Goal: Task Accomplishment & Management: Use online tool/utility

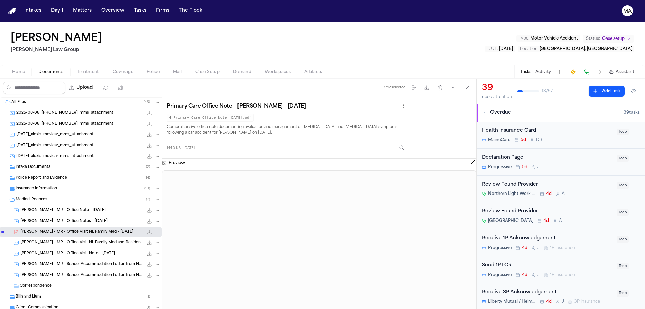
click at [131, 6] on button "Tasks" at bounding box center [140, 11] width 18 height 12
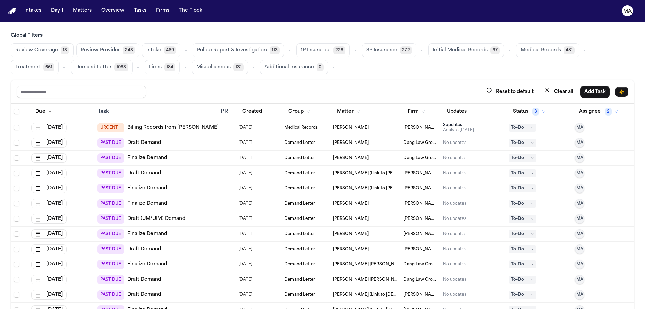
click at [433, 47] on span "Initial Medical Records" at bounding box center [460, 50] width 55 height 7
click at [515, 43] on button "Medical Records 481" at bounding box center [546, 50] width 63 height 14
click at [520, 47] on span "Medical Records" at bounding box center [540, 50] width 40 height 7
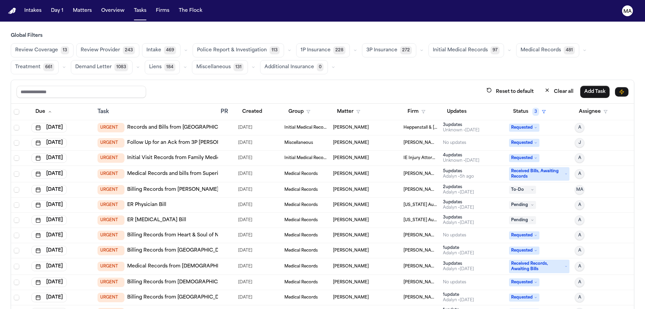
click at [361, 171] on div "Crystal Ericksen" at bounding box center [365, 173] width 65 height 5
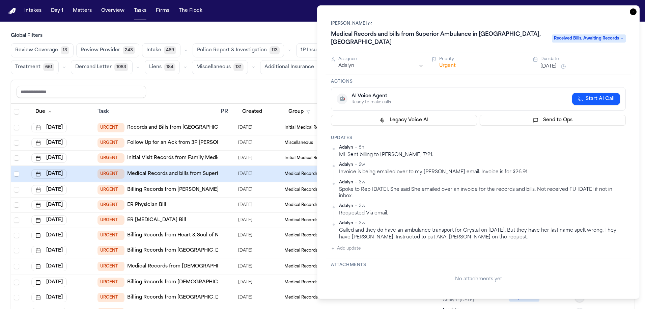
click at [259, 22] on main "Global Filters Review Coverage 13 Review Provider 243 Intake 469 Police Report …" at bounding box center [322, 165] width 645 height 287
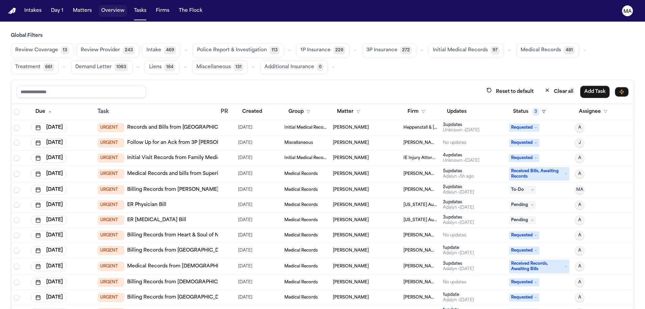
click at [70, 8] on button "Matters" at bounding box center [82, 11] width 24 height 12
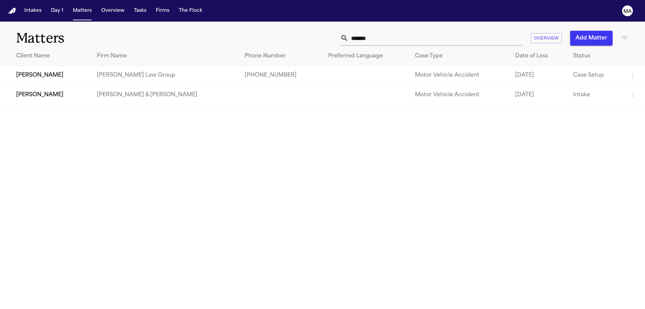
click at [569, 111] on main "Matters ****** Overview Add Matter Client Name Firm Name Phone Number Preferred…" at bounding box center [322, 165] width 645 height 287
drag, startPoint x: 489, startPoint y: 29, endPoint x: 367, endPoint y: 19, distance: 122.6
click at [425, 31] on div "****** Overview Add Matter" at bounding box center [412, 38] width 434 height 15
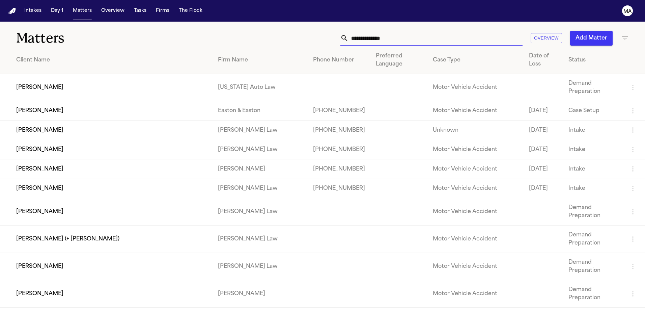
click at [605, 31] on button "Add Matter" at bounding box center [591, 38] width 43 height 15
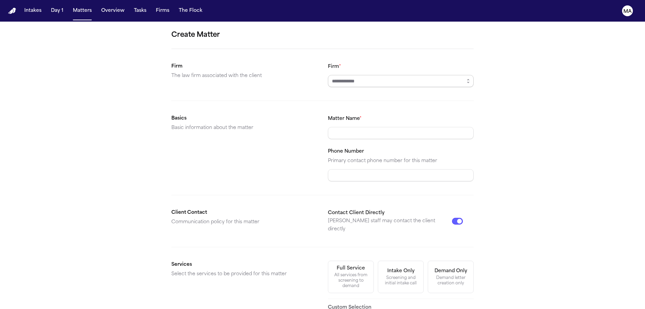
click at [353, 75] on input "Firm *" at bounding box center [401, 81] width 146 height 12
type input "*"
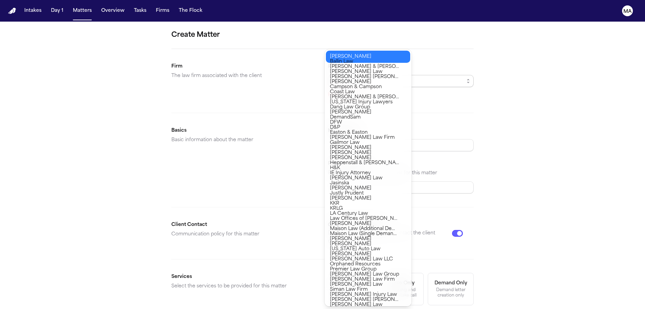
click at [465, 87] on div "Create Matter Firm The law firm associated with the client Firm * Firm is requi…" at bounding box center [322, 242] width 645 height 441
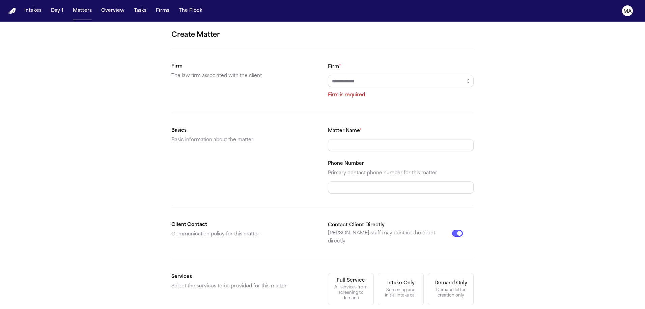
click at [112, 43] on div "Create Matter Firm The law firm associated with the client Firm * Firm is requi…" at bounding box center [322, 242] width 645 height 441
click at [463, 64] on div "Create Matter Firm The law firm associated with the client Firm * Firm is requi…" at bounding box center [322, 242] width 645 height 441
click at [387, 75] on input "Firm *" at bounding box center [401, 81] width 146 height 12
click at [457, 61] on div "Create Matter Firm The law firm associated with the client Firm * Firm is requi…" at bounding box center [322, 242] width 645 height 441
click at [153, 8] on button "Firms" at bounding box center [162, 11] width 19 height 12
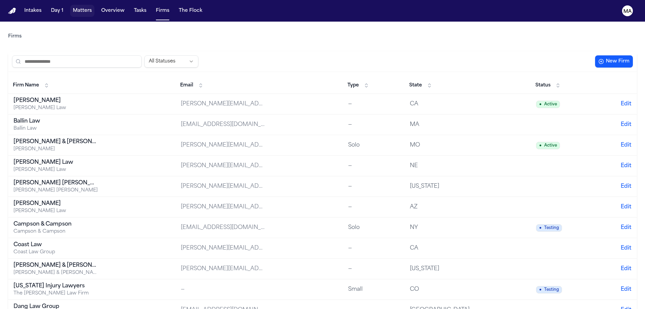
click at [70, 5] on button "Matters" at bounding box center [82, 11] width 24 height 12
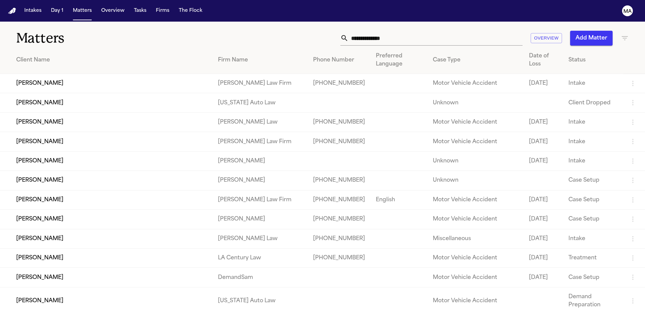
click at [591, 31] on button "Add Matter" at bounding box center [591, 38] width 43 height 15
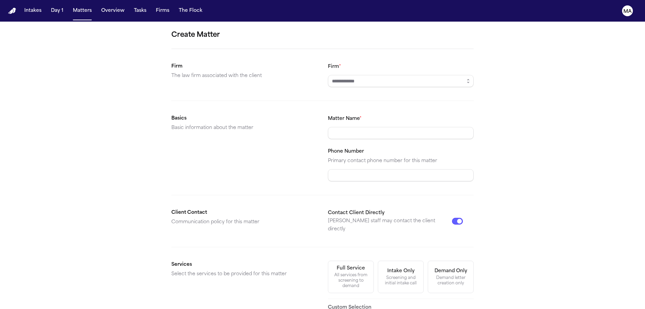
click at [382, 49] on form "Create Matter Firm The law firm associated with the client Firm * Basics Basic …" at bounding box center [322, 236] width 302 height 412
click at [380, 75] on input "Firm *" at bounding box center [401, 81] width 146 height 12
type input "**********"
click at [354, 127] on input "Matter Name *" at bounding box center [401, 133] width 146 height 12
type input "**********"
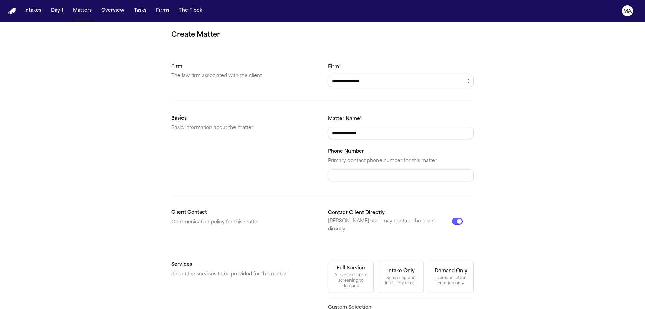
click at [432, 275] on div "Demand letter creation only" at bounding box center [450, 280] width 37 height 11
drag, startPoint x: 336, startPoint y: 238, endPoint x: 334, endPoint y: 233, distance: 5.2
click at [336, 238] on form "**********" at bounding box center [322, 236] width 302 height 412
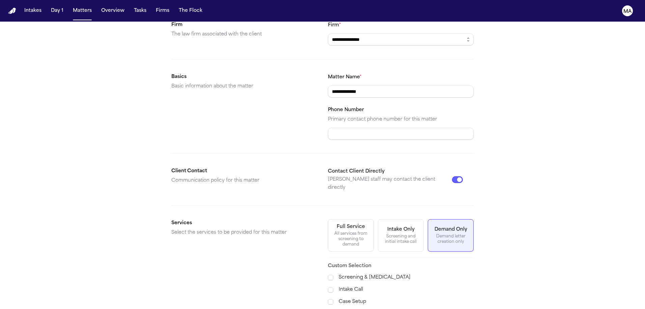
click at [353, 308] on span "Demand Preparation" at bounding box center [354, 314] width 49 height 8
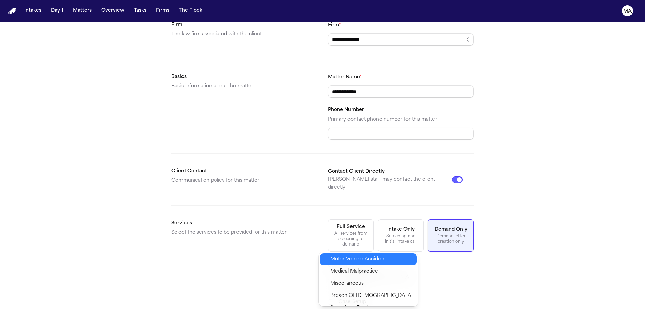
click at [353, 255] on span "Motor Vehicle Accident" at bounding box center [358, 259] width 56 height 8
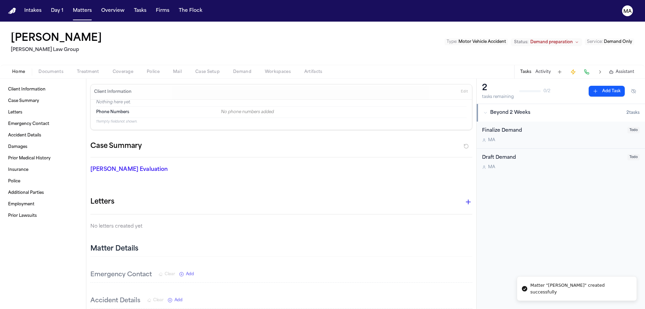
click at [38, 69] on span "Documents" at bounding box center [50, 71] width 25 height 5
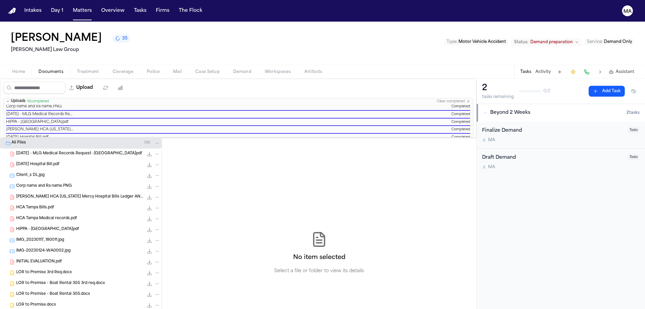
click at [44, 194] on span "Daniel Santana HCA Florida Mercy Hospital Bills Ledger AND Records.pdf" at bounding box center [79, 197] width 127 height 6
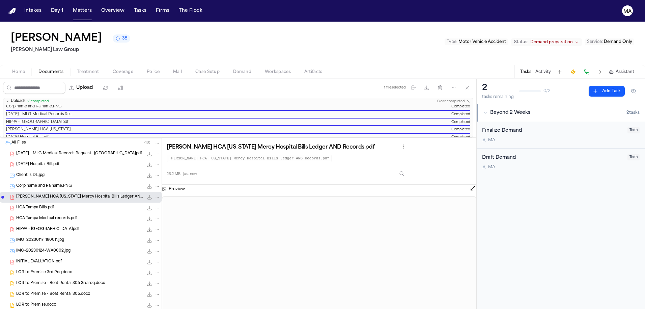
click at [22, 205] on span "HCA Tampa Bills.pdf" at bounding box center [35, 208] width 38 height 6
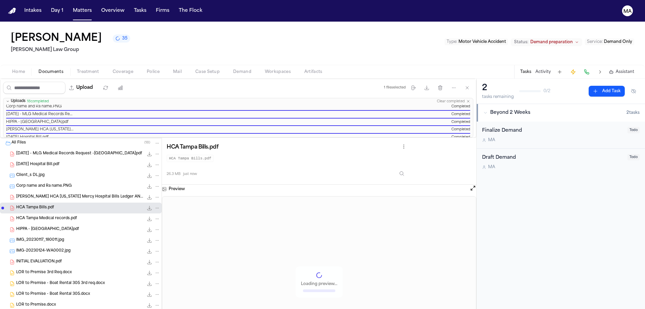
click at [34, 216] on span "HCA Tampa Medical records.pdf" at bounding box center [46, 219] width 61 height 6
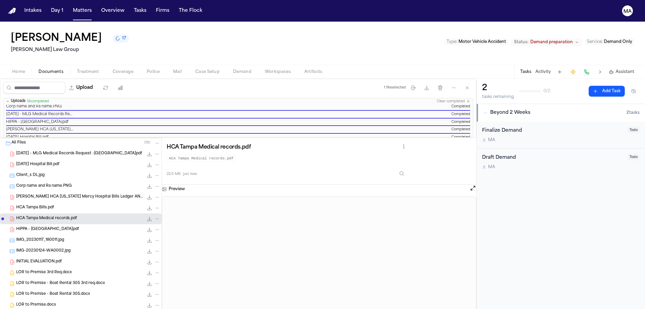
click at [506, 40] on span "Motor Vehicle Accident" at bounding box center [482, 42] width 48 height 4
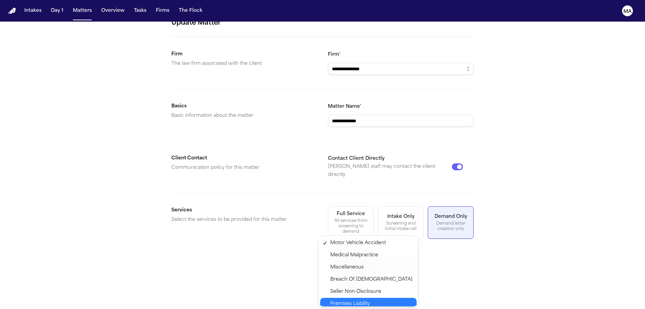
click at [353, 300] on span "Premises Liability" at bounding box center [371, 304] width 82 height 8
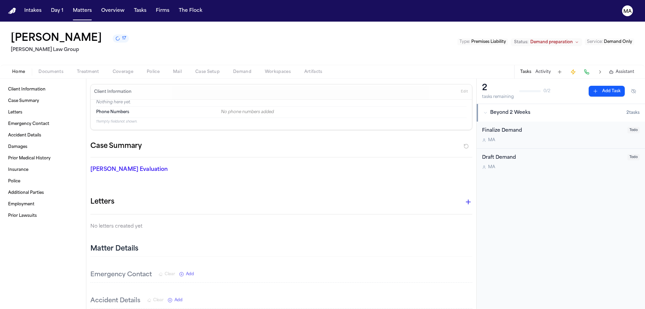
click at [190, 195] on div "Letters" at bounding box center [281, 201] width 382 height 13
click at [220, 157] on div "Finch Evaluation * ​" at bounding box center [277, 170] width 390 height 27
click at [70, 6] on button "Matters" at bounding box center [82, 11] width 24 height 12
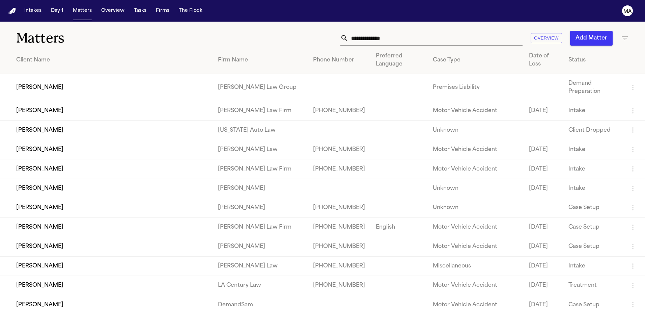
click at [604, 31] on button "Add Matter" at bounding box center [591, 38] width 43 height 15
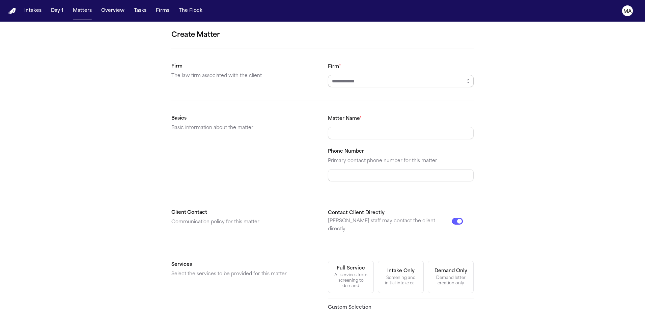
click at [369, 75] on input "Firm *" at bounding box center [401, 81] width 146 height 12
type input "*"
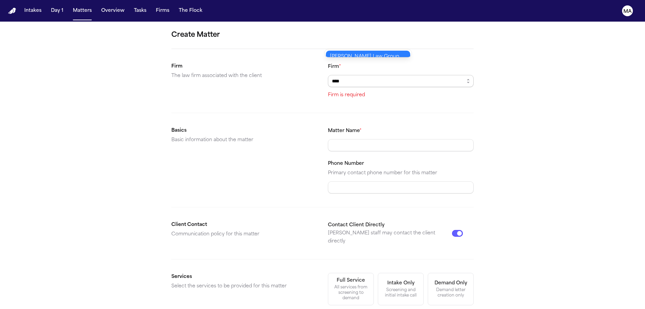
type input "**********"
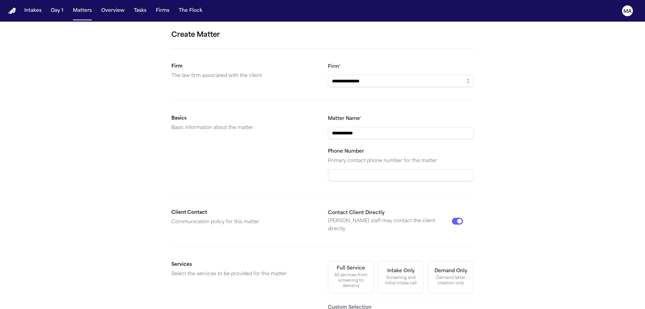
type input "**********"
click at [432, 275] on div "Demand letter creation only" at bounding box center [450, 280] width 37 height 11
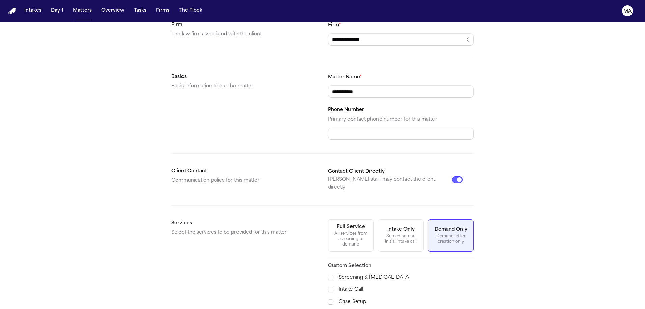
click at [350, 308] on span "Demand Preparation" at bounding box center [354, 314] width 49 height 8
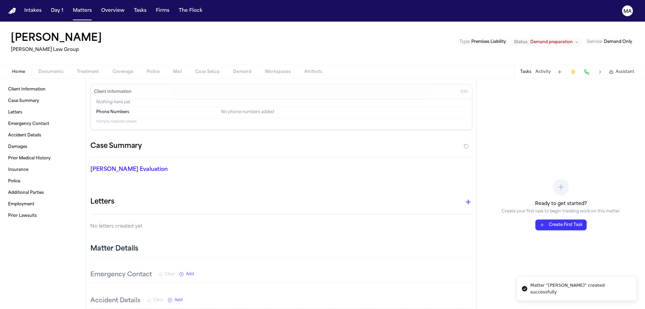
click at [38, 69] on span "Documents" at bounding box center [50, 71] width 25 height 5
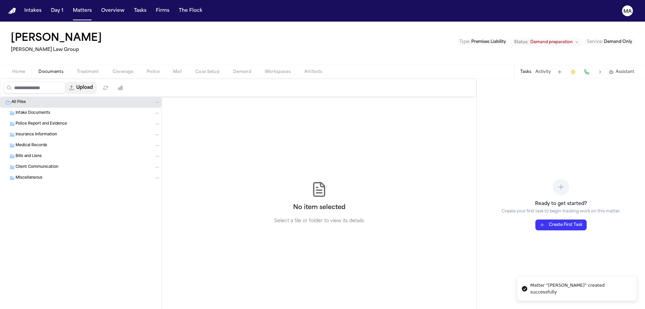
click at [65, 82] on button "Upload" at bounding box center [80, 88] width 31 height 12
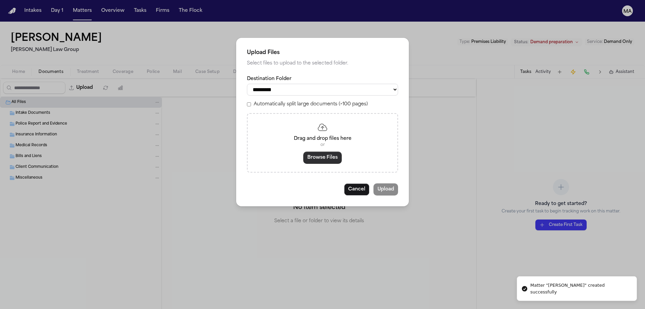
click at [315, 151] on button "Browse Files" at bounding box center [322, 157] width 38 height 12
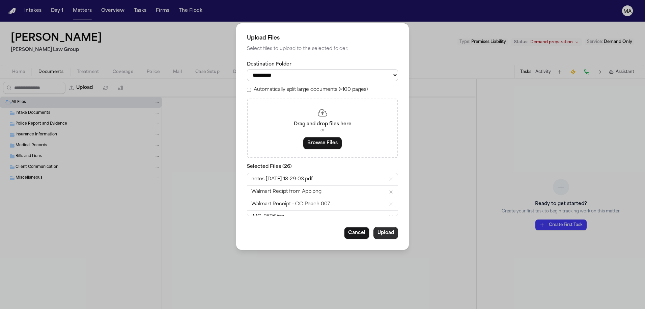
click at [373, 227] on button "Upload" at bounding box center [385, 233] width 25 height 12
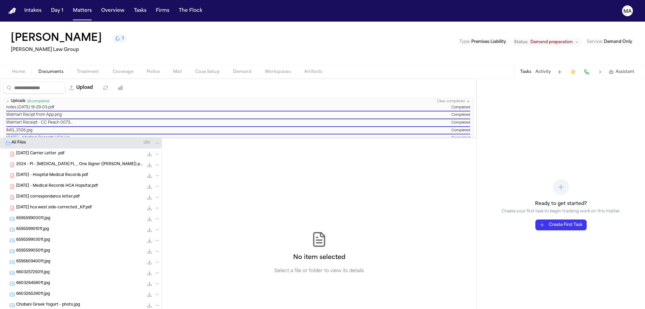
click at [246, 141] on div "No item selected Select a file or folder to view its details" at bounding box center [319, 253] width 314 height 230
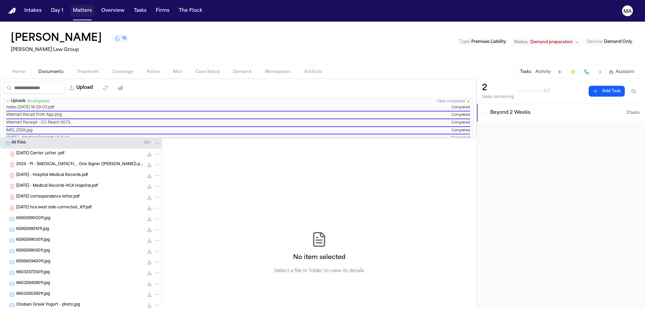
click at [70, 7] on button "Matters" at bounding box center [82, 11] width 24 height 12
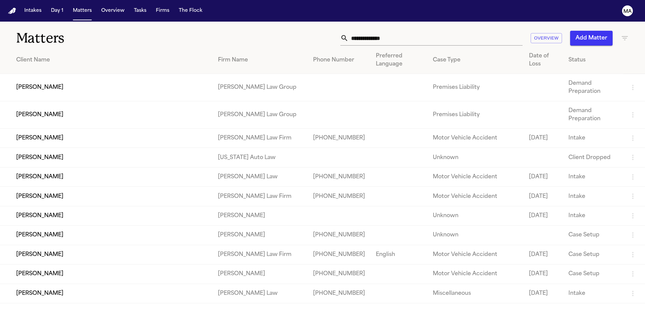
click at [602, 31] on button "Add Matter" at bounding box center [591, 38] width 43 height 15
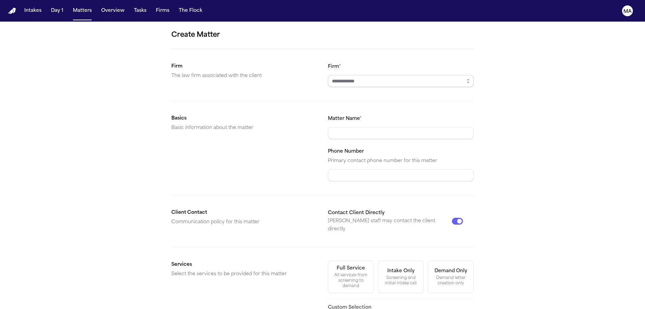
click at [366, 75] on input "Firm *" at bounding box center [401, 81] width 146 height 12
type input "**********"
click at [350, 52] on body "**********" at bounding box center [322, 154] width 645 height 309
paste input "**********"
type input "**********"
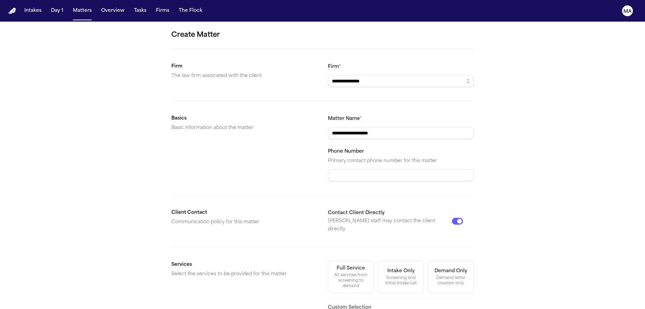
click at [432, 275] on div "Demand letter creation only" at bounding box center [450, 280] width 37 height 11
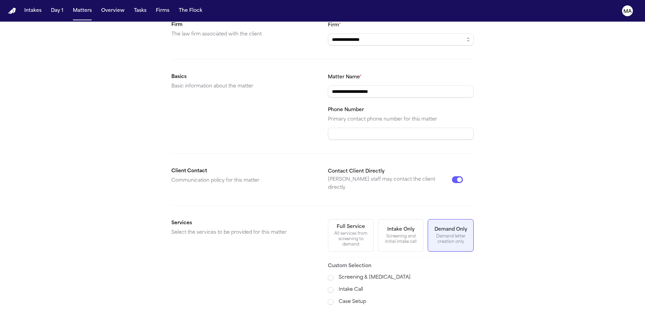
click at [351, 308] on span "Demand Preparation" at bounding box center [354, 314] width 49 height 8
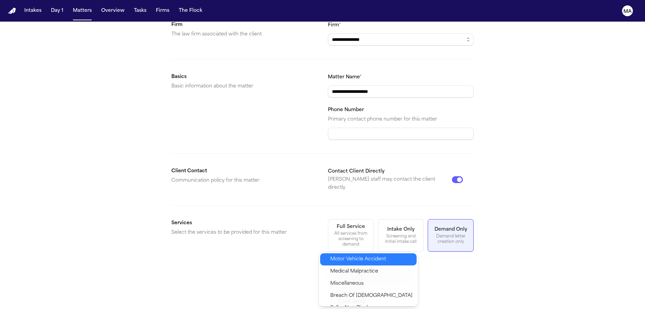
click at [351, 256] on div "Motor Vehicle Accident" at bounding box center [368, 259] width 96 height 12
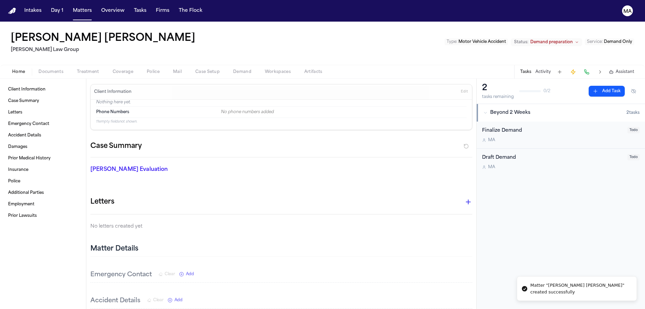
click at [27, 65] on div "Home Documents Treatment Coverage Police Mail Case Setup Demand Workspaces Arti…" at bounding box center [322, 71] width 645 height 13
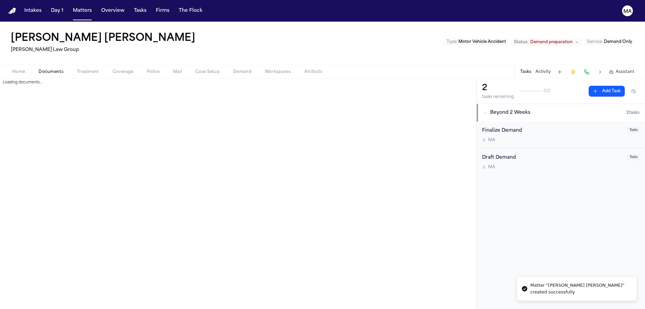
click at [38, 69] on span "Documents" at bounding box center [50, 71] width 25 height 5
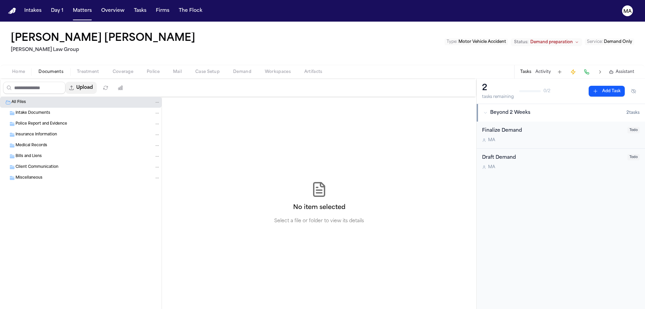
click at [65, 82] on button "Upload" at bounding box center [80, 88] width 31 height 12
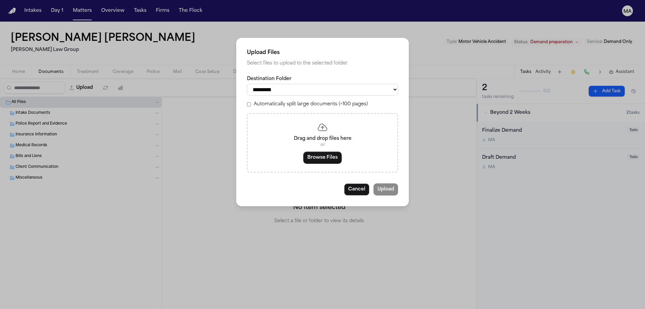
click at [323, 118] on div "Drag and drop files here or Browse Files" at bounding box center [322, 142] width 151 height 59
click at [324, 151] on button "Browse Files" at bounding box center [322, 157] width 38 height 12
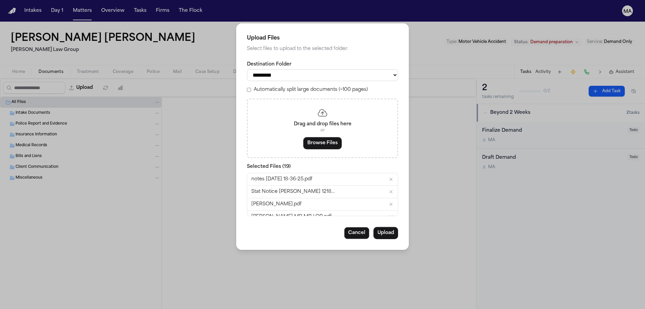
click at [289, 86] on label "Automatically split large documents (>100 pages)" at bounding box center [311, 89] width 114 height 7
click at [373, 227] on button "Upload" at bounding box center [385, 233] width 25 height 12
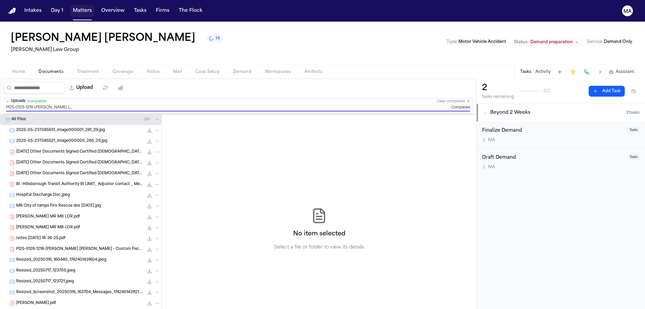
click at [70, 6] on button "Matters" at bounding box center [82, 11] width 24 height 12
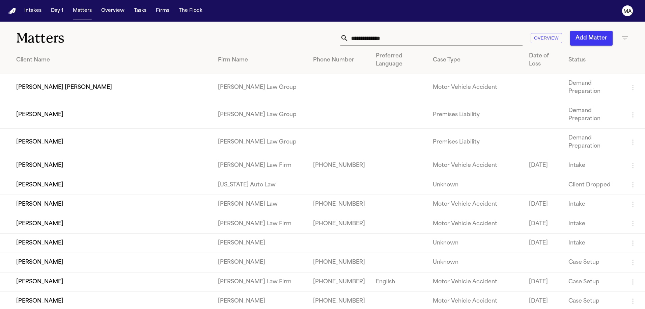
click at [31, 101] on td "[PERSON_NAME]" at bounding box center [106, 114] width 213 height 27
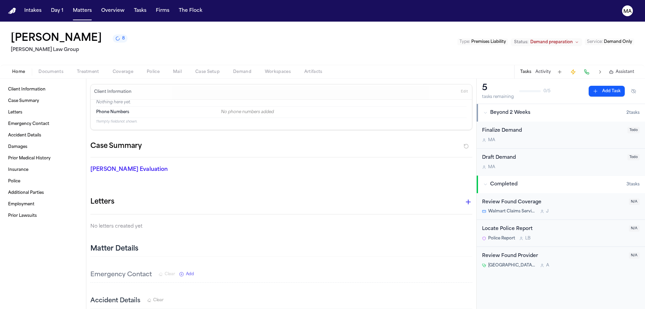
click at [34, 75] on span "button" at bounding box center [50, 75] width 33 height 1
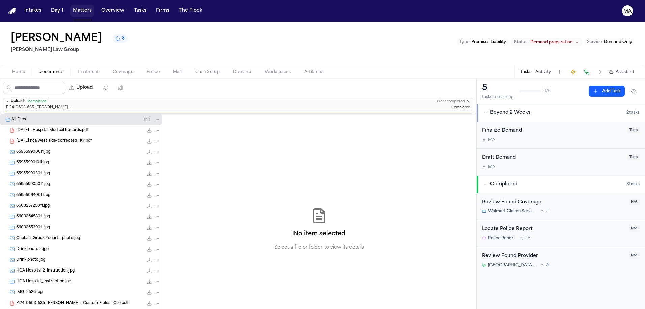
click at [70, 5] on button "Matters" at bounding box center [82, 11] width 24 height 12
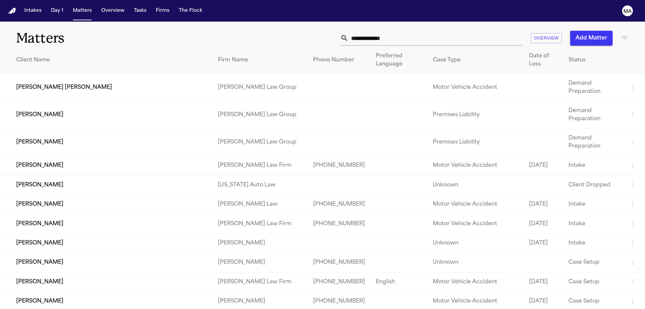
click at [59, 129] on td "[PERSON_NAME]" at bounding box center [106, 142] width 213 height 27
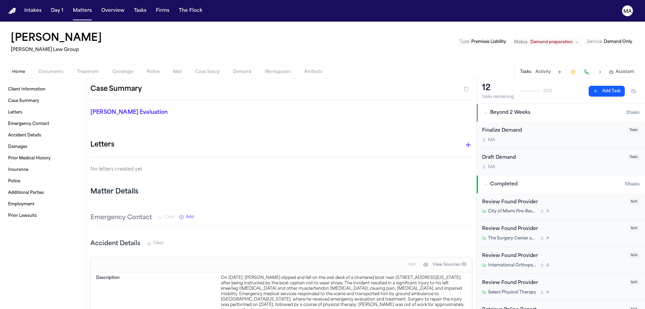
scroll to position [71, 0]
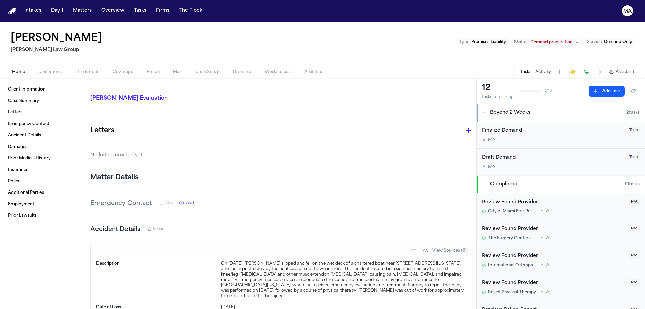
click at [140, 24] on div "Daniel Santana Morgan Law Group Type : Premises Liability Status: Demand prepar…" at bounding box center [322, 43] width 645 height 43
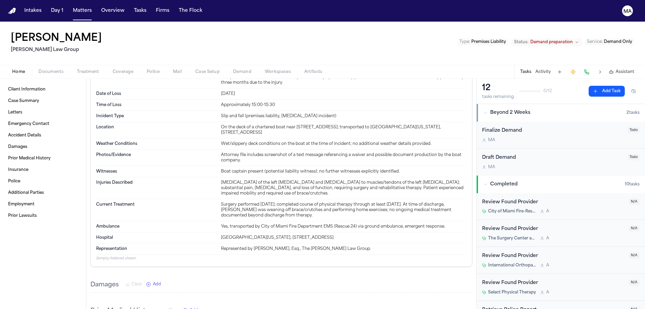
scroll to position [0, 0]
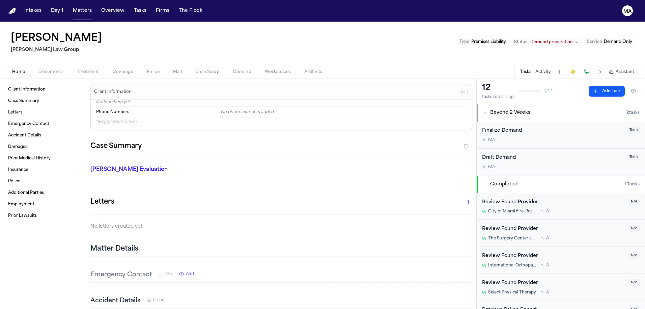
click at [45, 68] on button "Documents" at bounding box center [51, 72] width 38 height 8
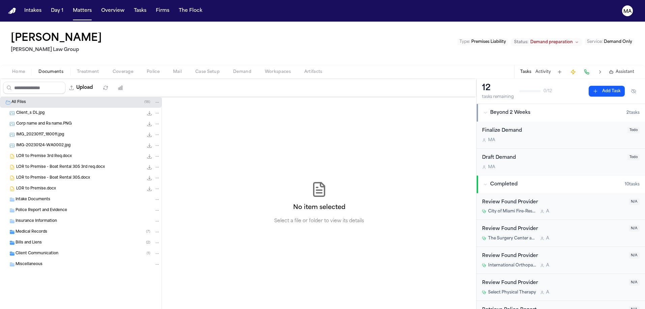
click at [443, 223] on div "No item selected Select a file or folder to view its details" at bounding box center [319, 203] width 314 height 212
click at [73, 23] on div "Daniel Santana Morgan Law Group Type : Premises Liability Status: Demand prepar…" at bounding box center [322, 43] width 645 height 43
click at [70, 5] on button "Matters" at bounding box center [82, 11] width 24 height 12
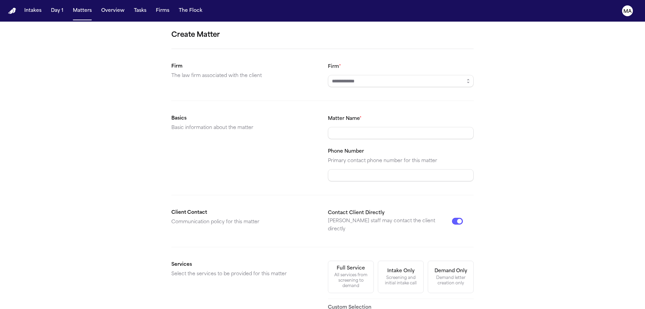
click at [349, 75] on input "Firm *" at bounding box center [401, 81] width 146 height 12
type input "**********"
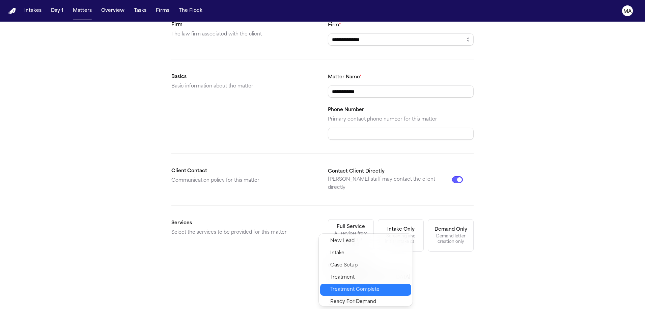
click at [352, 283] on div "Treatment Complete" at bounding box center [365, 289] width 91 height 12
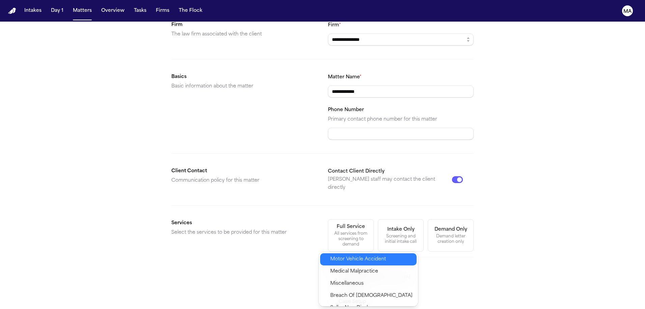
click at [349, 253] on div "Motor Vehicle Accident" at bounding box center [368, 259] width 96 height 12
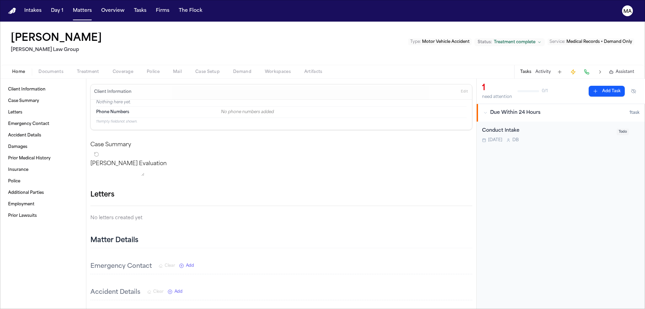
click at [38, 69] on span "Documents" at bounding box center [50, 71] width 25 height 5
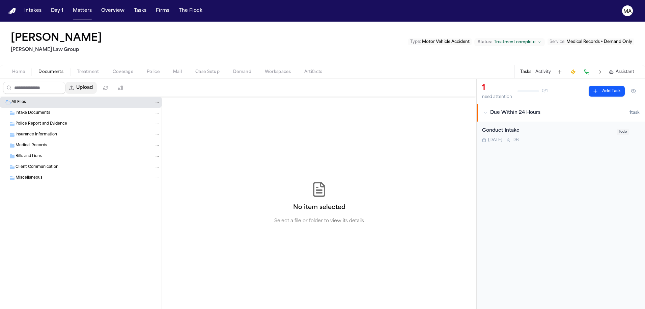
click at [71, 82] on button "Upload" at bounding box center [80, 88] width 31 height 12
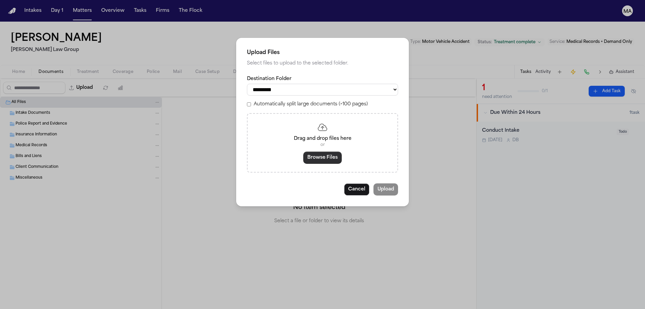
click at [320, 151] on button "Browse Files" at bounding box center [322, 157] width 38 height 12
click at [324, 151] on button "Browse Files" at bounding box center [322, 157] width 38 height 12
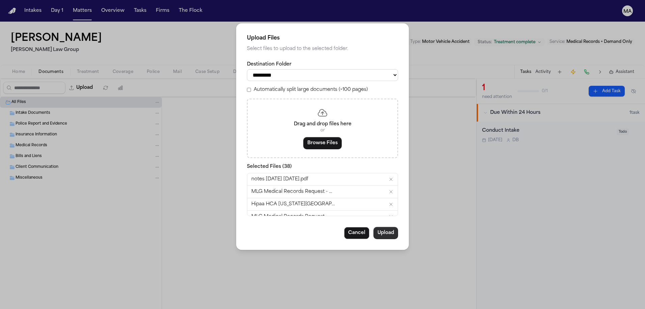
click at [373, 227] on button "Upload" at bounding box center [385, 233] width 25 height 12
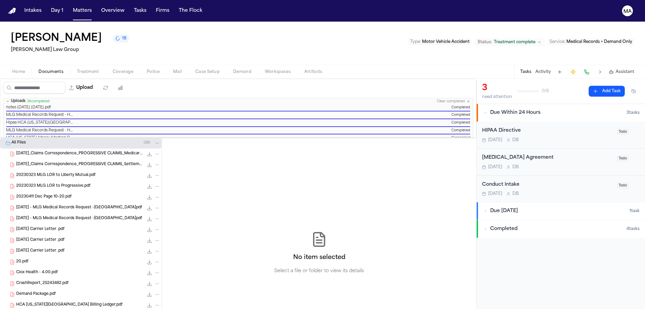
click at [185, 138] on div "No item selected Select a file or folder to view its details" at bounding box center [319, 253] width 314 height 230
click at [249, 138] on div "No item selected Select a file or folder to view its details" at bounding box center [319, 253] width 314 height 230
click at [70, 7] on button "Matters" at bounding box center [82, 11] width 24 height 12
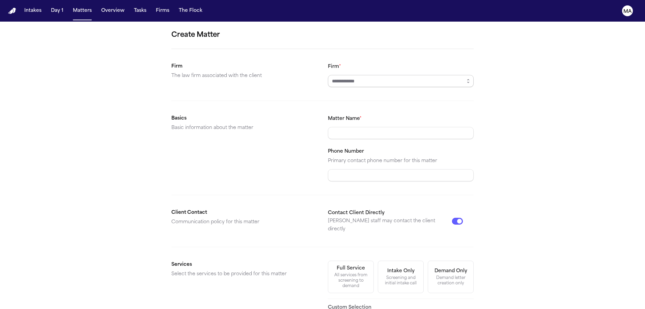
click at [351, 75] on input "Firm *" at bounding box center [401, 81] width 146 height 12
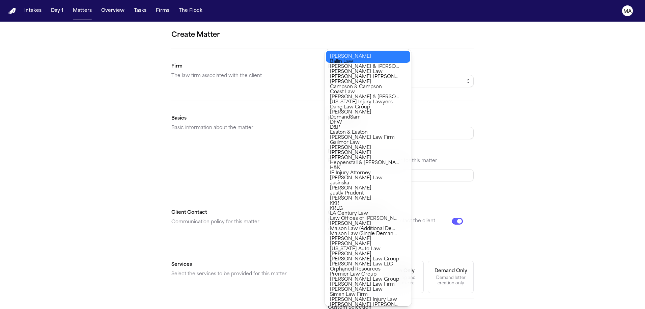
click at [466, 78] on icon "button" at bounding box center [468, 80] width 5 height 5
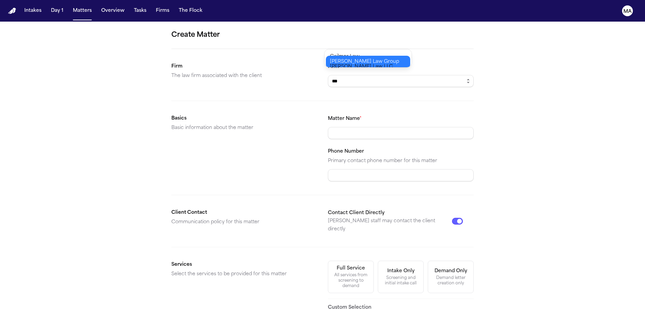
type input "**********"
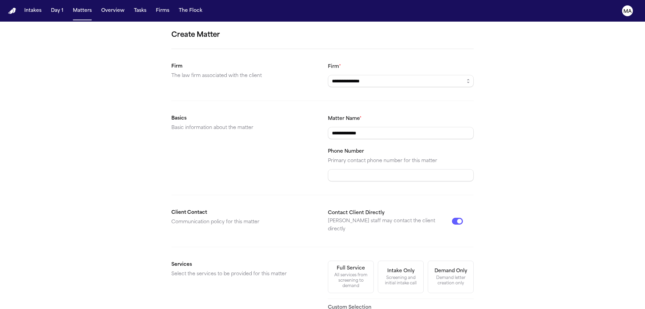
type input "**********"
click at [354, 221] on form "**********" at bounding box center [322, 236] width 302 height 412
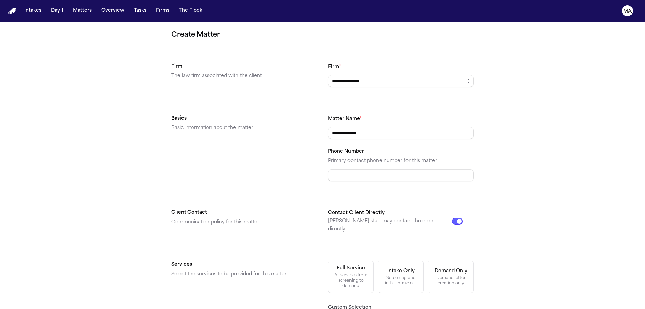
scroll to position [41, 0]
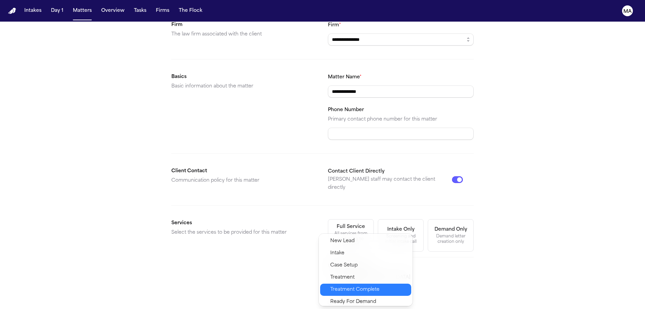
click at [349, 285] on span "Treatment Complete" at bounding box center [354, 289] width 49 height 8
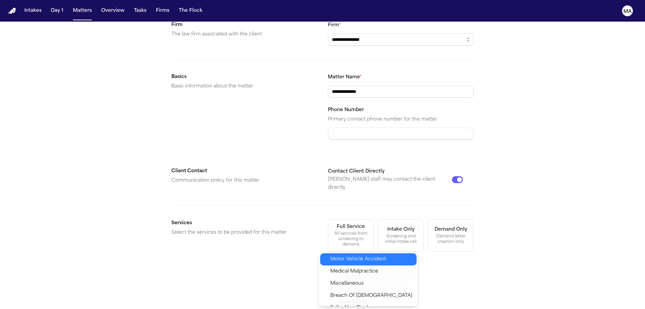
click at [351, 256] on span "Motor Vehicle Accident" at bounding box center [358, 259] width 56 height 8
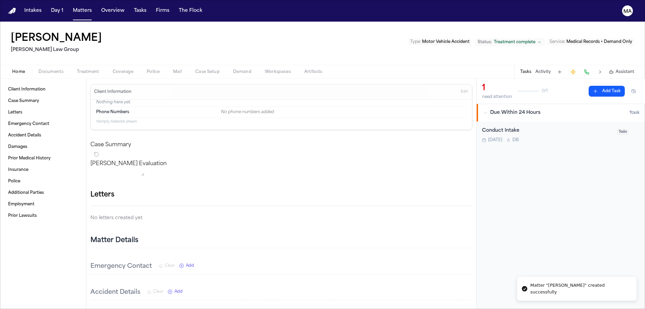
click at [34, 75] on span "button" at bounding box center [50, 75] width 33 height 1
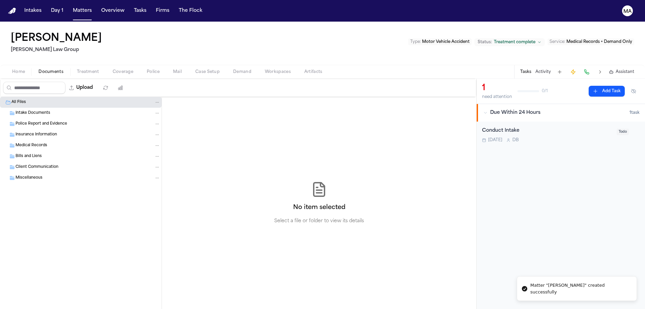
click at [66, 82] on button "Upload" at bounding box center [80, 88] width 31 height 12
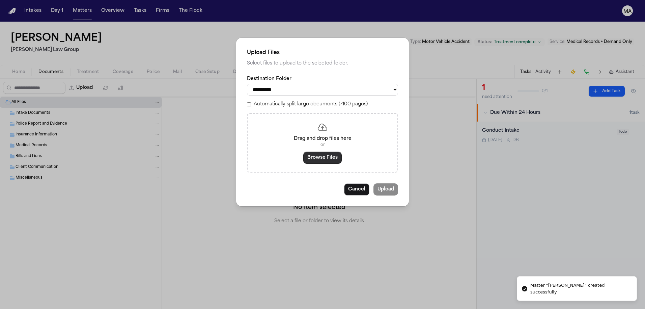
click at [314, 151] on button "Browse Files" at bounding box center [322, 157] width 38 height 12
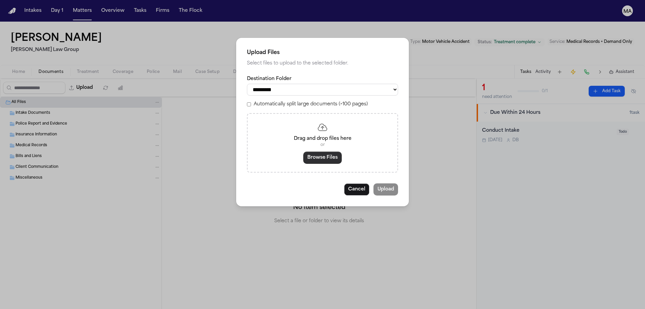
click at [320, 151] on button "Browse Files" at bounding box center [322, 157] width 38 height 12
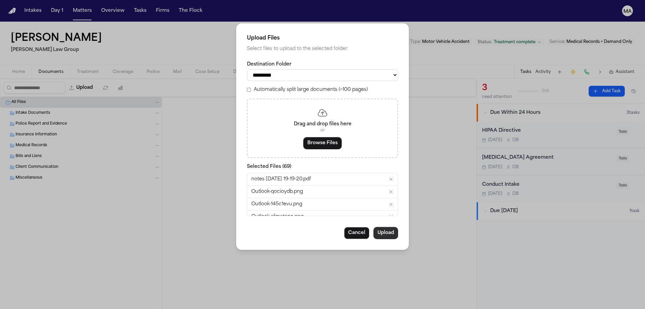
click at [373, 227] on button "Upload" at bounding box center [385, 233] width 25 height 12
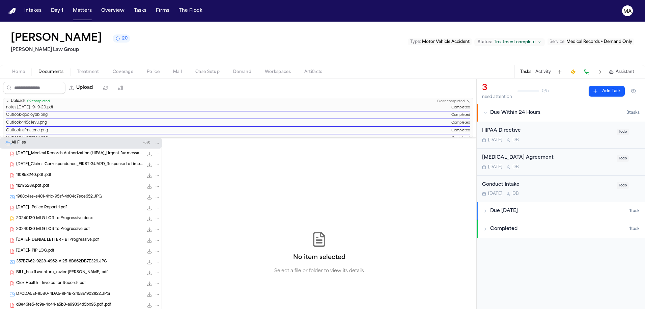
click at [269, 138] on div "No item selected Select a file or folder to view its details" at bounding box center [319, 253] width 314 height 230
click at [99, 7] on button "Overview" at bounding box center [113, 11] width 29 height 12
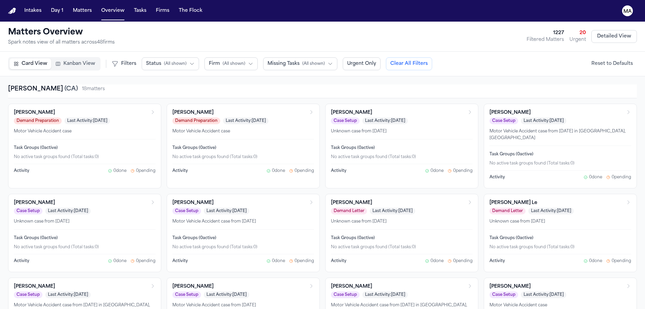
click at [70, 8] on button "Matters" at bounding box center [82, 11] width 24 height 12
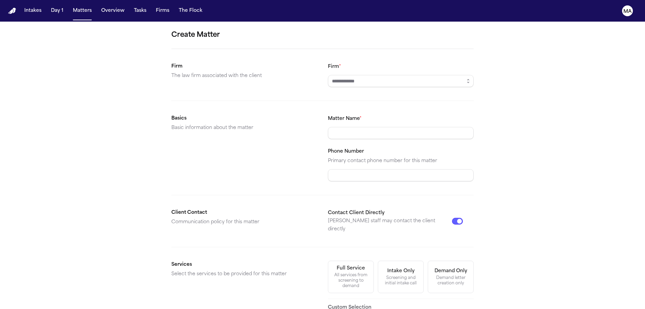
drag, startPoint x: 411, startPoint y: 44, endPoint x: 407, endPoint y: 44, distance: 4.1
click at [411, 44] on div "Create Matter Firm The law firm associated with the client Firm * Basics Basic …" at bounding box center [322, 236] width 645 height 428
click at [466, 78] on icon "button" at bounding box center [468, 80] width 5 height 5
type input "**********"
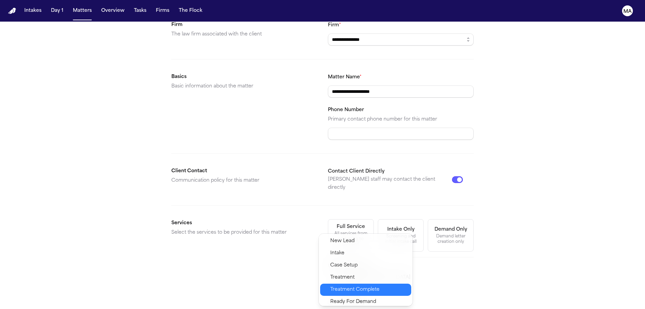
click at [349, 283] on div "Treatment Complete" at bounding box center [365, 289] width 91 height 12
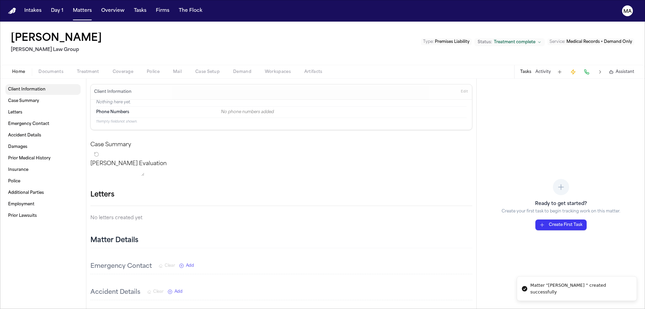
click at [38, 69] on span "Documents" at bounding box center [50, 71] width 25 height 5
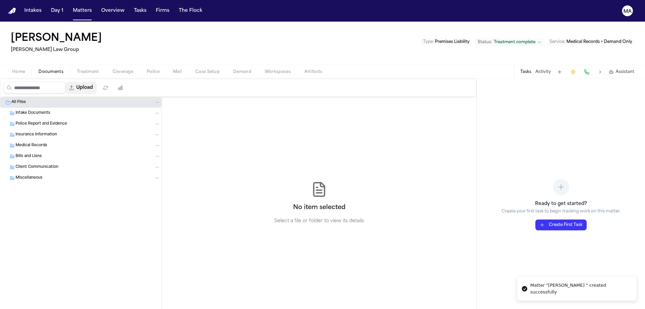
click at [66, 82] on button "Upload" at bounding box center [80, 88] width 31 height 12
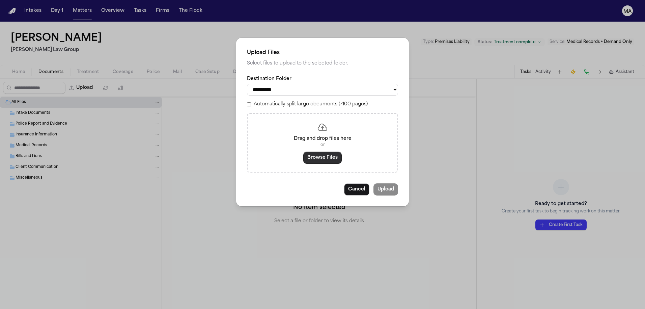
click at [325, 151] on button "Browse Files" at bounding box center [322, 157] width 38 height 12
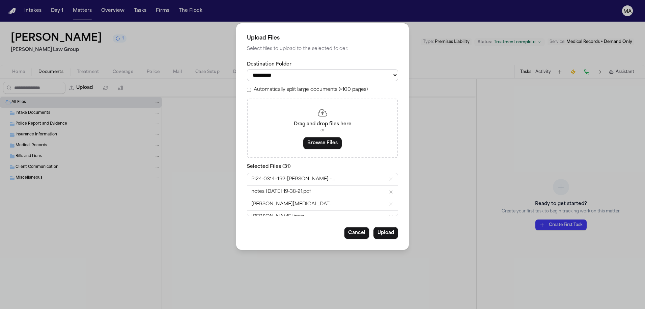
click at [290, 86] on label "Automatically split large documents (>100 pages)" at bounding box center [311, 89] width 114 height 7
click at [373, 227] on button "Upload" at bounding box center [385, 233] width 25 height 12
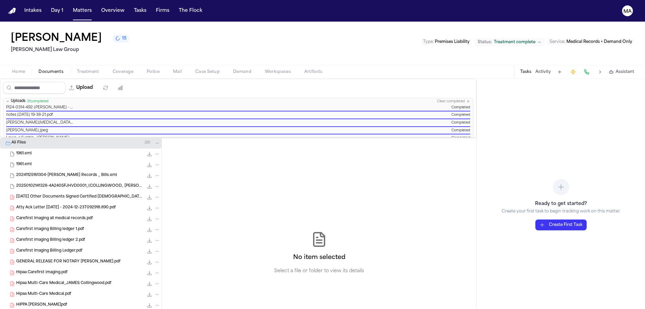
click at [162, 176] on div "No item selected Select a file or folder to view its details" at bounding box center [319, 253] width 314 height 230
click at [162, 166] on div "No item selected Select a file or folder to view its details" at bounding box center [319, 253] width 314 height 230
click at [70, 7] on button "Matters" at bounding box center [82, 11] width 24 height 12
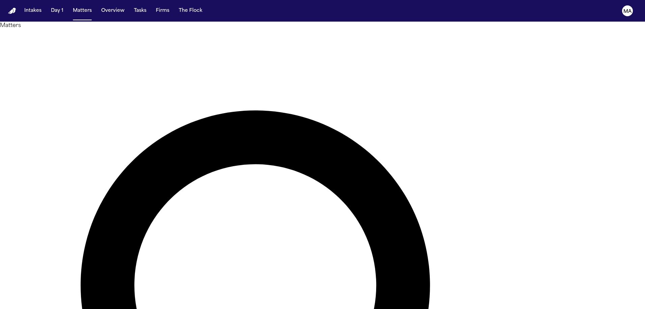
click at [64, 27] on h1 "Matters" at bounding box center [322, 26] width 645 height 8
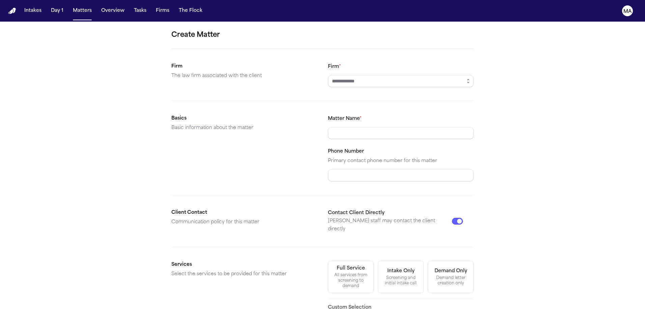
click at [365, 75] on input "Firm *" at bounding box center [401, 81] width 146 height 12
type input "**********"
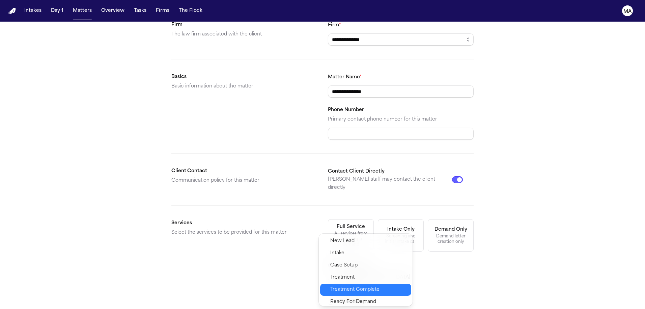
click at [354, 285] on span "Treatment Complete" at bounding box center [354, 289] width 49 height 8
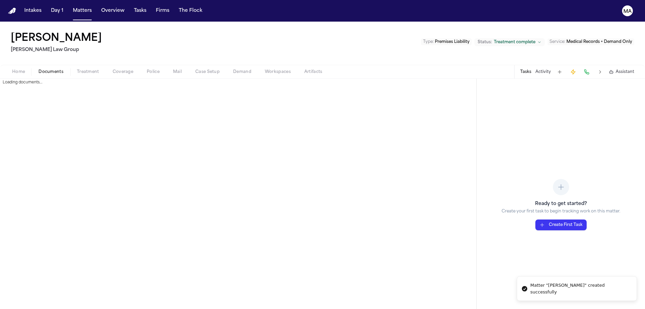
click at [38, 69] on span "Documents" at bounding box center [50, 71] width 25 height 5
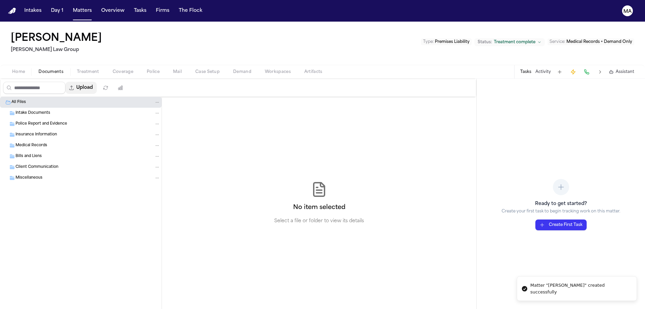
click at [65, 82] on button "Upload" at bounding box center [80, 88] width 31 height 12
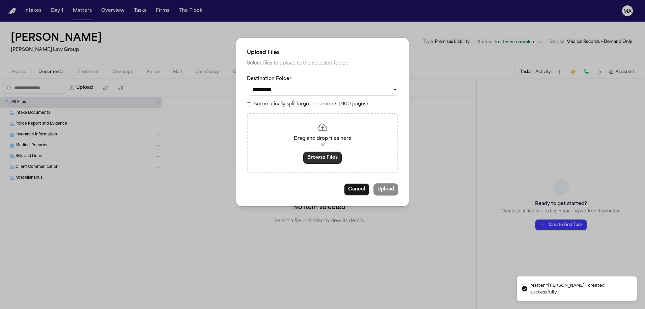
click at [322, 151] on button "Browse Files" at bounding box center [322, 157] width 38 height 12
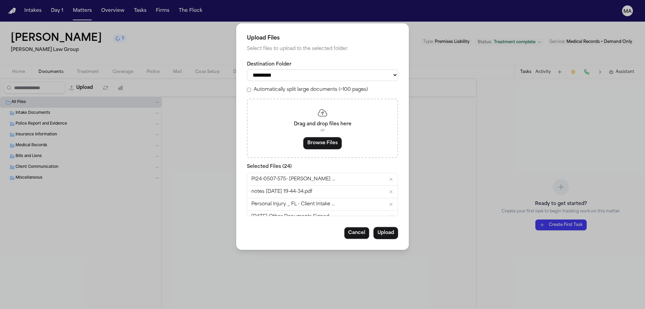
click at [291, 86] on label "Automatically split large documents (>100 pages)" at bounding box center [311, 89] width 114 height 7
click at [373, 227] on button "Upload" at bounding box center [385, 233] width 25 height 12
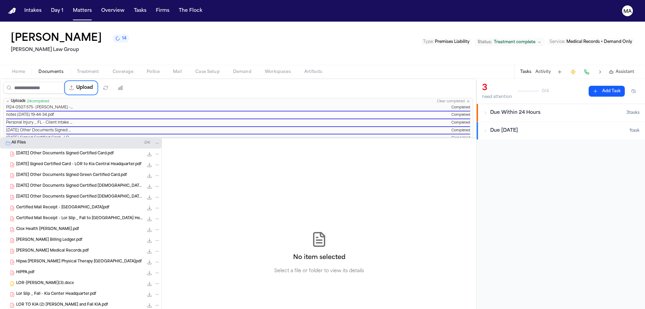
click at [282, 23] on div "Melissa Rodriguez 14 Morgan Law Group Type : Premises Liability Status: Treatme…" at bounding box center [322, 43] width 645 height 43
click at [70, 7] on button "Matters" at bounding box center [82, 11] width 24 height 12
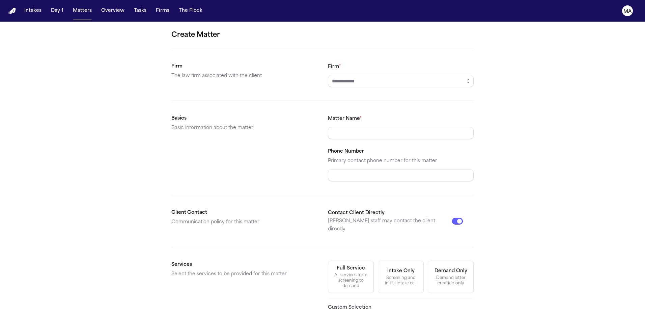
click at [381, 49] on form "Create Matter Firm The law firm associated with the client Firm * Basics Basic …" at bounding box center [322, 236] width 302 height 412
click at [380, 75] on input "Firm *" at bounding box center [401, 81] width 146 height 12
type input "**********"
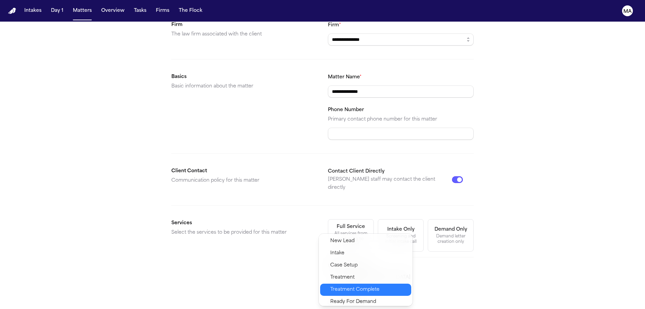
click at [349, 285] on span "Treatment Complete" at bounding box center [354, 289] width 49 height 8
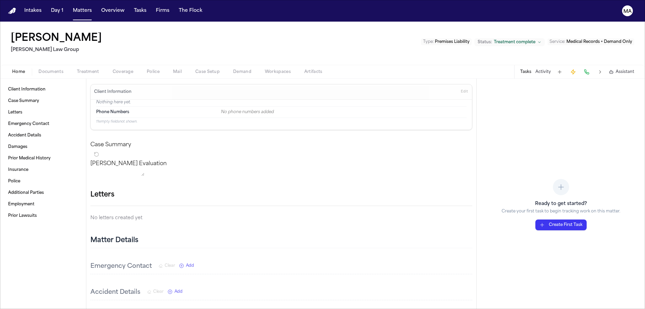
click at [38, 69] on span "Documents" at bounding box center [50, 71] width 25 height 5
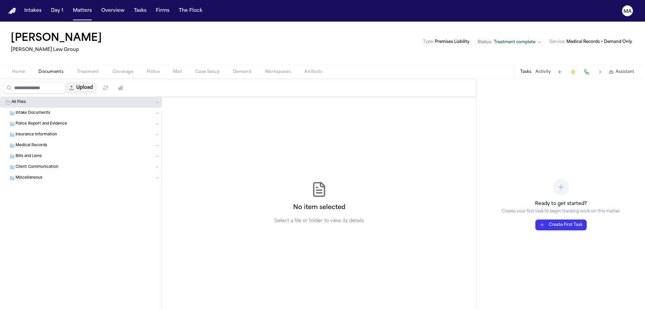
click at [65, 82] on button "Upload" at bounding box center [80, 88] width 31 height 12
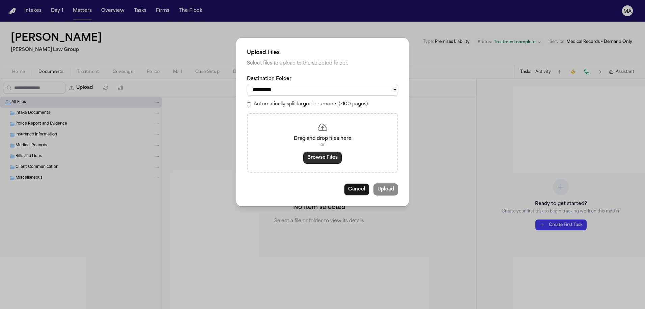
click at [321, 151] on button "Browse Files" at bounding box center [322, 157] width 38 height 12
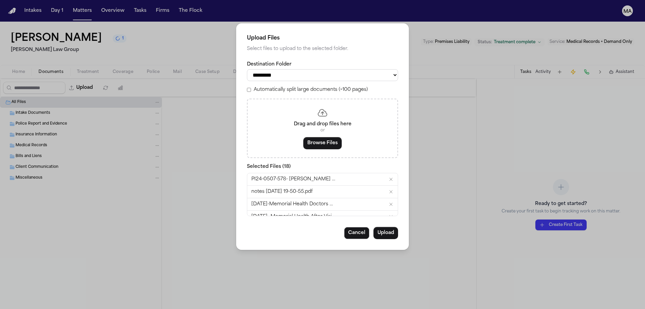
click at [296, 86] on label "Automatically split large documents (>100 pages)" at bounding box center [311, 89] width 114 height 7
click at [373, 227] on button "Upload" at bounding box center [385, 233] width 25 height 12
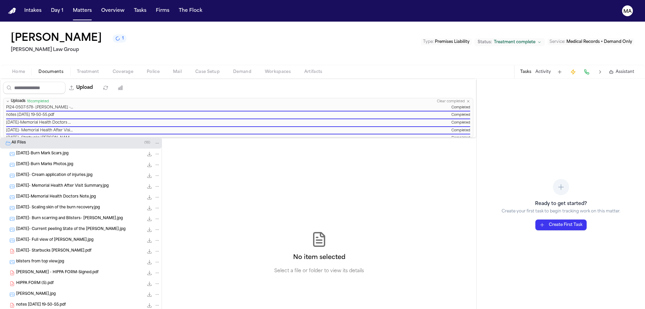
scroll to position [50, 0]
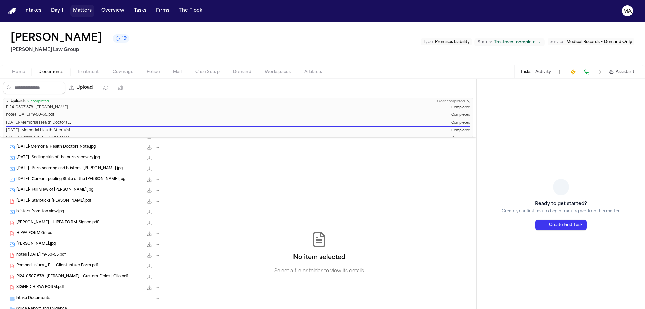
click at [70, 7] on button "Matters" at bounding box center [82, 11] width 24 height 12
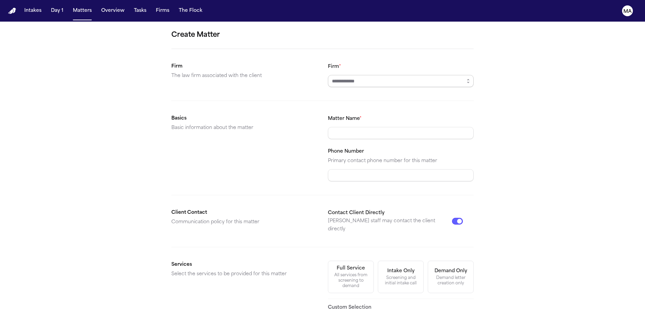
click at [361, 75] on input "Firm *" at bounding box center [401, 81] width 146 height 12
type input "**********"
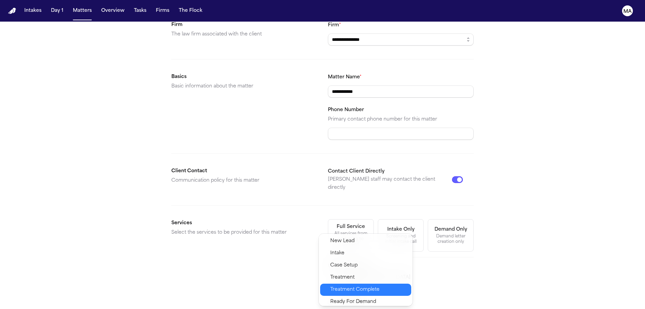
click at [356, 283] on div "Treatment Complete" at bounding box center [365, 289] width 91 height 12
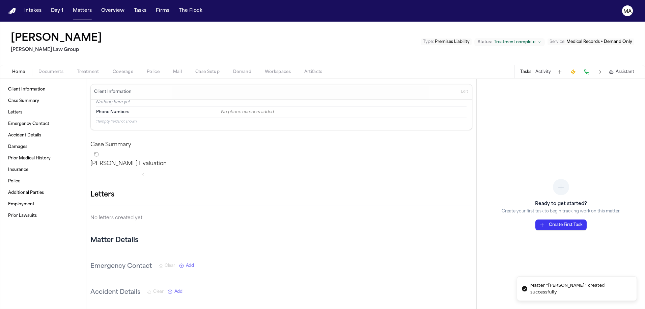
click at [38, 69] on span "Documents" at bounding box center [50, 71] width 25 height 5
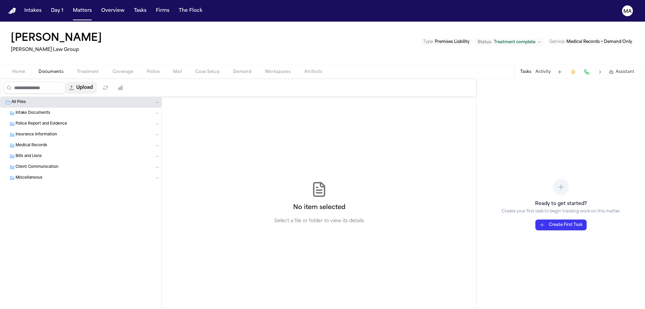
click at [65, 82] on button "Upload" at bounding box center [80, 88] width 31 height 12
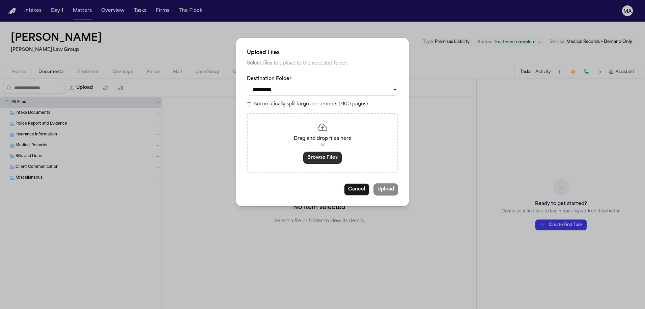
click at [319, 151] on button "Browse Files" at bounding box center [322, 157] width 38 height 12
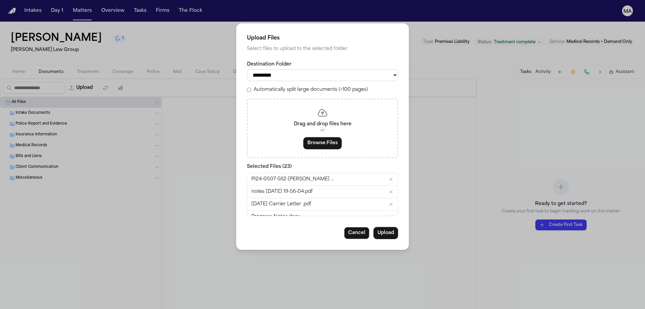
click at [283, 86] on div "Automatically split large documents (>100 pages)" at bounding box center [322, 89] width 151 height 7
click at [373, 227] on button "Upload" at bounding box center [385, 233] width 25 height 12
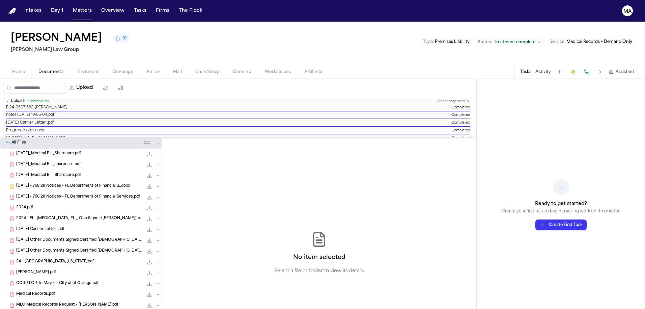
click at [257, 138] on div "No item selected Select a file or folder to view its details" at bounding box center [319, 253] width 314 height 230
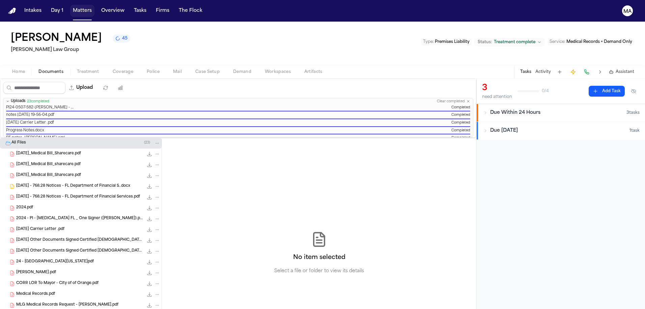
click at [70, 6] on button "Matters" at bounding box center [82, 11] width 24 height 12
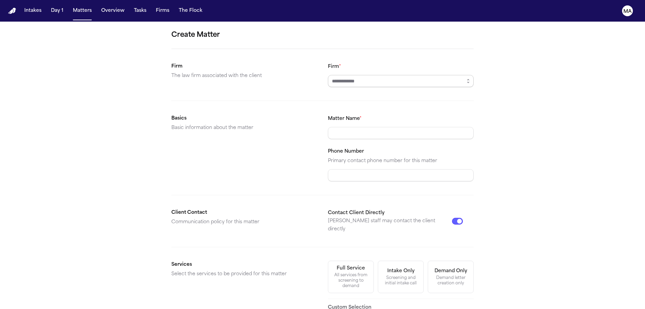
click at [378, 75] on input "Firm *" at bounding box center [401, 81] width 146 height 12
type input "**********"
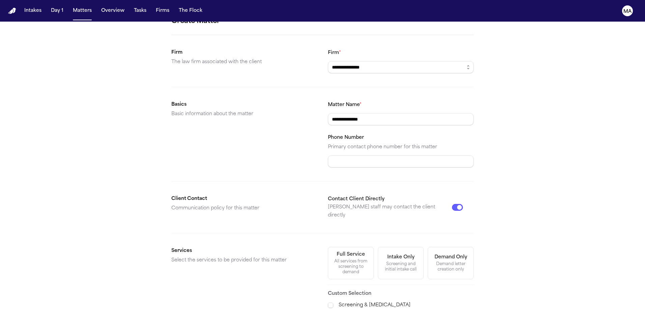
scroll to position [41, 0]
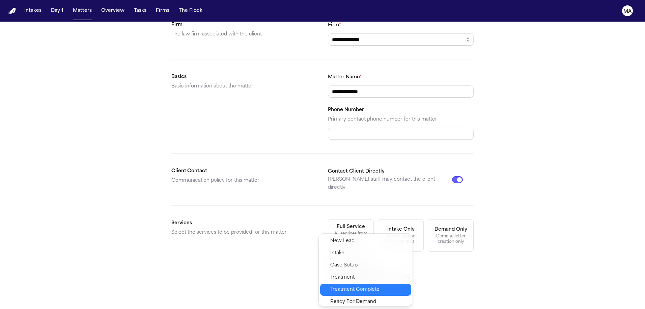
click at [346, 283] on div "Treatment Complete" at bounding box center [365, 289] width 91 height 12
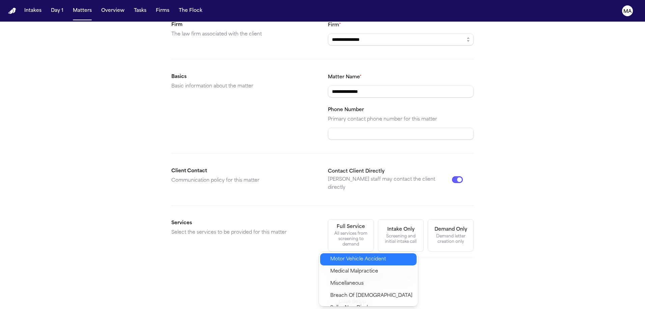
click at [350, 255] on span "Motor Vehicle Accident" at bounding box center [358, 259] width 56 height 8
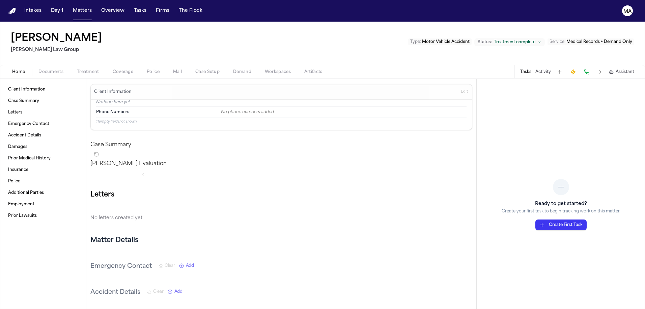
click at [38, 69] on span "Documents" at bounding box center [50, 71] width 25 height 5
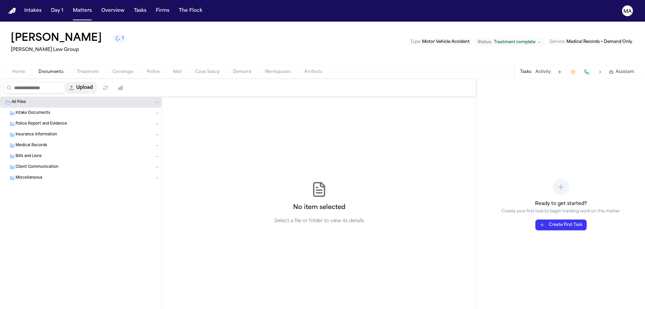
click at [68, 82] on button "Upload" at bounding box center [80, 88] width 31 height 12
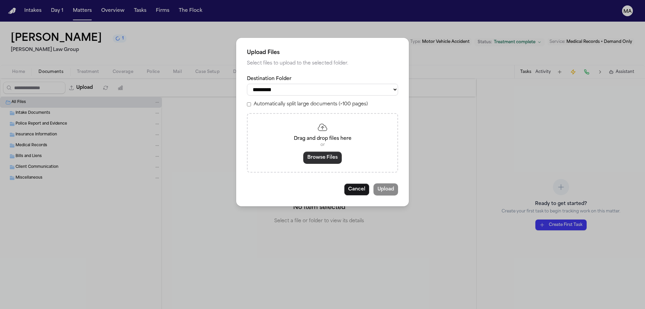
click at [326, 151] on button "Browse Files" at bounding box center [322, 157] width 38 height 12
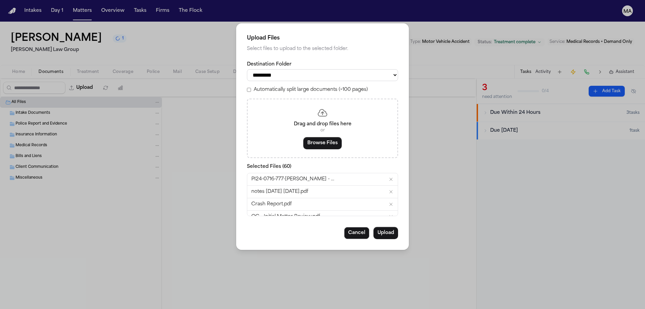
click at [286, 86] on label "Automatically split large documents (>100 pages)" at bounding box center [311, 89] width 114 height 7
click at [373, 227] on button "Upload" at bounding box center [385, 233] width 25 height 12
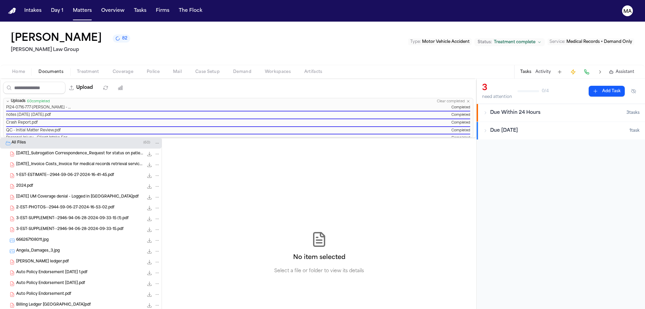
click at [241, 183] on div "No item selected Select a file or folder to view its details" at bounding box center [319, 253] width 314 height 230
click at [70, 8] on button "Matters" at bounding box center [82, 11] width 24 height 12
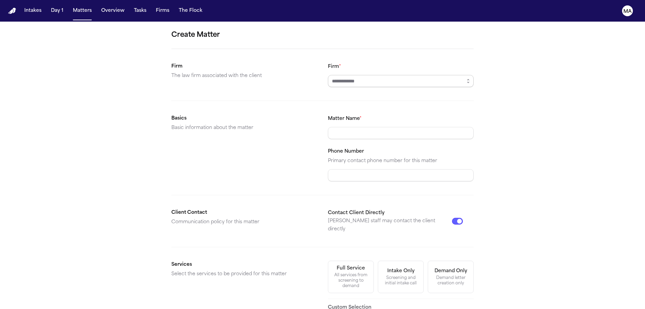
click at [359, 75] on input "Firm *" at bounding box center [401, 81] width 146 height 12
type input "**********"
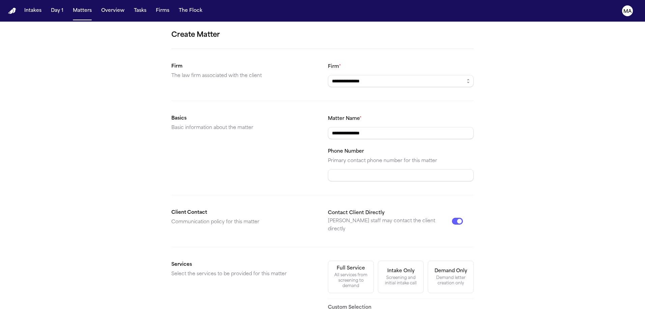
click at [349, 222] on form "**********" at bounding box center [322, 236] width 302 height 412
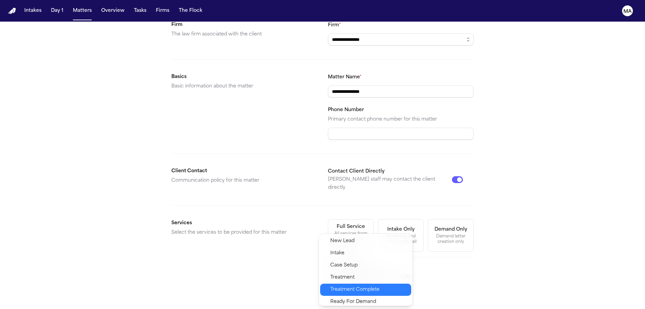
click at [346, 283] on div "Treatment Complete" at bounding box center [365, 289] width 91 height 12
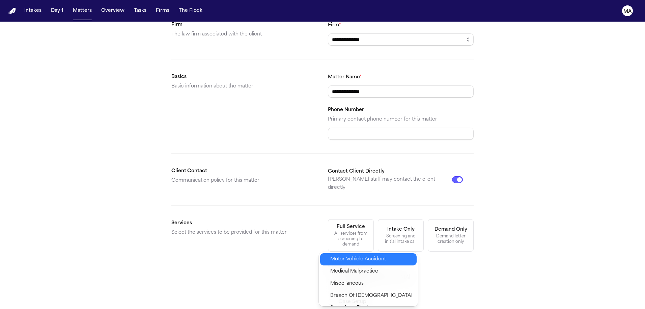
click at [350, 255] on span "Motor Vehicle Accident" at bounding box center [358, 259] width 56 height 8
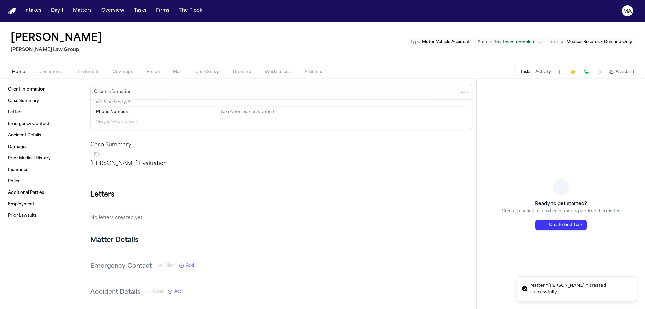
click at [38, 69] on span "Documents" at bounding box center [50, 71] width 25 height 5
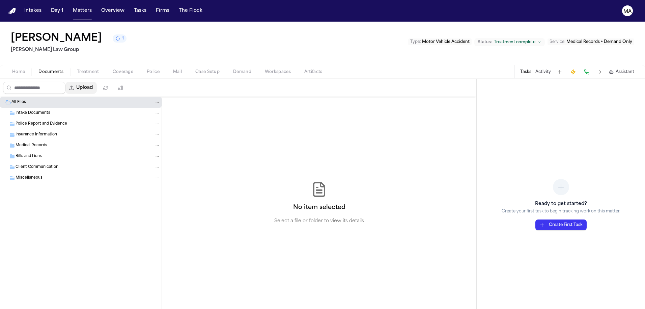
click at [72, 82] on button "Upload" at bounding box center [80, 88] width 31 height 12
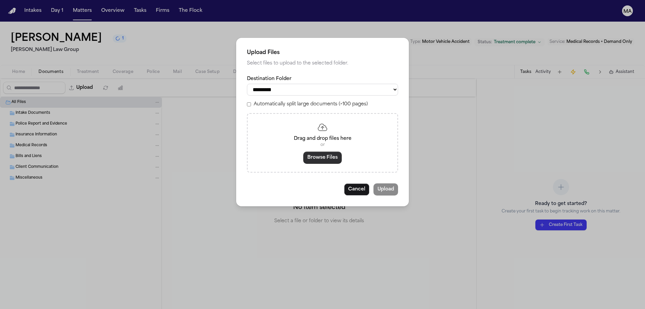
click at [323, 151] on button "Browse Files" at bounding box center [322, 157] width 38 height 12
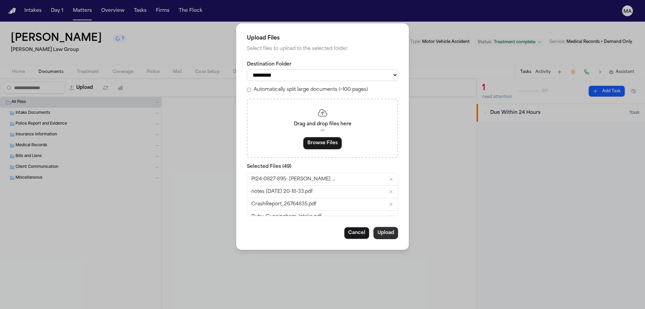
click at [373, 227] on button "Upload" at bounding box center [385, 233] width 25 height 12
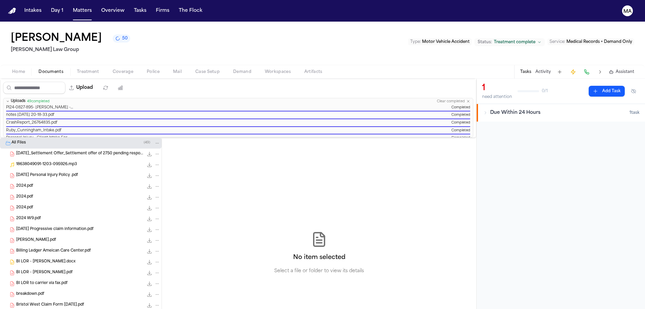
click at [182, 193] on div "No item selected Select a file or folder to view its details" at bounding box center [319, 253] width 314 height 230
click at [70, 6] on button "Matters" at bounding box center [82, 11] width 24 height 12
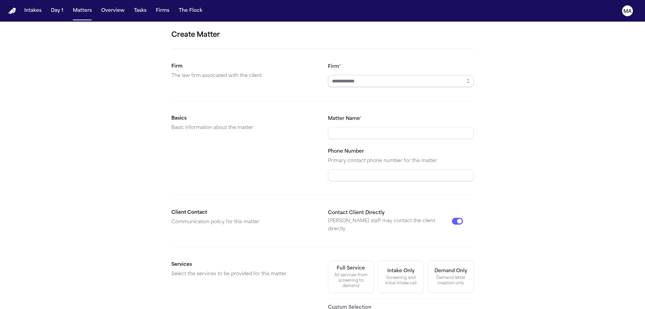
click at [360, 75] on input "Firm *" at bounding box center [401, 81] width 146 height 12
type input "**********"
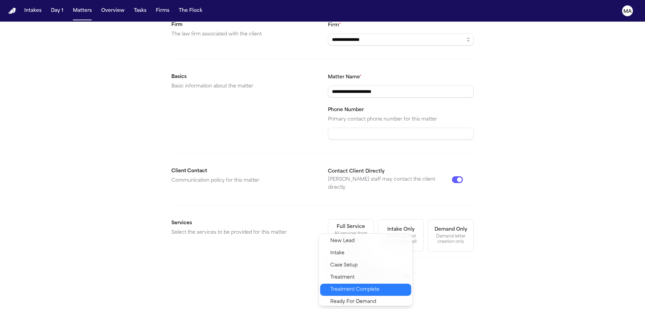
click at [349, 283] on div "Treatment Complete" at bounding box center [365, 289] width 91 height 12
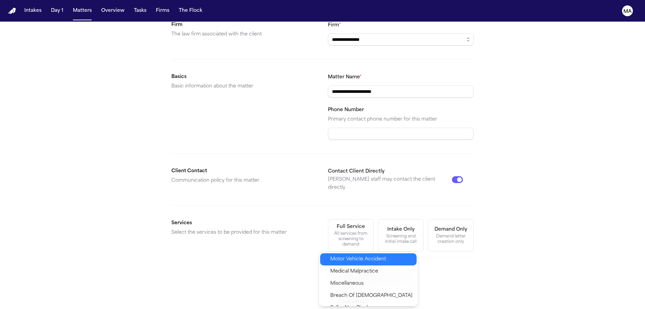
click at [349, 255] on span "Motor Vehicle Accident" at bounding box center [358, 259] width 56 height 8
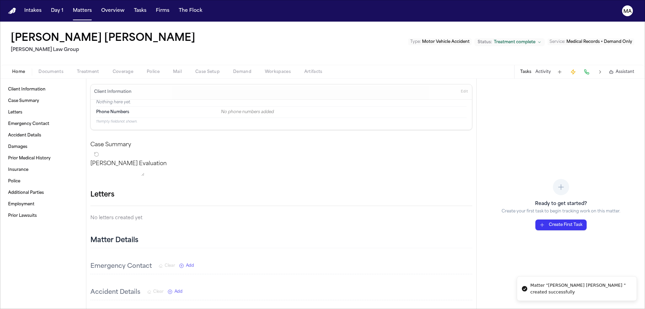
click at [38, 69] on span "Documents" at bounding box center [50, 71] width 25 height 5
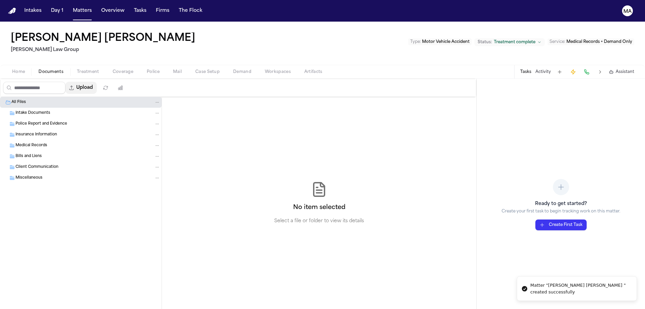
click at [65, 82] on button "Upload" at bounding box center [80, 88] width 31 height 12
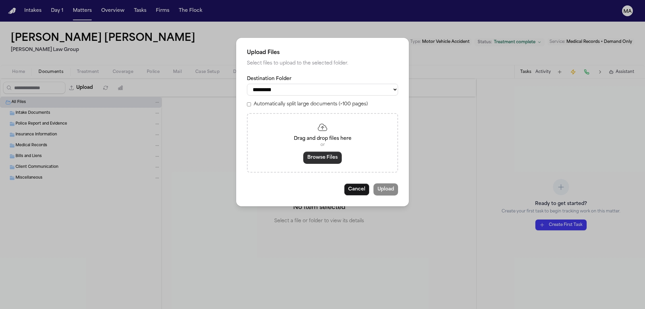
click at [323, 151] on button "Browse Files" at bounding box center [322, 157] width 38 height 12
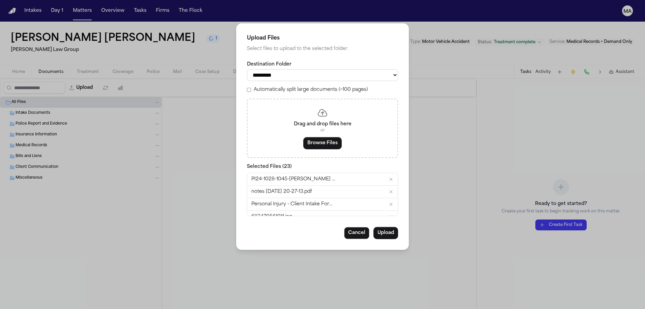
click at [294, 86] on label "Automatically split large documents (>100 pages)" at bounding box center [311, 89] width 114 height 7
click at [373, 227] on button "Upload" at bounding box center [385, 233] width 25 height 12
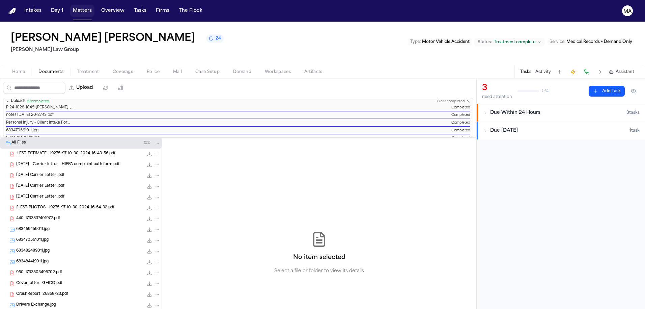
click at [70, 7] on button "Matters" at bounding box center [82, 11] width 24 height 12
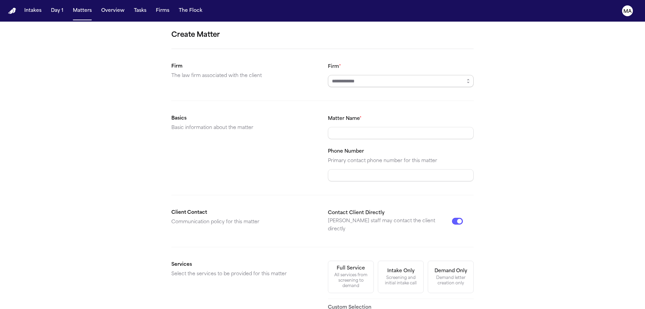
click at [354, 75] on input "Firm *" at bounding box center [401, 81] width 146 height 12
type input "**********"
click at [341, 208] on form "**********" at bounding box center [322, 236] width 302 height 412
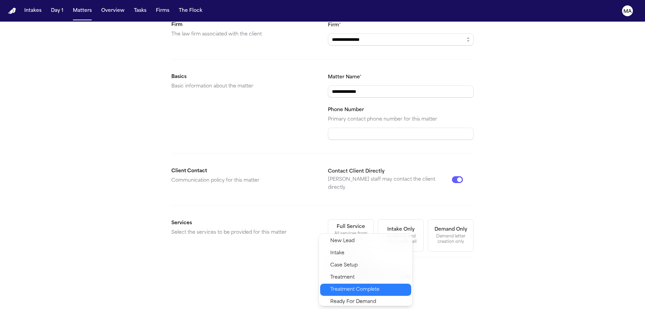
click at [345, 283] on div "Treatment Complete" at bounding box center [365, 289] width 91 height 12
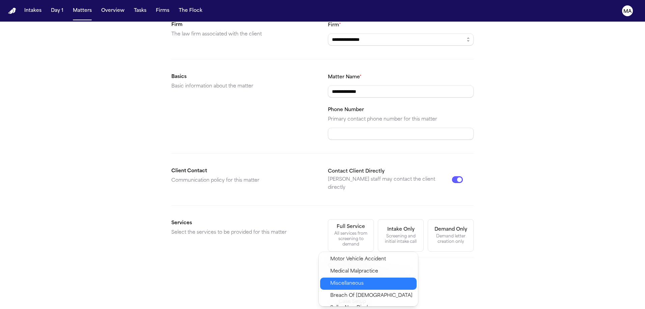
click at [341, 277] on div "Miscellaneous" at bounding box center [368, 283] width 96 height 12
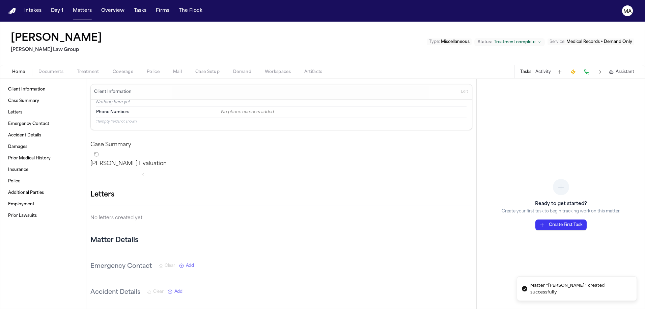
click at [38, 69] on span "Documents" at bounding box center [50, 71] width 25 height 5
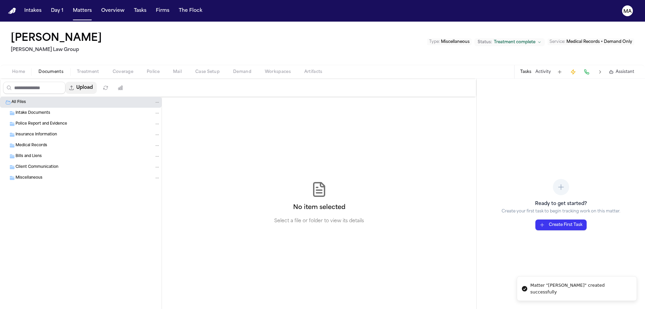
click at [66, 82] on button "Upload" at bounding box center [80, 88] width 31 height 12
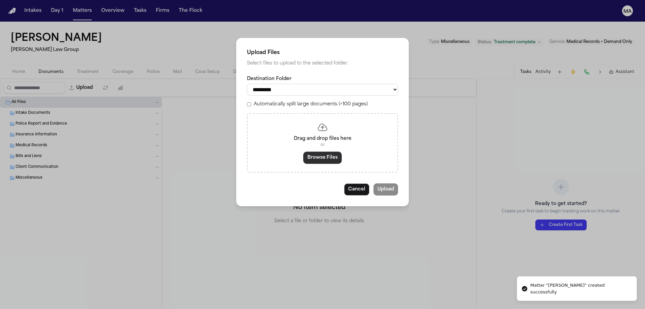
click at [315, 151] on button "Browse Files" at bounding box center [322, 157] width 38 height 12
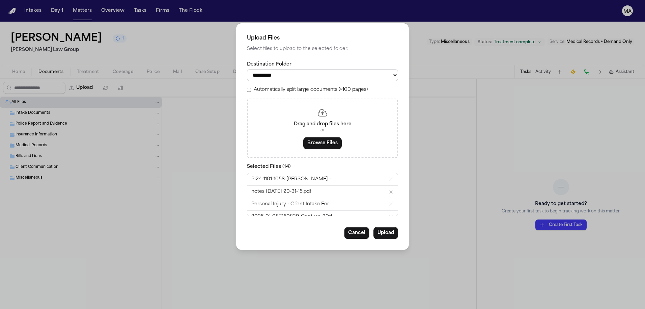
click at [288, 86] on label "Automatically split large documents (>100 pages)" at bounding box center [311, 89] width 114 height 7
click at [373, 227] on button "Upload" at bounding box center [385, 233] width 25 height 12
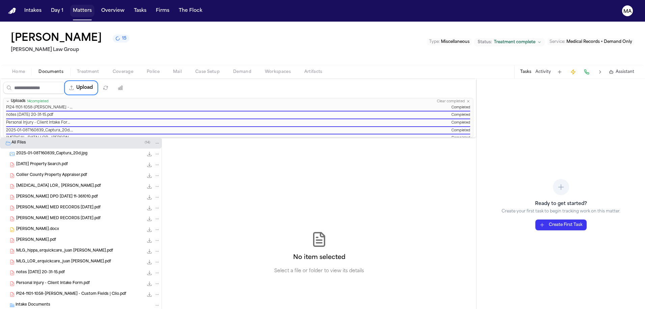
click at [70, 5] on button "Matters" at bounding box center [82, 11] width 24 height 12
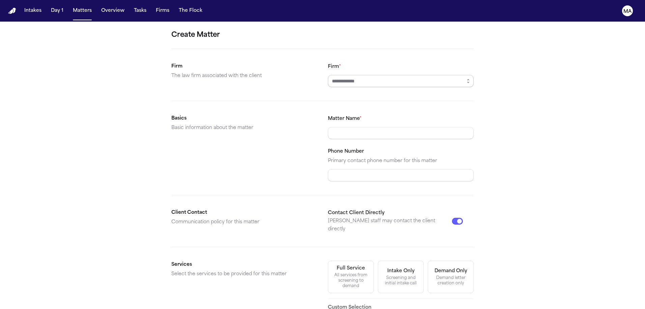
click at [338, 75] on input "Firm *" at bounding box center [401, 81] width 146 height 12
type input "**********"
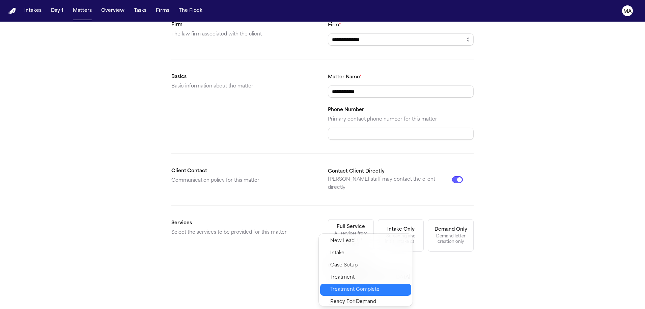
click at [347, 285] on span "Treatment Complete" at bounding box center [354, 289] width 49 height 8
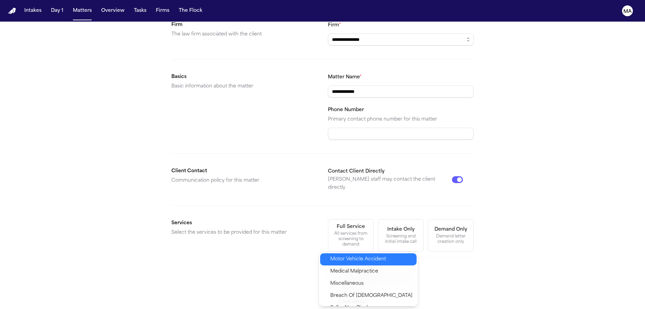
click at [348, 255] on span "Motor Vehicle Accident" at bounding box center [358, 259] width 56 height 8
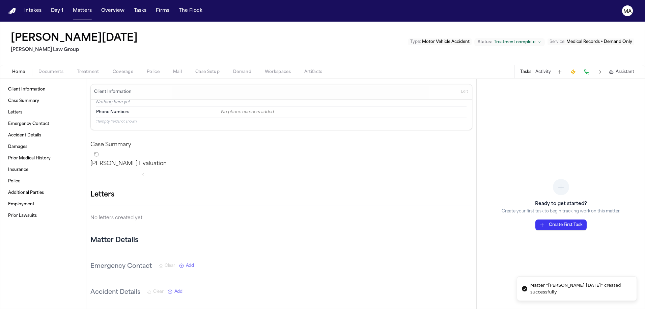
click at [38, 69] on span "Documents" at bounding box center [50, 71] width 25 height 5
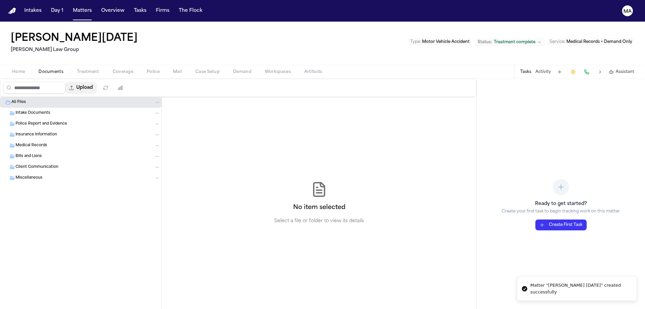
click at [65, 82] on button "Upload" at bounding box center [80, 88] width 31 height 12
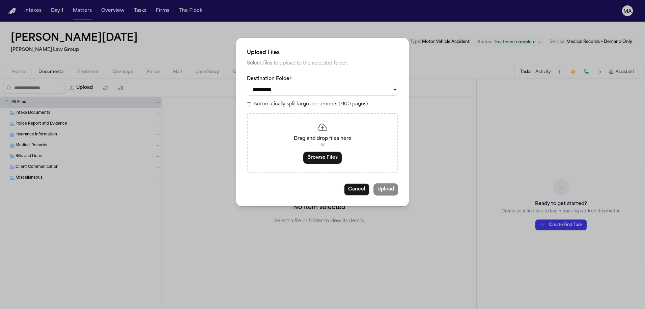
click at [300, 101] on label "Automatically split large documents (>100 pages)" at bounding box center [311, 104] width 114 height 7
click at [325, 151] on button "Browse Files" at bounding box center [322, 157] width 38 height 12
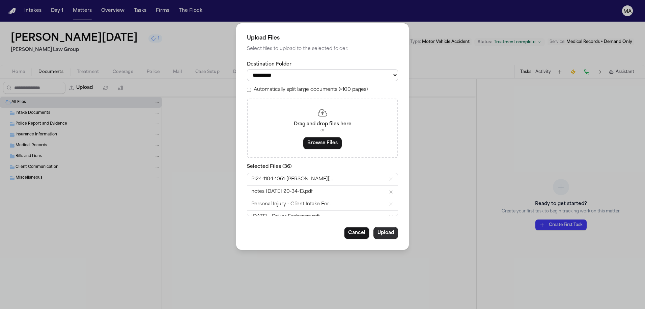
click at [373, 227] on button "Upload" at bounding box center [385, 233] width 25 height 12
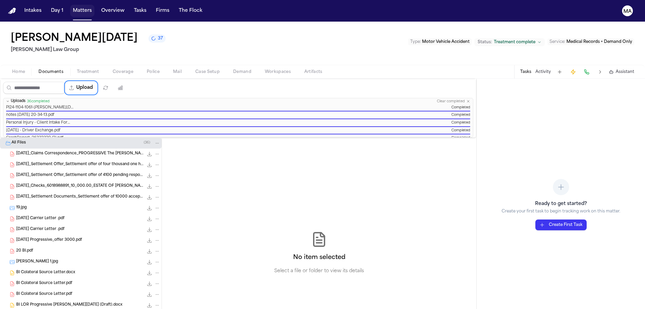
click at [70, 7] on button "Matters" at bounding box center [82, 11] width 24 height 12
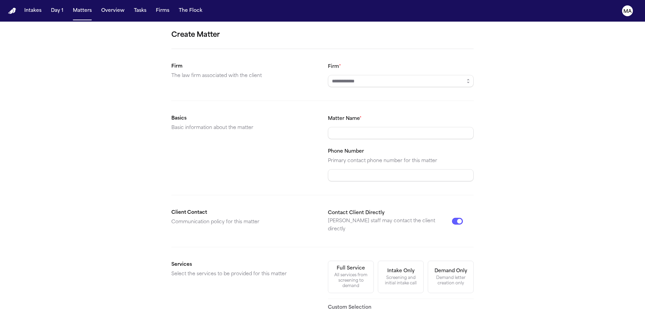
click at [365, 75] on input "Firm *" at bounding box center [401, 81] width 146 height 12
type input "**********"
paste input "**********"
type input "**********"
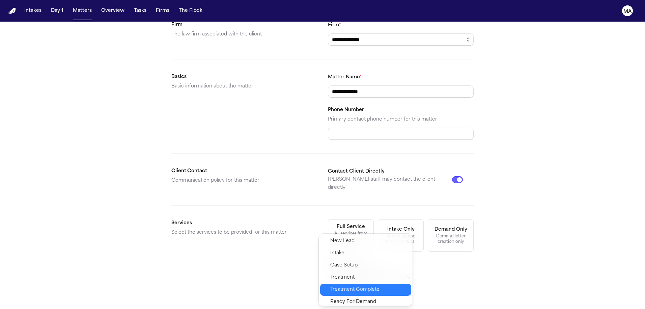
click at [354, 285] on span "Treatment Complete" at bounding box center [354, 289] width 49 height 8
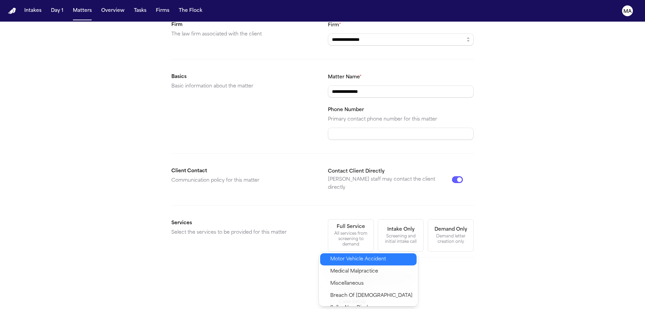
click at [355, 256] on span "Motor Vehicle Accident" at bounding box center [358, 259] width 56 height 8
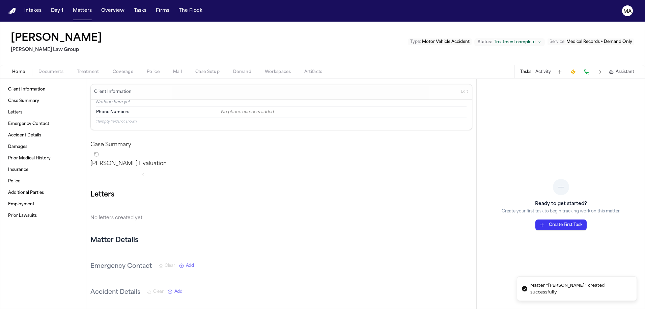
click at [42, 65] on div "Home Documents Treatment Coverage Police Mail Case Setup Demand Workspaces Arti…" at bounding box center [322, 71] width 645 height 13
click at [39, 69] on span "Documents" at bounding box center [50, 71] width 25 height 5
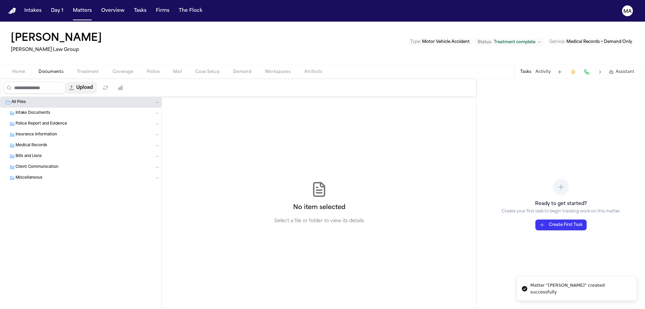
click at [70, 82] on button "Upload" at bounding box center [80, 88] width 31 height 12
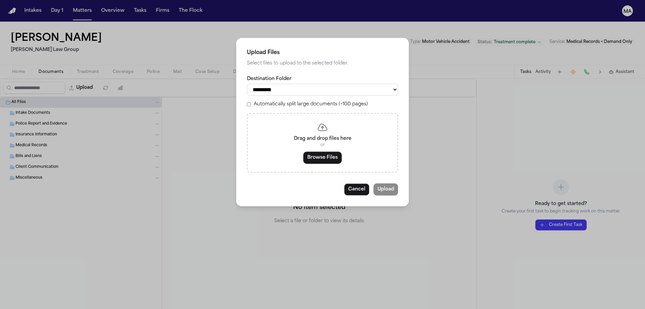
click at [305, 101] on label "Automatically split large documents (>100 pages)" at bounding box center [311, 104] width 114 height 7
click at [319, 118] on div "Drag and drop files here or Browse Files" at bounding box center [322, 142] width 151 height 59
click at [318, 151] on button "Browse Files" at bounding box center [322, 157] width 38 height 12
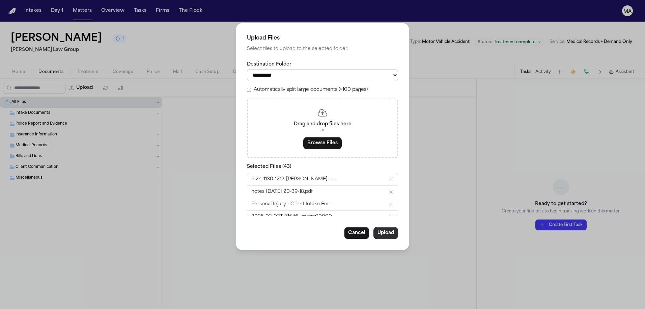
click at [373, 227] on button "Upload" at bounding box center [385, 233] width 25 height 12
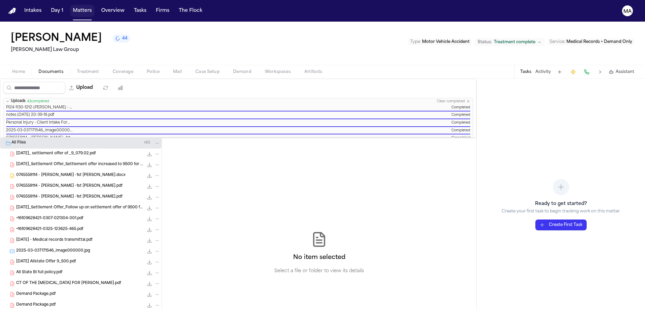
click at [70, 6] on button "Matters" at bounding box center [82, 11] width 24 height 12
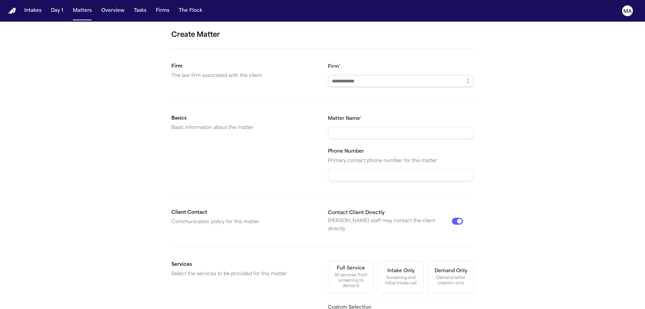
click at [352, 75] on input "Firm *" at bounding box center [401, 81] width 146 height 12
type input "**********"
drag, startPoint x: 339, startPoint y: 203, endPoint x: 341, endPoint y: 207, distance: 3.6
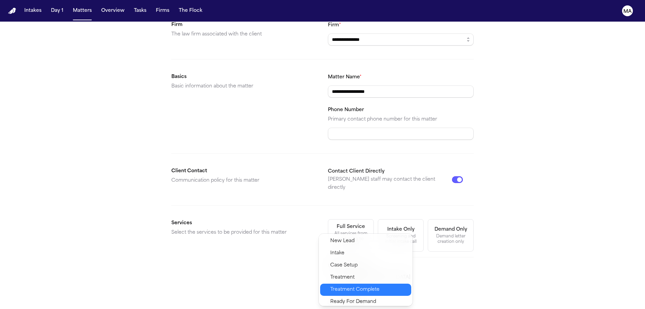
click at [350, 285] on span "Treatment Complete" at bounding box center [354, 289] width 49 height 8
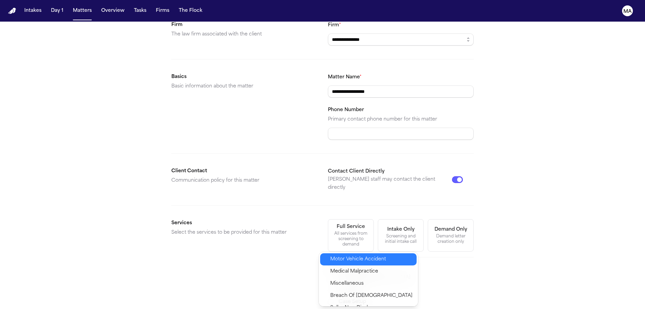
click at [349, 255] on span "Motor Vehicle Accident" at bounding box center [358, 259] width 56 height 8
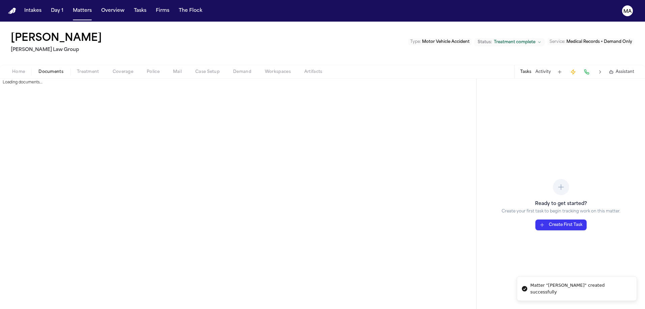
click at [38, 69] on span "Documents" at bounding box center [50, 71] width 25 height 5
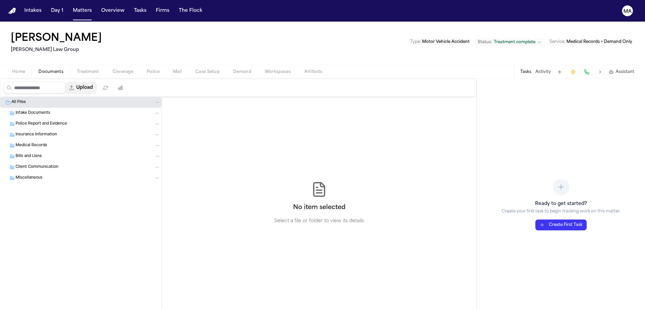
click at [65, 82] on button "Upload" at bounding box center [80, 88] width 31 height 12
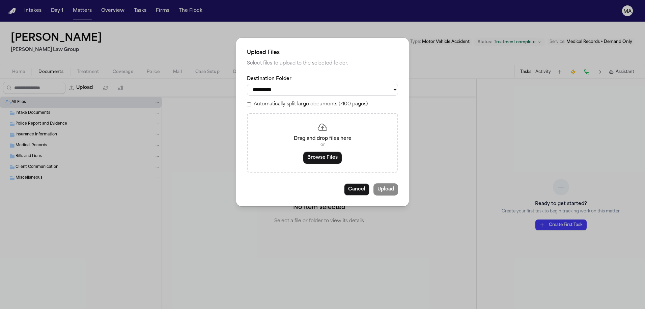
click at [286, 101] on label "Automatically split large documents (>100 pages)" at bounding box center [311, 104] width 114 height 7
click at [325, 151] on button "Browse Files" at bounding box center [322, 157] width 38 height 12
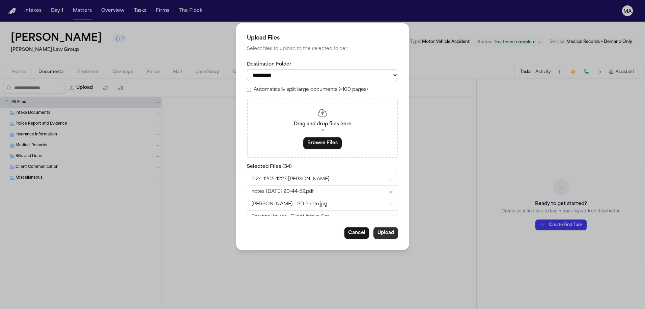
click at [373, 227] on button "Upload" at bounding box center [385, 233] width 25 height 12
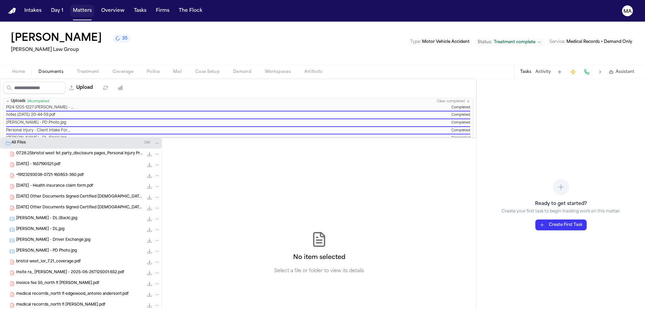
click at [70, 6] on button "Matters" at bounding box center [82, 11] width 24 height 12
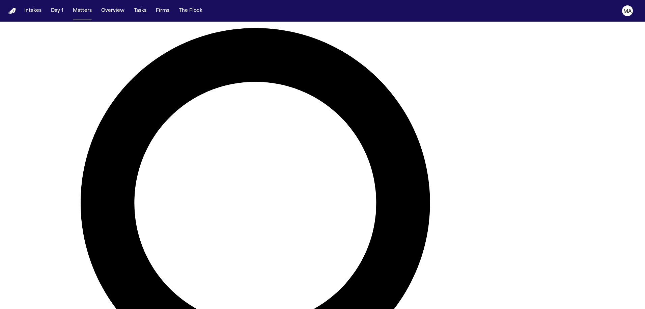
scroll to position [110, 0]
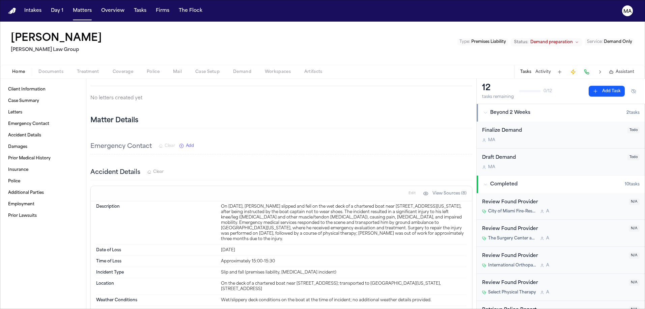
scroll to position [62, 0]
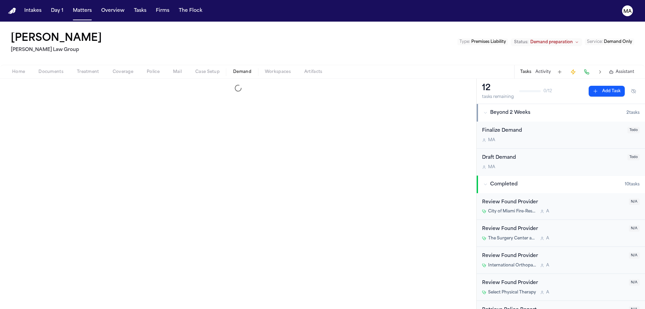
click at [233, 69] on span "Demand" at bounding box center [242, 71] width 18 height 5
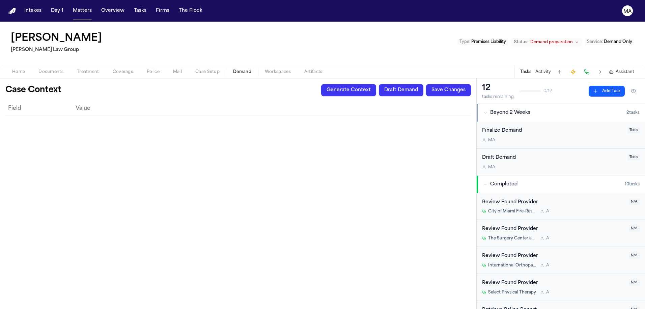
click at [376, 84] on button "Generate Context" at bounding box center [348, 90] width 55 height 12
click at [70, 7] on button "Matters" at bounding box center [82, 11] width 24 height 12
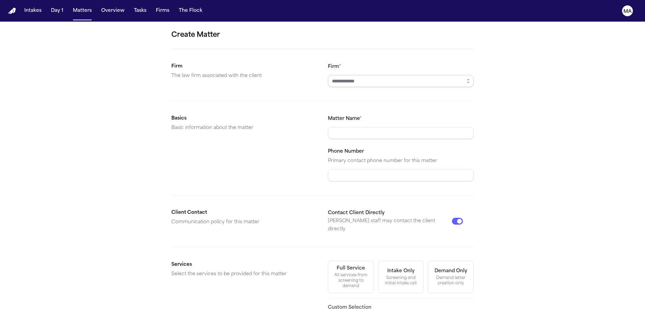
click at [380, 75] on input "Firm *" at bounding box center [401, 81] width 146 height 12
type input "**********"
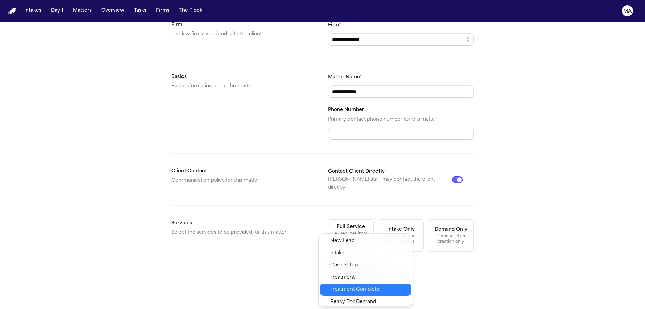
click at [358, 285] on span "Treatment Complete" at bounding box center [368, 289] width 77 height 8
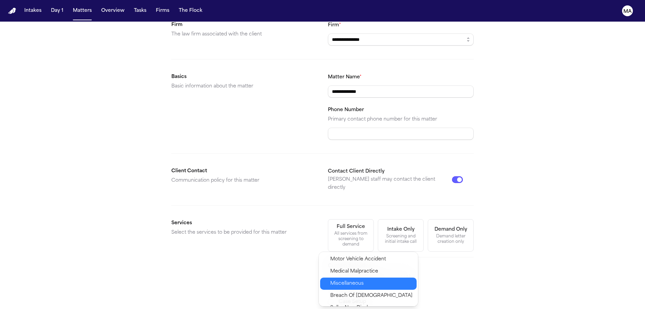
click at [352, 279] on span "Miscellaneous" at bounding box center [371, 283] width 82 height 8
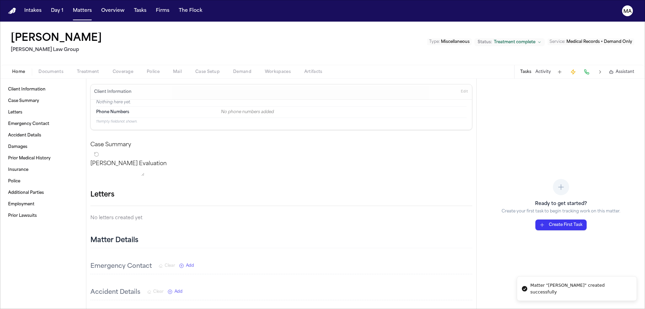
click at [38, 69] on span "Documents" at bounding box center [50, 71] width 25 height 5
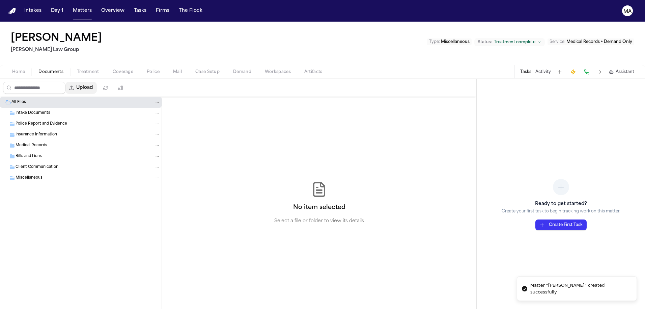
click at [66, 82] on button "Upload" at bounding box center [80, 88] width 31 height 12
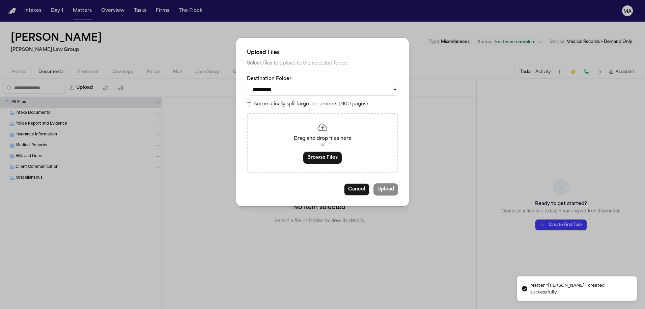
click at [301, 101] on label "Automatically split large documents (>100 pages)" at bounding box center [311, 104] width 114 height 7
click at [325, 151] on button "Browse Files" at bounding box center [322, 157] width 38 height 12
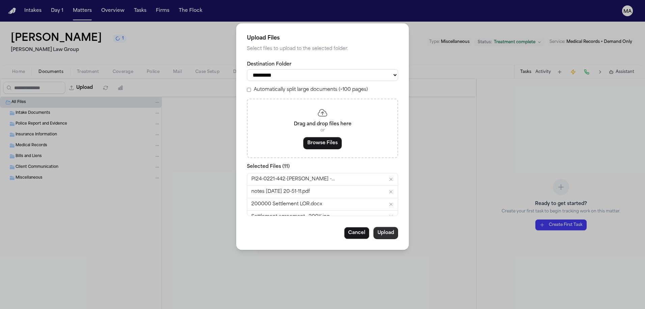
click at [373, 227] on button "Upload" at bounding box center [385, 233] width 25 height 12
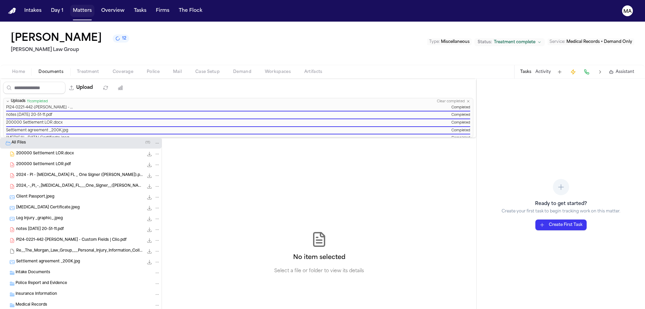
click at [70, 6] on button "Matters" at bounding box center [82, 11] width 24 height 12
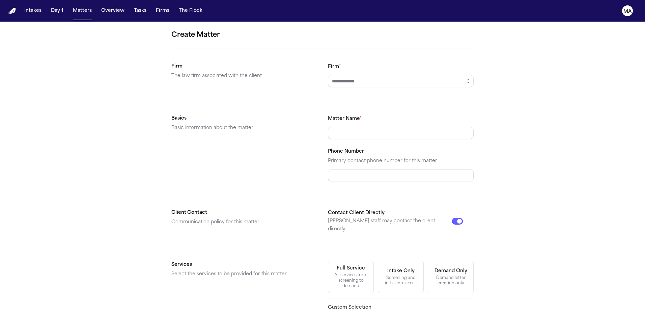
click at [388, 75] on input "Firm *" at bounding box center [401, 81] width 146 height 12
type input "**********"
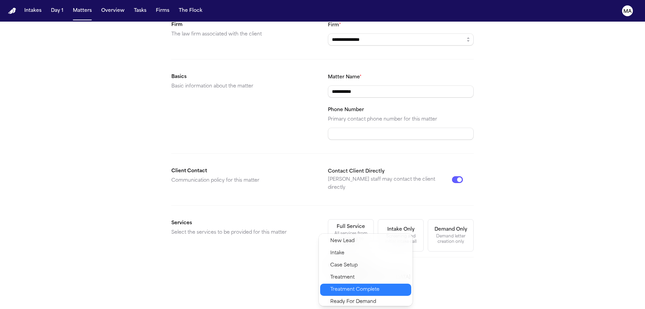
click at [349, 285] on span "Treatment Complete" at bounding box center [354, 289] width 49 height 8
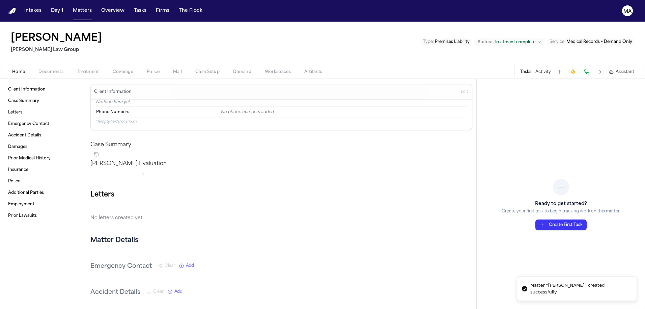
click at [37, 65] on div "Home Documents Treatment Coverage Police Mail Case Setup Demand Workspaces Arti…" at bounding box center [322, 71] width 645 height 13
click at [36, 75] on span "button" at bounding box center [50, 75] width 33 height 1
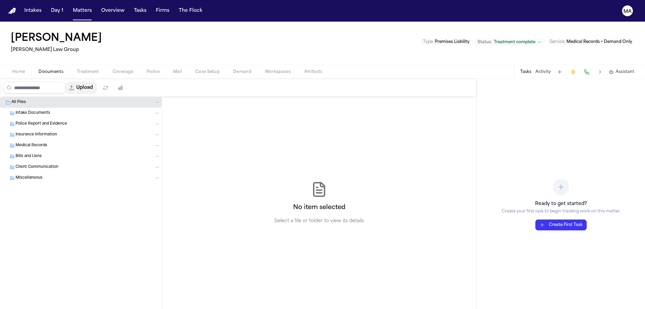
click at [70, 82] on button "Upload" at bounding box center [80, 88] width 31 height 12
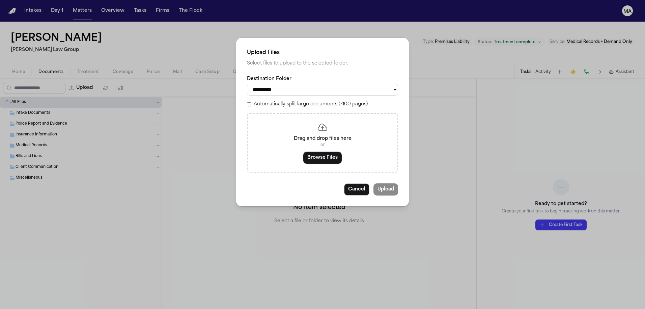
click at [313, 93] on div "**********" at bounding box center [322, 124] width 151 height 97
click at [312, 101] on label "Automatically split large documents (>100 pages)" at bounding box center [311, 104] width 114 height 7
click at [323, 151] on button "Browse Files" at bounding box center [322, 157] width 38 height 12
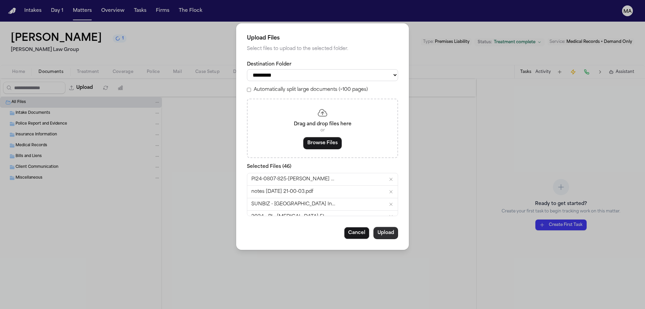
click at [373, 227] on button "Upload" at bounding box center [385, 233] width 25 height 12
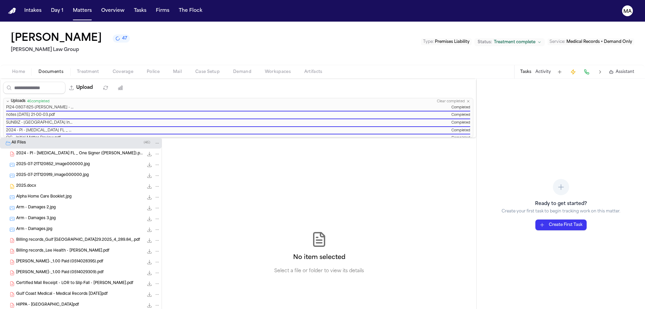
click at [70, 7] on button "Matters" at bounding box center [82, 11] width 24 height 12
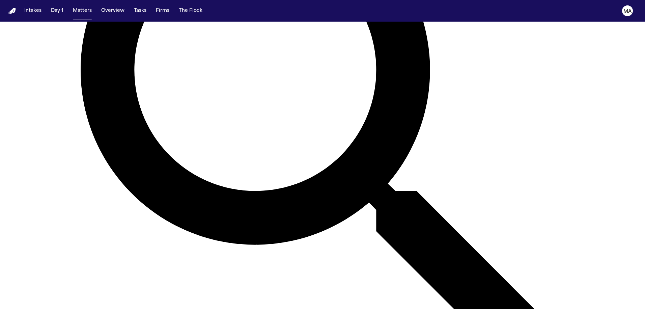
scroll to position [217, 0]
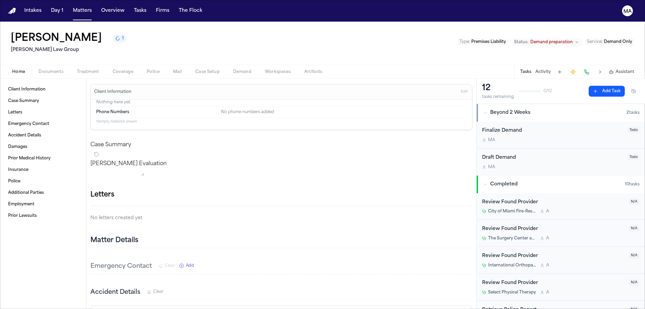
click at [233, 69] on span "Demand" at bounding box center [242, 71] width 18 height 5
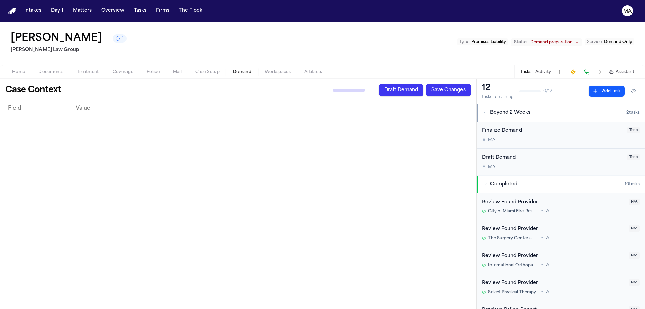
click at [266, 32] on div "Daniel Santana 1 Morgan Law Group Type : Premises Liability Status: Demand prep…" at bounding box center [322, 43] width 645 height 43
click at [399, 84] on div "Generate Context Draft Demand Save Changes" at bounding box center [396, 90] width 150 height 12
click at [632, 69] on span "Assistant" at bounding box center [625, 71] width 19 height 5
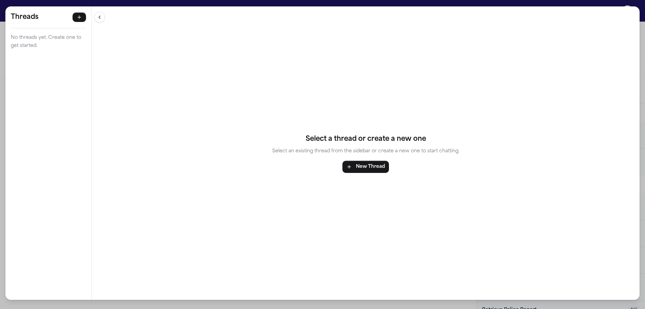
click at [226, 5] on div "Threads No threads yet. Create one to get started. Threads No threads yet. Crea…" at bounding box center [322, 154] width 645 height 309
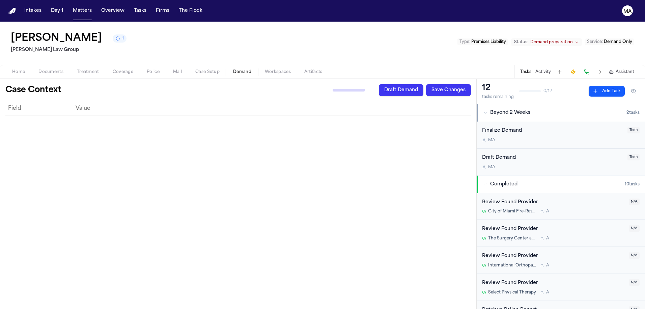
click at [54, 9] on nav "Intakes Day 1 Matters Overview Tasks Firms The Flock MA" at bounding box center [322, 11] width 645 height 22
click at [70, 6] on button "Matters" at bounding box center [82, 11] width 24 height 12
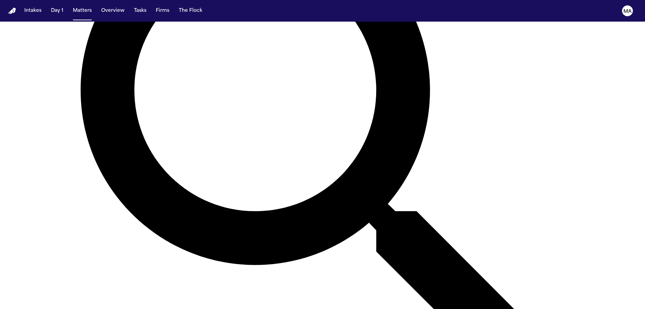
scroll to position [196, 0]
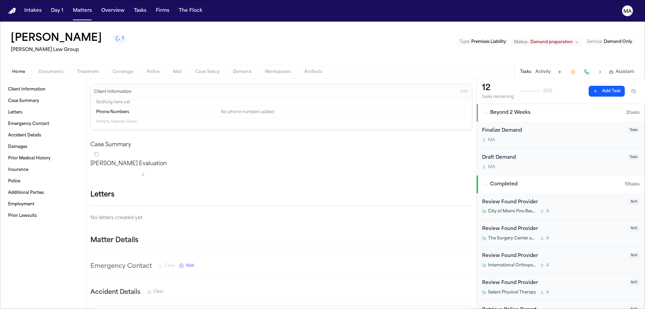
click at [229, 75] on span "button" at bounding box center [242, 75] width 26 height 1
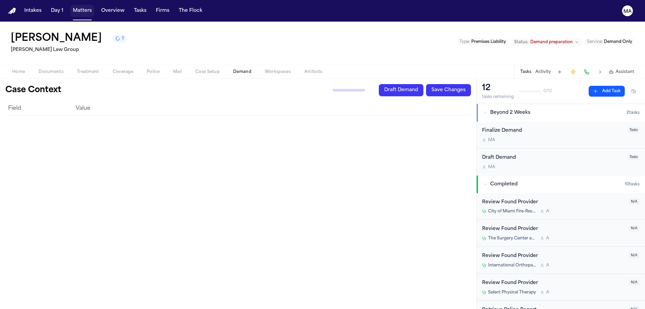
click at [70, 7] on button "Matters" at bounding box center [82, 11] width 24 height 12
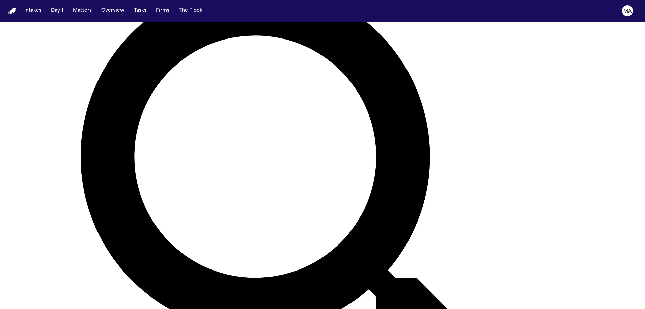
scroll to position [184, 0]
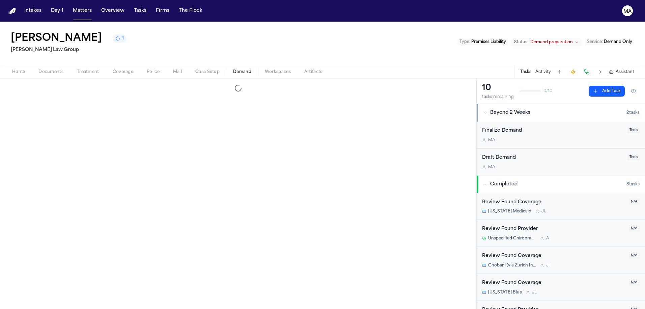
click at [233, 69] on span "Demand" at bounding box center [242, 71] width 18 height 5
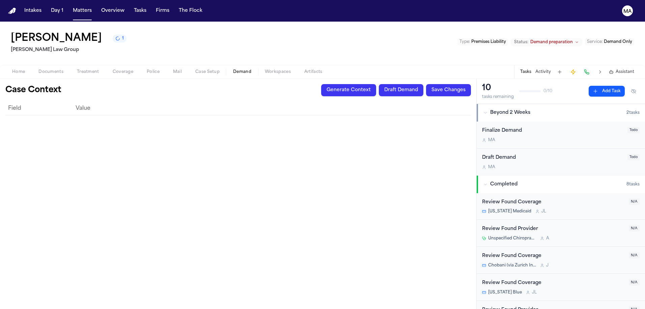
click at [376, 84] on button "Generate Context" at bounding box center [348, 90] width 55 height 12
click at [70, 5] on button "Matters" at bounding box center [82, 11] width 24 height 12
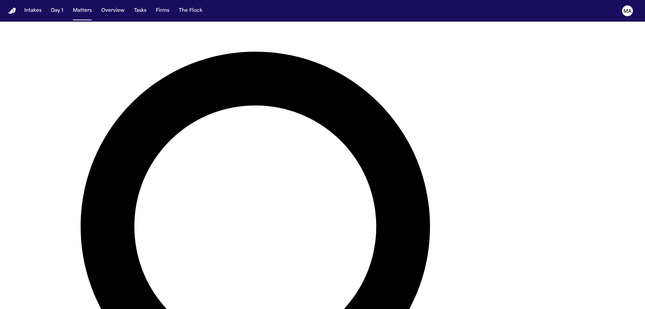
scroll to position [181, 0]
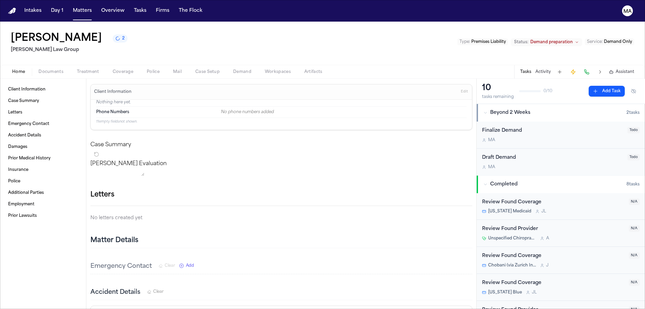
click at [531, 262] on div "Chobani (via Zurich Insurance) J" at bounding box center [553, 264] width 143 height 5
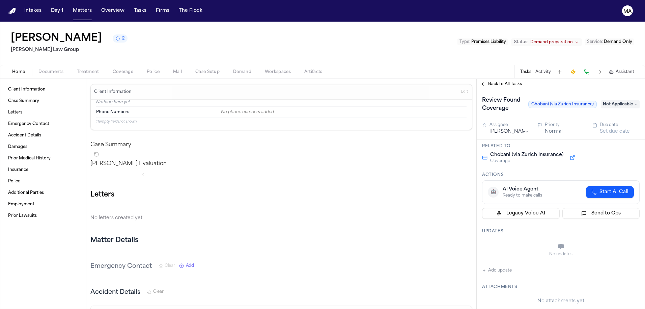
click at [492, 81] on span "Back to All Tasks" at bounding box center [505, 83] width 34 height 5
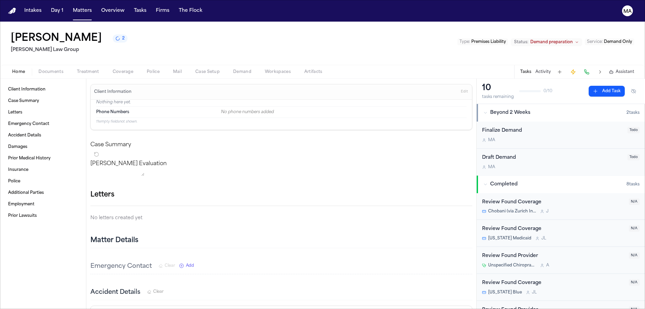
click at [109, 75] on span "button" at bounding box center [123, 75] width 29 height 1
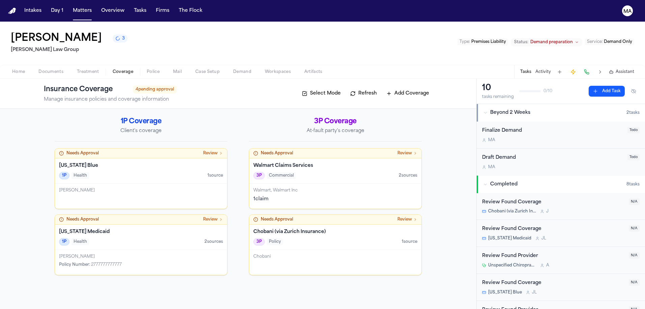
click at [55, 9] on nav "Intakes Day 1 Matters Overview Tasks Firms The Flock MA" at bounding box center [322, 11] width 645 height 22
click at [70, 7] on button "Matters" at bounding box center [82, 11] width 24 height 12
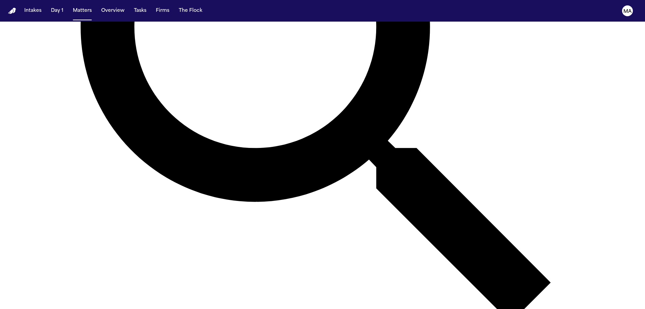
scroll to position [243, 0]
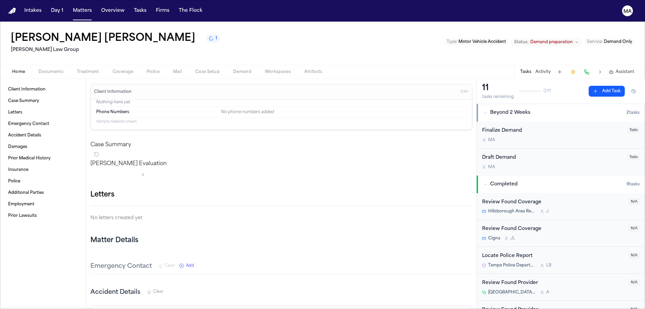
click at [233, 69] on span "Demand" at bounding box center [242, 71] width 18 height 5
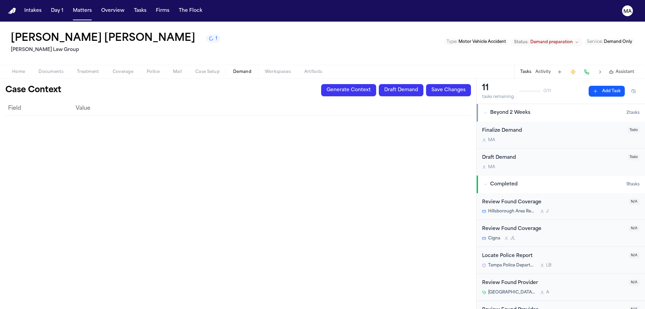
click at [376, 84] on button "Generate Context" at bounding box center [348, 90] width 55 height 12
click at [70, 6] on button "Matters" at bounding box center [82, 11] width 24 height 12
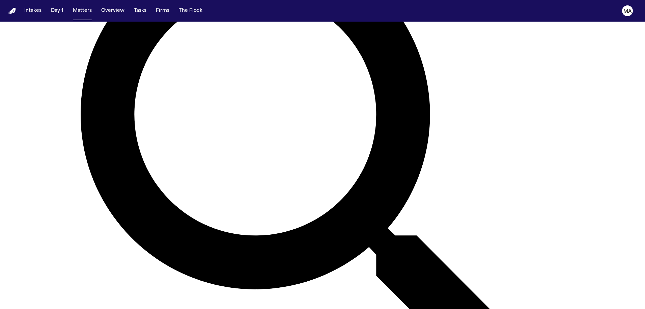
scroll to position [205, 0]
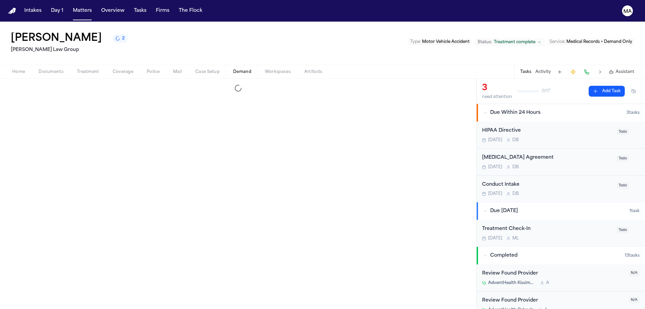
click at [233, 69] on span "Demand" at bounding box center [242, 71] width 18 height 5
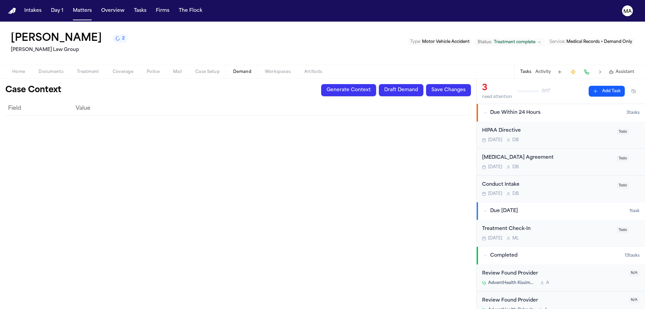
click at [376, 84] on button "Generate Context" at bounding box center [348, 90] width 55 height 12
click at [70, 5] on button "Matters" at bounding box center [82, 11] width 24 height 12
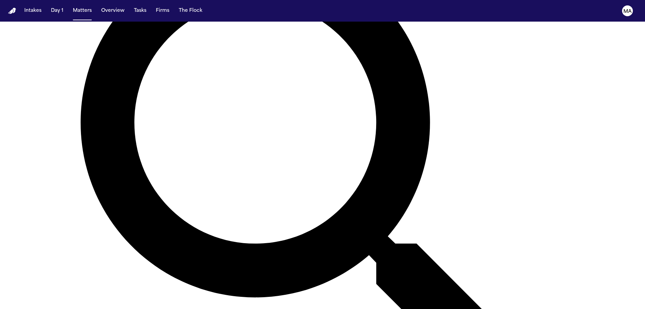
scroll to position [176, 0]
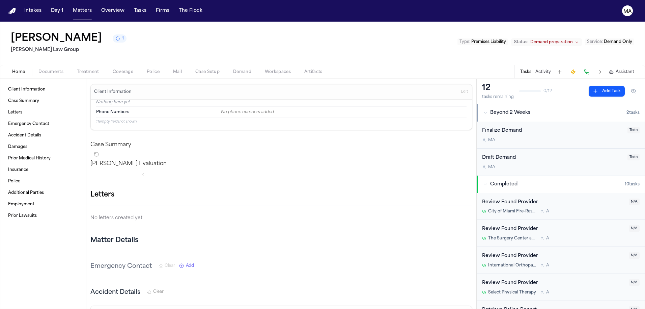
click at [233, 69] on span "Demand" at bounding box center [242, 71] width 18 height 5
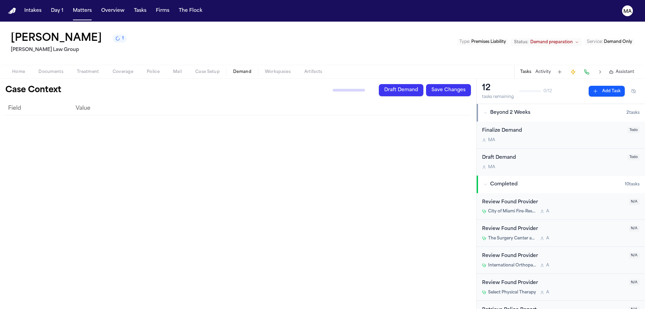
click at [399, 84] on div "Generate Context Draft Demand Save Changes" at bounding box center [396, 90] width 150 height 12
click at [397, 84] on div "Generate Context Draft Demand Save Changes" at bounding box center [396, 90] width 150 height 12
click at [634, 69] on span "Assistant" at bounding box center [625, 71] width 19 height 5
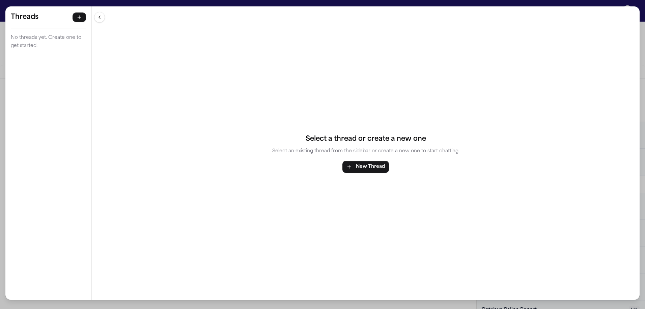
click at [223, 4] on div "Threads No threads yet. Create one to get started. Threads No threads yet. Crea…" at bounding box center [322, 154] width 645 height 309
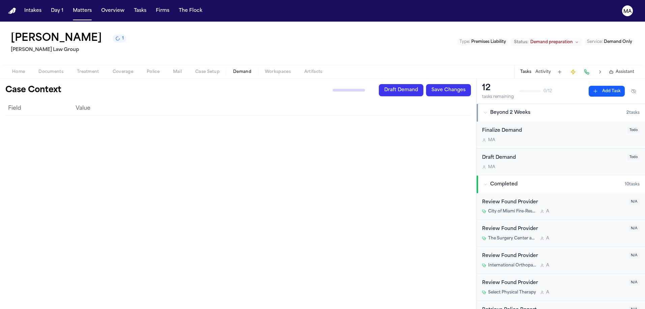
click at [387, 106] on div "Field Value" at bounding box center [238, 203] width 466 height 202
click at [634, 69] on span "Assistant" at bounding box center [625, 71] width 19 height 5
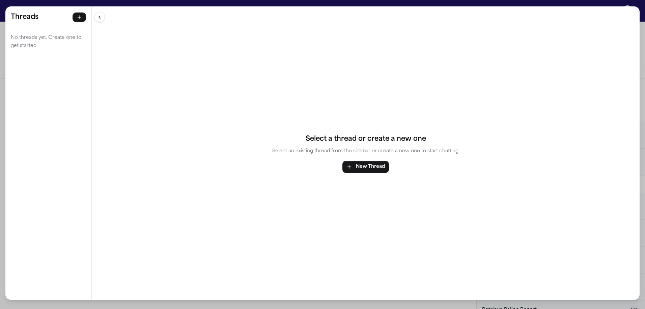
click at [278, 4] on div "Threads No threads yet. Create one to get started. Threads No threads yet. Crea…" at bounding box center [322, 154] width 645 height 309
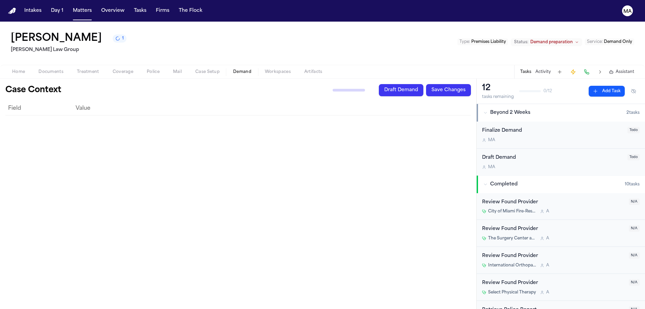
click at [632, 69] on span "Assistant" at bounding box center [625, 71] width 19 height 5
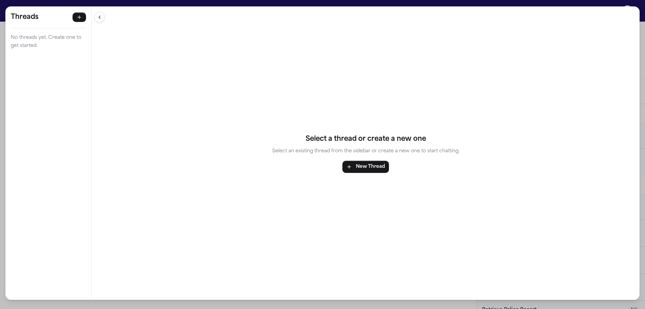
click at [183, 4] on div "Threads No threads yet. Create one to get started. Threads No threads yet. Crea…" at bounding box center [322, 154] width 645 height 309
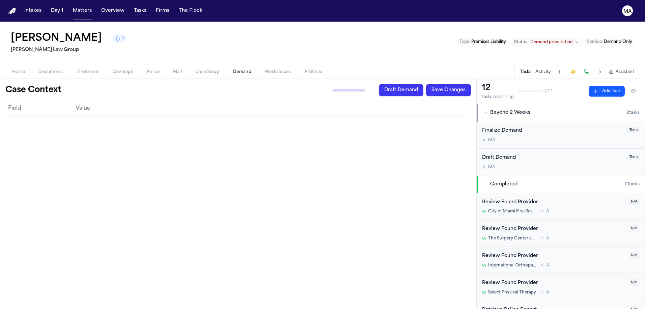
click at [634, 69] on span "Assistant" at bounding box center [625, 71] width 19 height 5
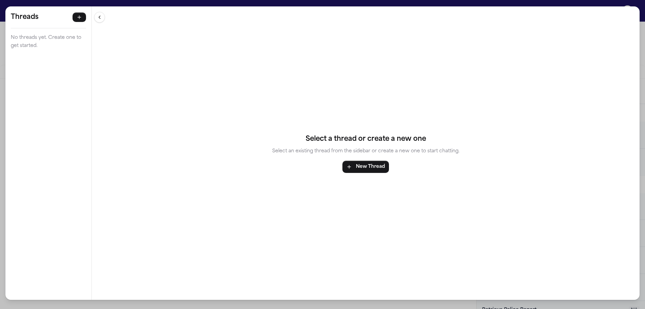
click at [277, 4] on div "Threads No threads yet. Create one to get started. Threads No threads yet. Crea…" at bounding box center [322, 154] width 645 height 309
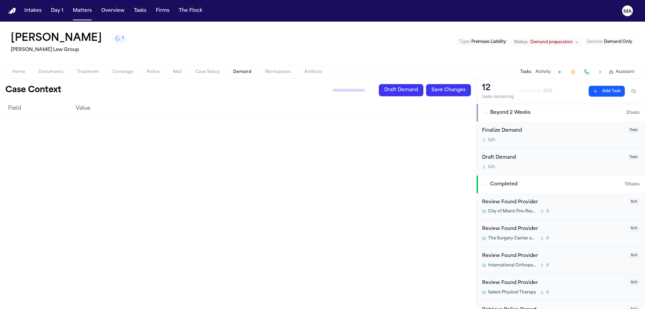
click at [255, 125] on div "Field Value" at bounding box center [238, 203] width 466 height 202
click at [70, 7] on button "Matters" at bounding box center [82, 11] width 24 height 12
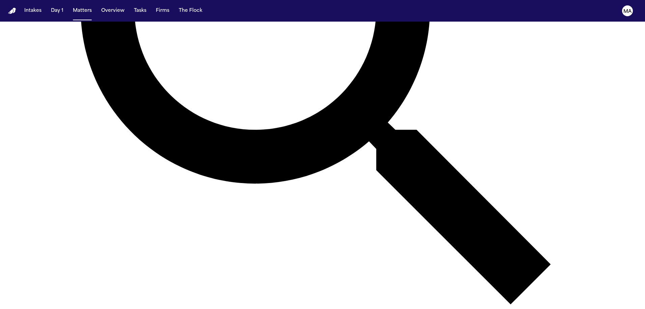
scroll to position [289, 0]
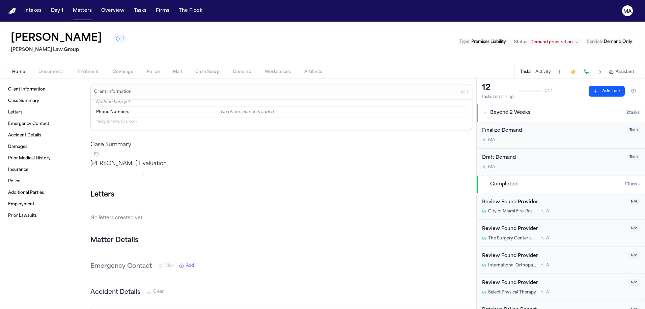
click at [265, 69] on span "Workspaces" at bounding box center [278, 71] width 26 height 5
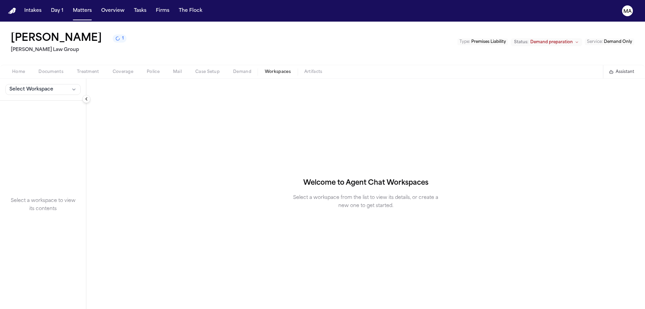
click at [229, 75] on span "button" at bounding box center [242, 75] width 26 height 1
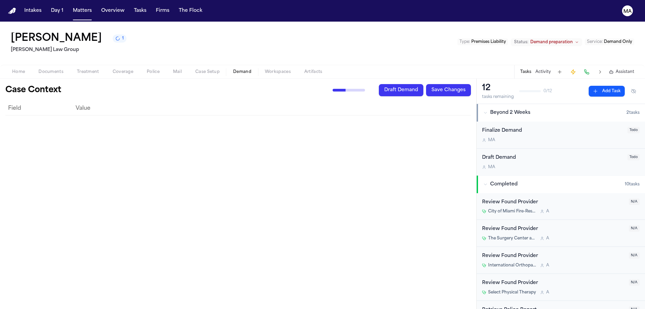
click at [629, 69] on span "Assistant" at bounding box center [625, 71] width 19 height 5
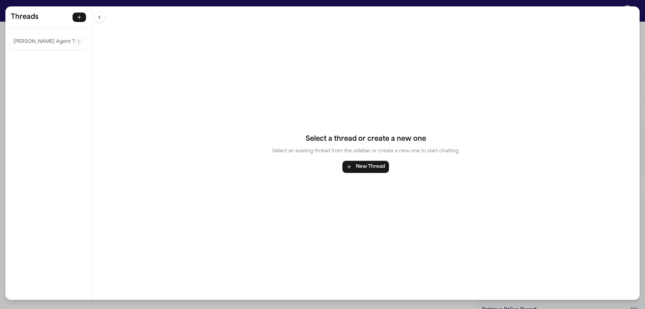
click at [29, 34] on div "[PERSON_NAME] Agent Thread" at bounding box center [48, 42] width 75 height 16
click at [22, 34] on div "[PERSON_NAME] Agent Thread" at bounding box center [48, 42] width 75 height 16
click at [20, 38] on p "[PERSON_NAME] Agent Thread" at bounding box center [43, 42] width 61 height 8
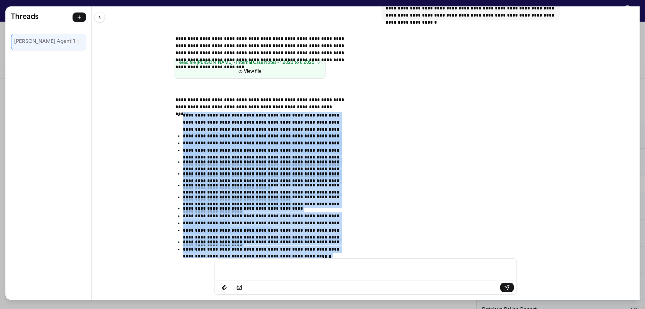
scroll to position [469, 0]
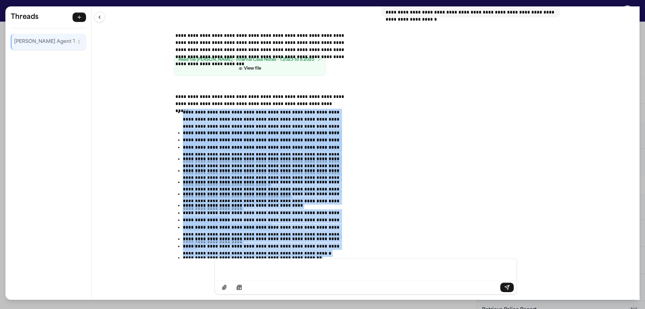
drag, startPoint x: 239, startPoint y: 56, endPoint x: 365, endPoint y: 219, distance: 205.3
click at [348, 219] on ul "**********" at bounding box center [262, 224] width 170 height 231
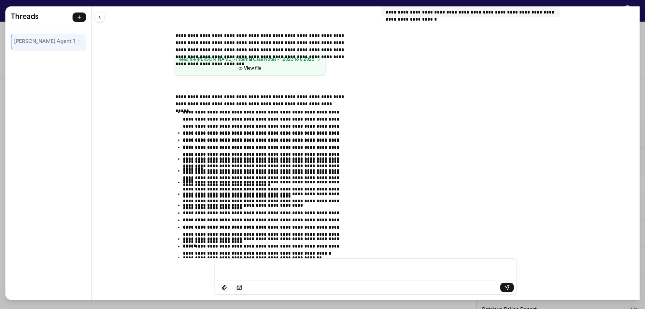
click at [231, 156] on div "**********" at bounding box center [366, 132] width 548 height 252
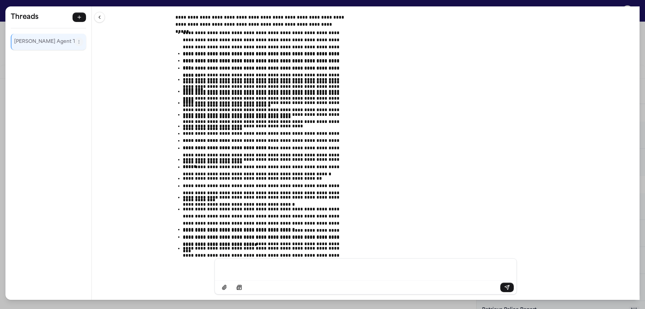
scroll to position [550, 0]
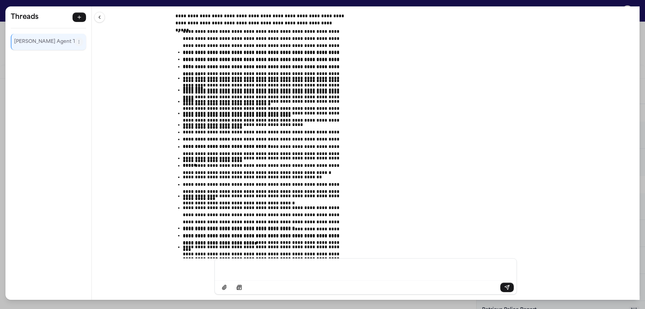
click at [226, 139] on div "**********" at bounding box center [366, 132] width 548 height 252
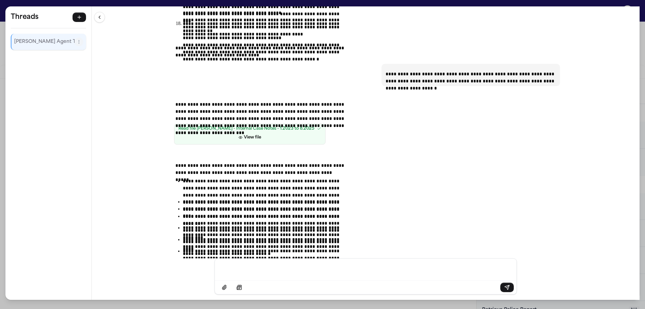
scroll to position [413, 0]
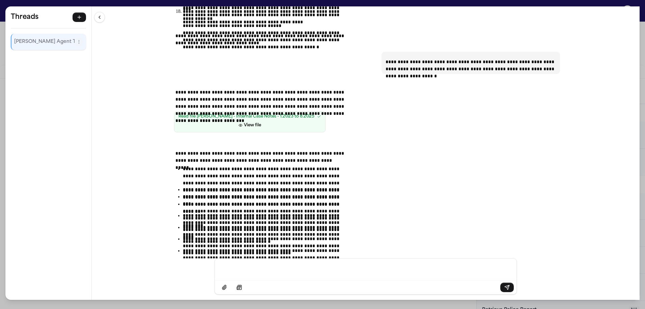
click at [283, 165] on ul "**********" at bounding box center [262, 280] width 170 height 231
click at [264, 4] on div "**********" at bounding box center [322, 154] width 645 height 309
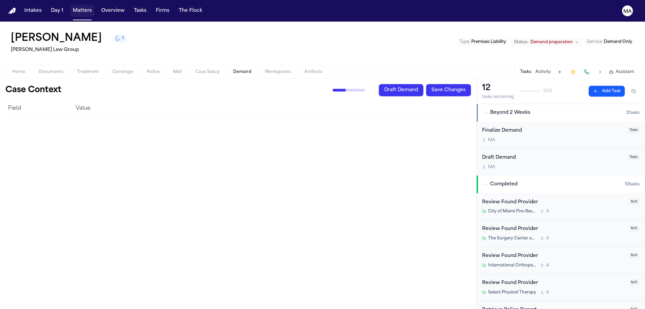
click at [70, 7] on button "Matters" at bounding box center [82, 11] width 24 height 12
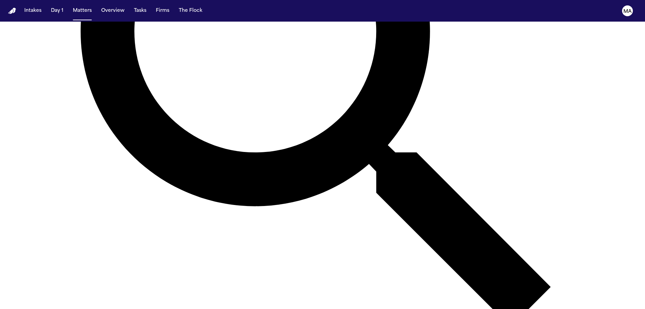
scroll to position [269, 0]
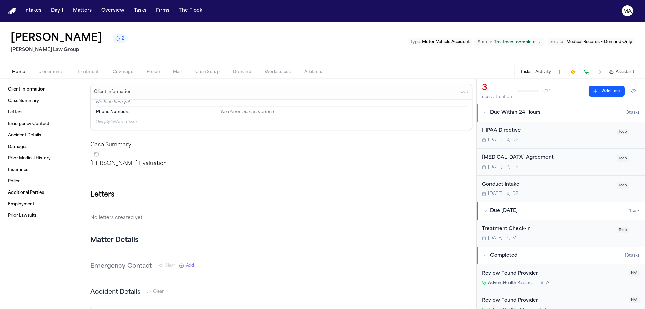
click at [265, 69] on span "Workspaces" at bounding box center [278, 71] width 26 height 5
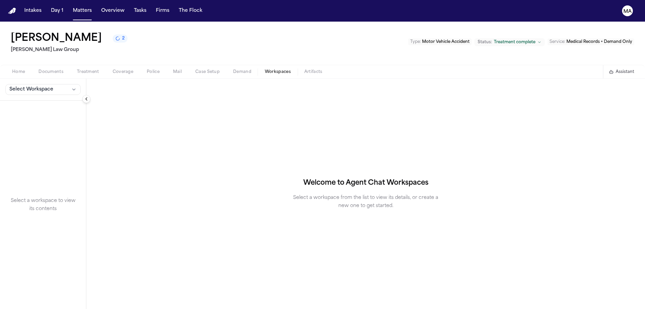
click at [233, 69] on span "Demand" at bounding box center [242, 71] width 18 height 5
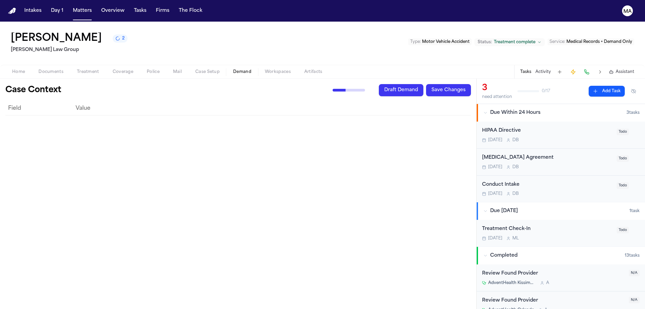
click at [630, 69] on span "Assistant" at bounding box center [625, 71] width 19 height 5
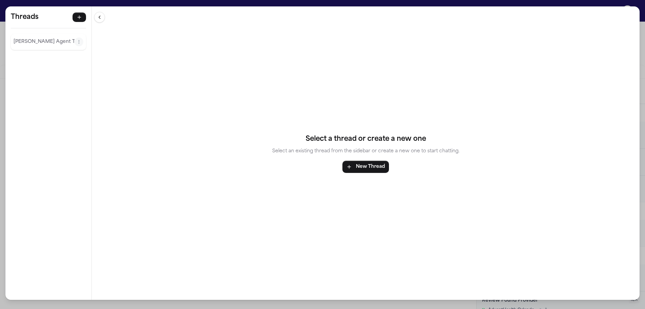
click at [33, 38] on p "[PERSON_NAME] Agent Thread" at bounding box center [43, 42] width 61 height 8
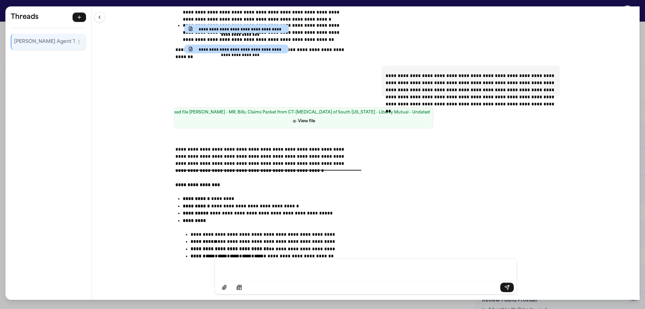
scroll to position [2508, 0]
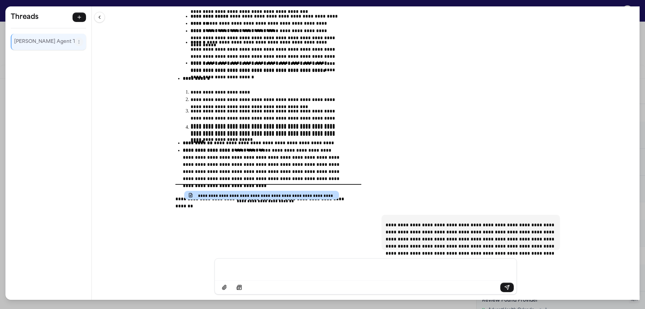
click at [212, 4] on div "**********" at bounding box center [322, 154] width 645 height 309
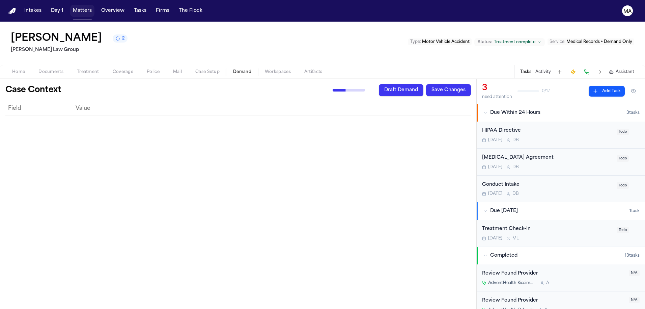
click at [70, 8] on button "Matters" at bounding box center [82, 11] width 24 height 12
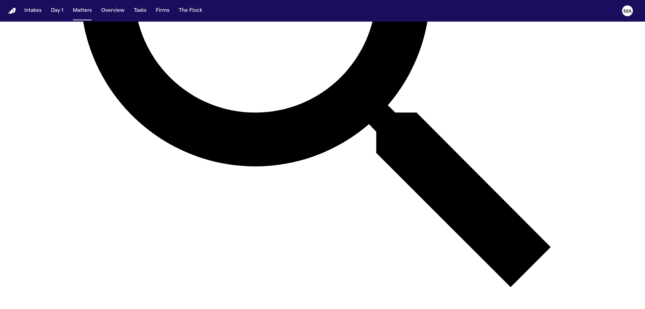
scroll to position [298, 0]
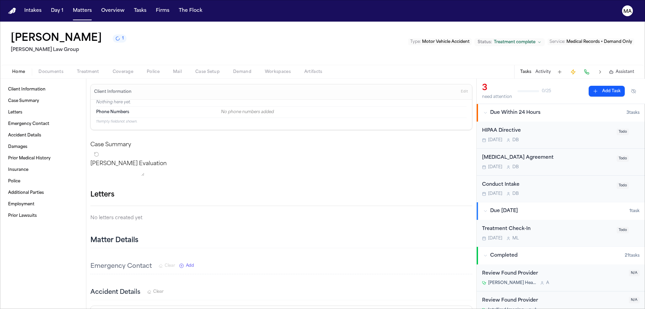
click at [233, 69] on span "Demand" at bounding box center [242, 71] width 18 height 5
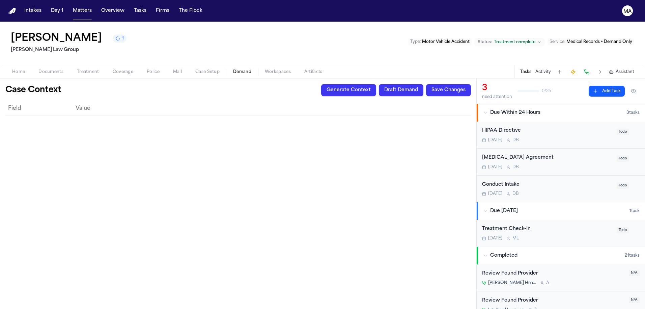
click at [376, 84] on button "Generate Context" at bounding box center [348, 90] width 55 height 12
click at [115, 36] on icon "1 active task" at bounding box center [117, 38] width 5 height 5
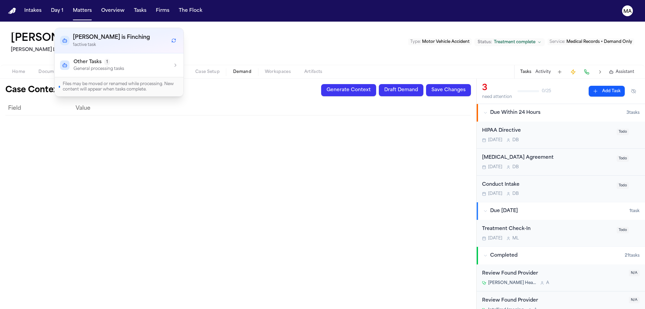
click at [102, 59] on div "Other Tasks 1" at bounding box center [99, 62] width 51 height 7
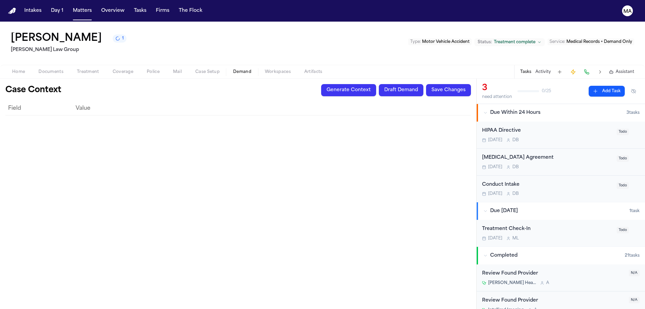
click at [168, 102] on div "Field Value" at bounding box center [238, 203] width 466 height 202
click at [12, 69] on span "Home" at bounding box center [18, 71] width 13 height 5
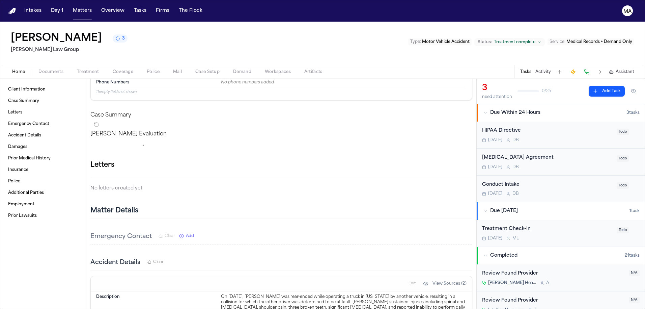
scroll to position [37, 0]
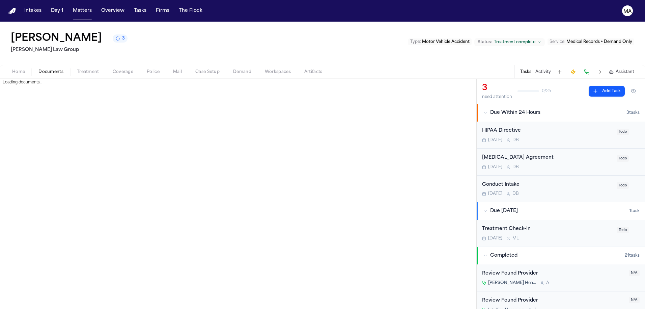
click at [38, 69] on span "Documents" at bounding box center [50, 71] width 25 height 5
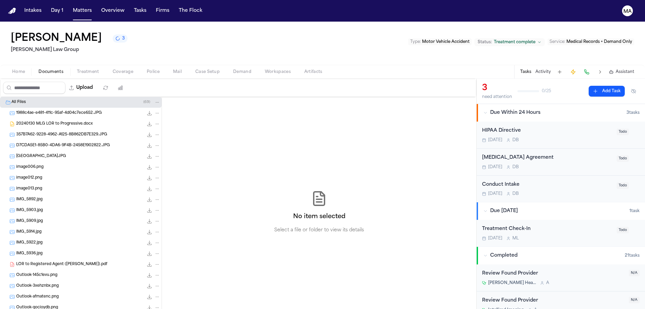
click at [233, 69] on span "Demand" at bounding box center [242, 71] width 18 height 5
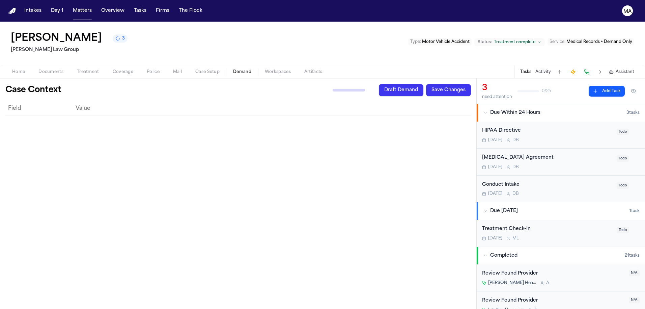
click at [614, 69] on icon "button" at bounding box center [611, 71] width 5 height 5
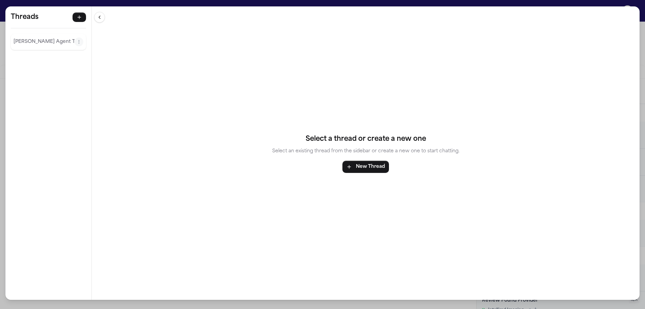
click at [24, 38] on p "[PERSON_NAME] Agent Thread" at bounding box center [43, 42] width 61 height 8
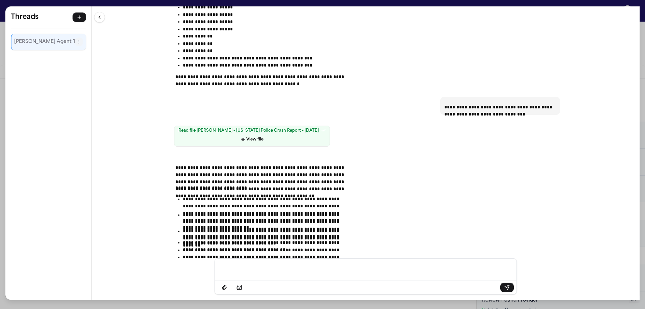
scroll to position [645, 0]
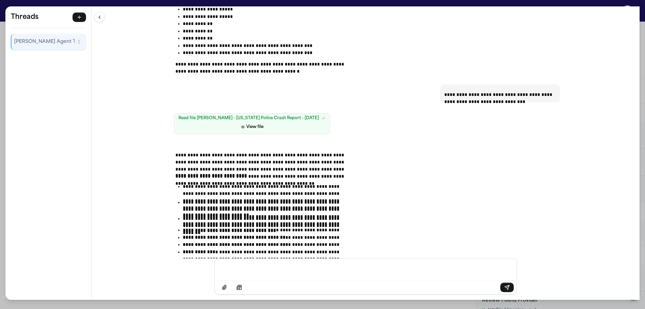
click at [203, 122] on div "**********" at bounding box center [366, 132] width 548 height 252
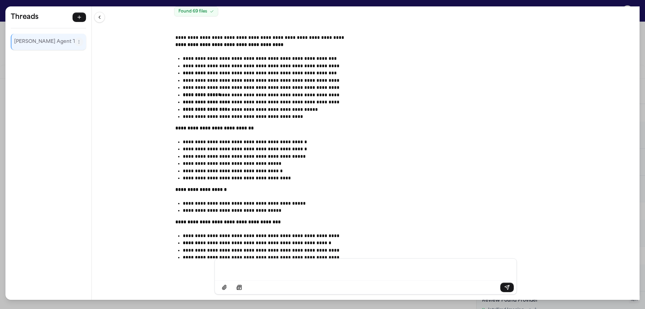
scroll to position [0, 0]
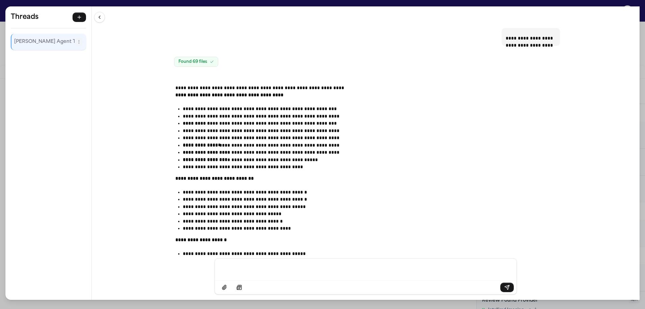
click at [240, 3] on div "**********" at bounding box center [322, 154] width 645 height 309
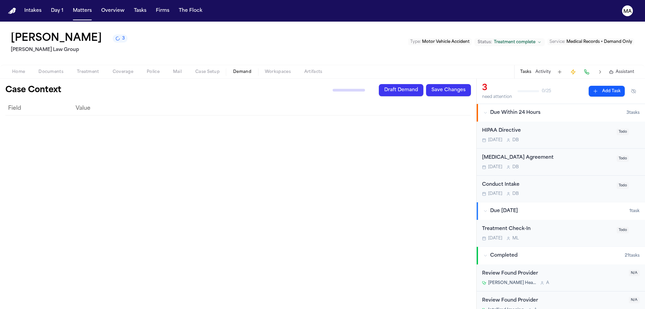
click at [142, 135] on div "Field Value" at bounding box center [238, 203] width 466 height 202
click at [34, 75] on span "button" at bounding box center [50, 75] width 33 height 1
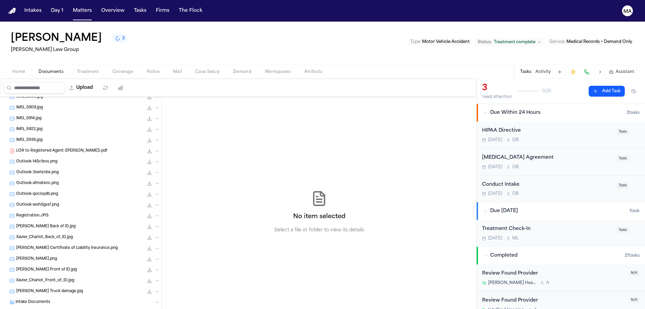
scroll to position [157, 0]
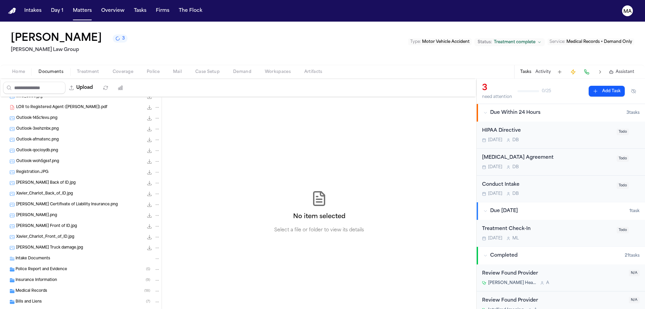
click at [41, 267] on span "Police Report and Evidence" at bounding box center [42, 270] width 52 height 6
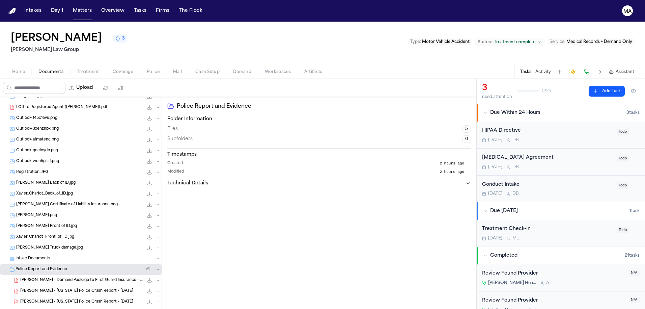
click at [52, 275] on div "[PERSON_NAME] - Demand Package to First Guard Insurance - [DATE] 6.8 MB • PDF" at bounding box center [81, 280] width 162 height 11
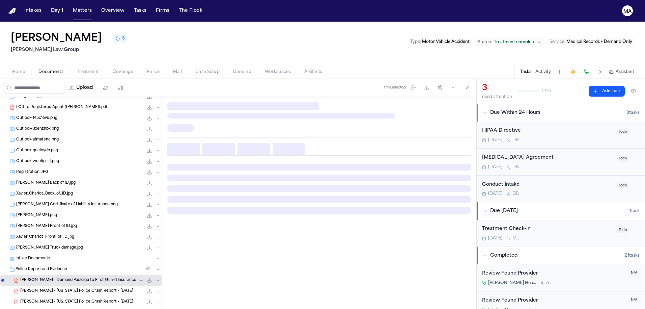
click at [236, 199] on div at bounding box center [319, 212] width 314 height 230
click at [70, 9] on button "Matters" at bounding box center [82, 11] width 24 height 12
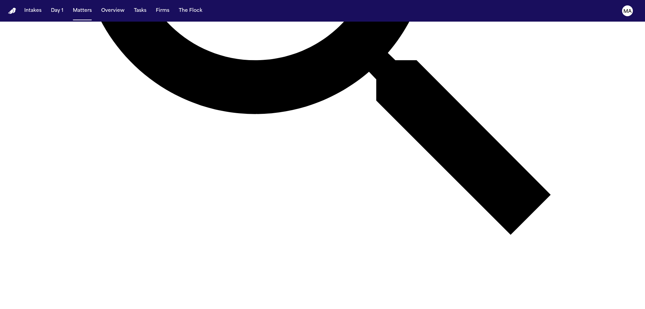
scroll to position [292, 0]
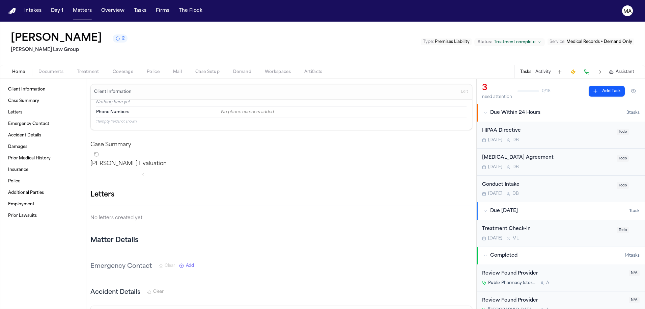
click at [233, 69] on span "Demand" at bounding box center [242, 71] width 18 height 5
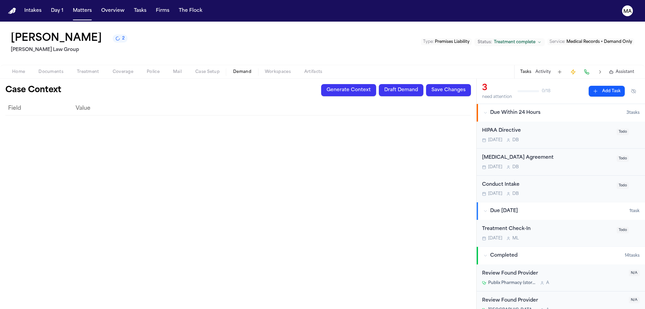
click at [376, 84] on button "Generate Context" at bounding box center [348, 90] width 55 height 12
click at [70, 8] on button "Matters" at bounding box center [82, 11] width 24 height 12
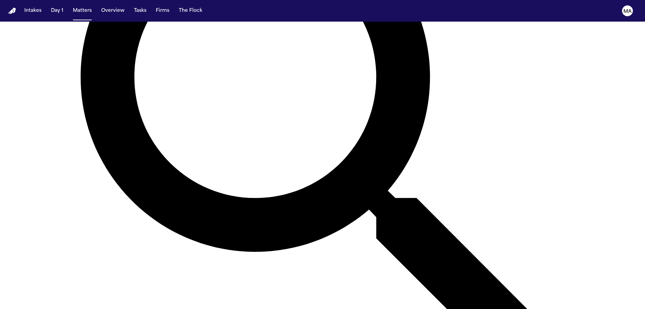
scroll to position [212, 0]
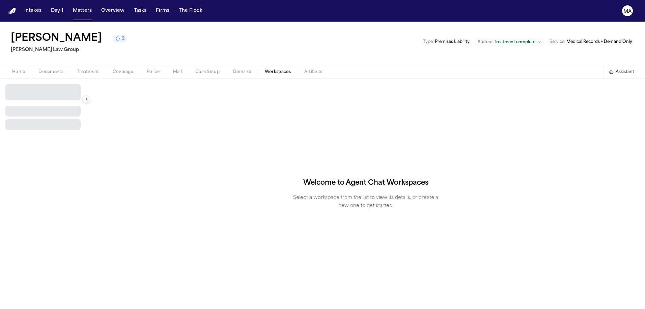
click at [265, 69] on span "Workspaces" at bounding box center [278, 71] width 26 height 5
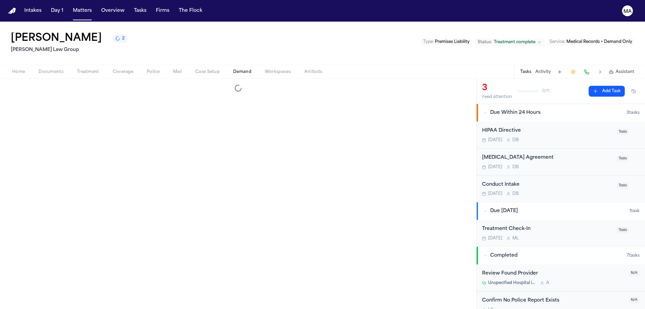
click at [233, 69] on span "Demand" at bounding box center [242, 71] width 18 height 5
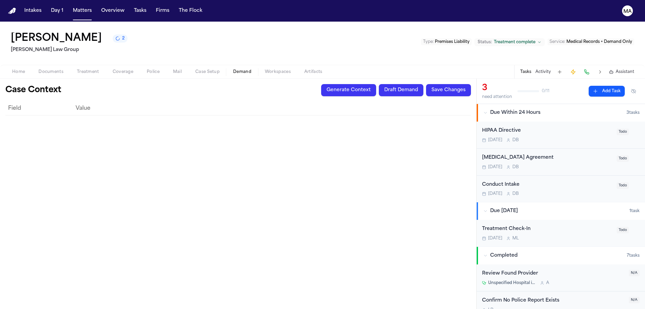
click at [376, 84] on button "Generate Context" at bounding box center [348, 90] width 55 height 12
click at [99, 6] on button "Overview" at bounding box center [113, 11] width 29 height 12
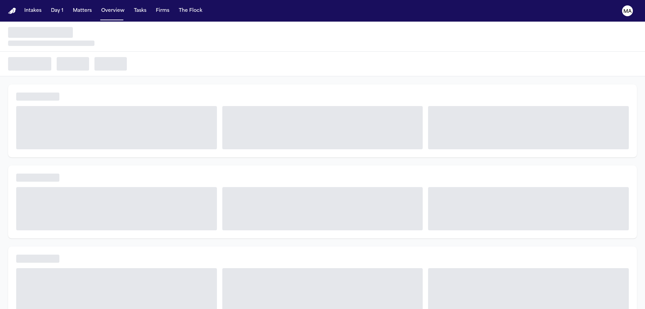
click at [70, 7] on button "Matters" at bounding box center [82, 11] width 24 height 12
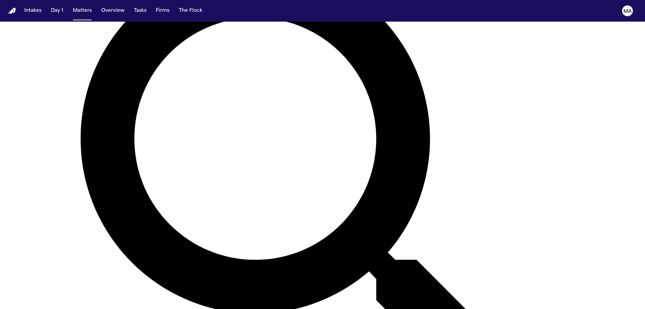
scroll to position [162, 0]
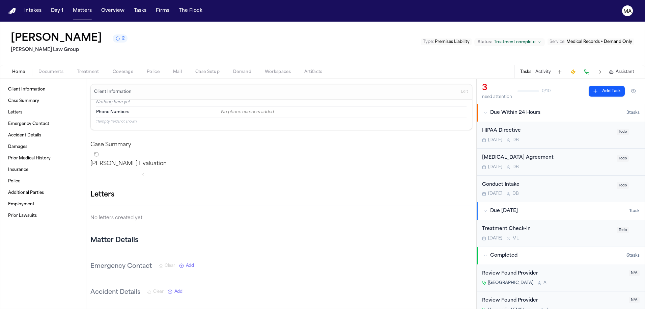
click at [233, 69] on span "Demand" at bounding box center [242, 71] width 18 height 5
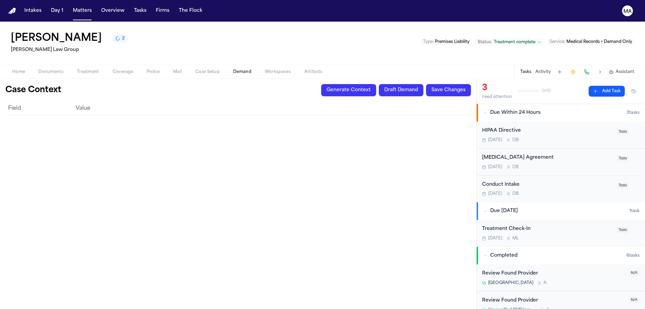
click at [376, 84] on button "Generate Context" at bounding box center [348, 90] width 55 height 12
click at [99, 6] on button "Overview" at bounding box center [113, 11] width 29 height 12
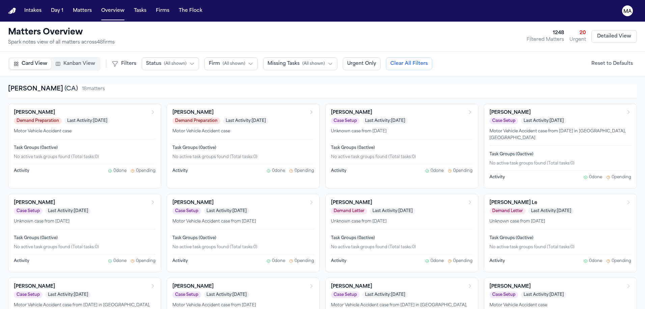
click at [70, 6] on button "Matters" at bounding box center [82, 11] width 24 height 12
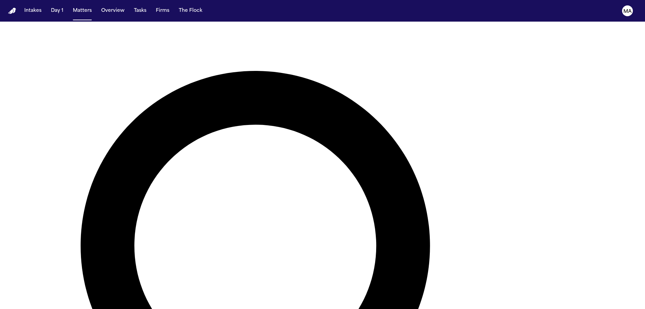
scroll to position [173, 0]
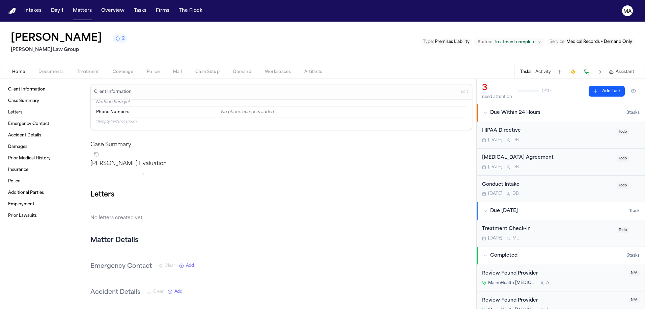
click at [233, 69] on span "Demand" at bounding box center [242, 71] width 18 height 5
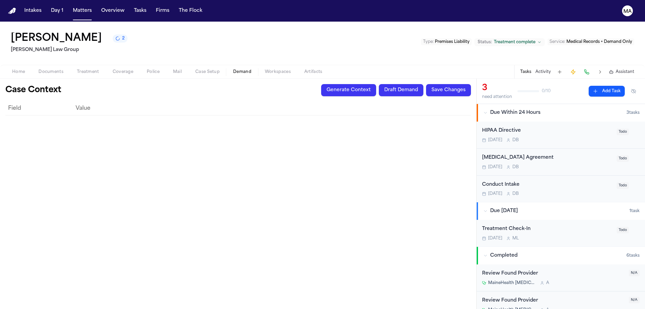
click at [376, 84] on button "Generate Context" at bounding box center [348, 90] width 55 height 12
click at [115, 36] on icon "2 active tasks" at bounding box center [117, 38] width 5 height 5
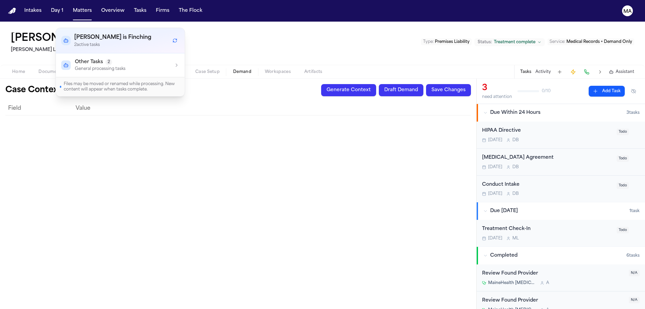
click at [103, 66] on p "General processing tasks" at bounding box center [100, 68] width 51 height 5
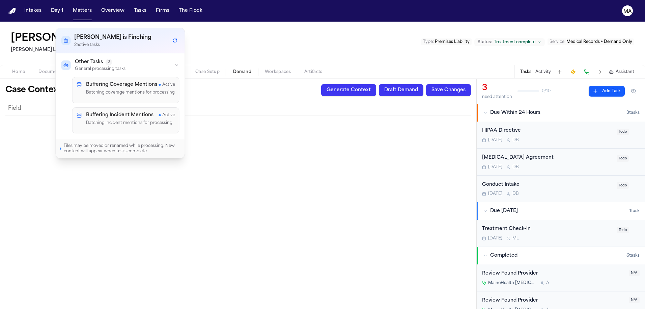
click at [150, 106] on div "Field Value" at bounding box center [238, 203] width 466 height 202
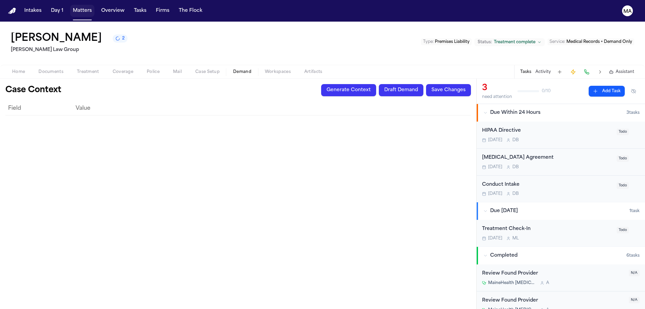
click at [70, 5] on button "Matters" at bounding box center [82, 11] width 24 height 12
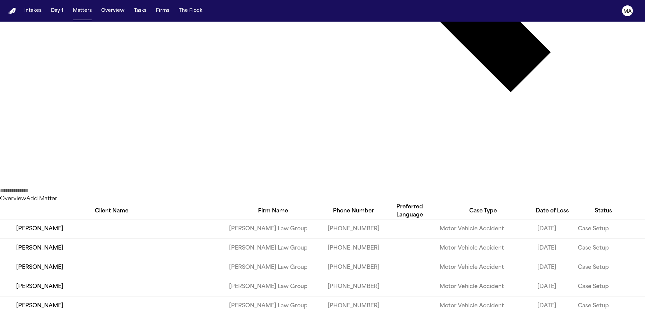
scroll to position [473, 0]
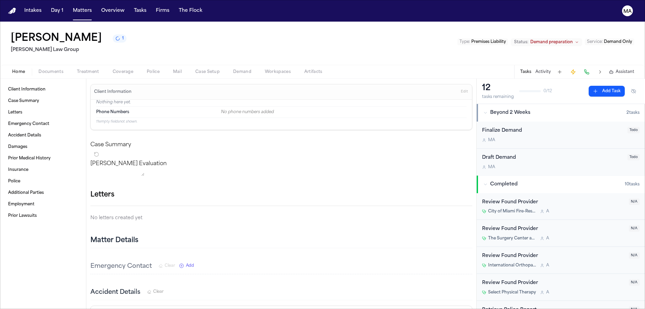
click at [226, 68] on button "Demand" at bounding box center [242, 72] width 32 height 8
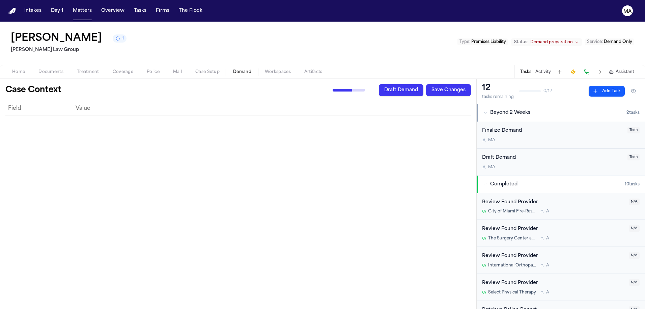
click at [631, 69] on span "Assistant" at bounding box center [625, 71] width 19 height 5
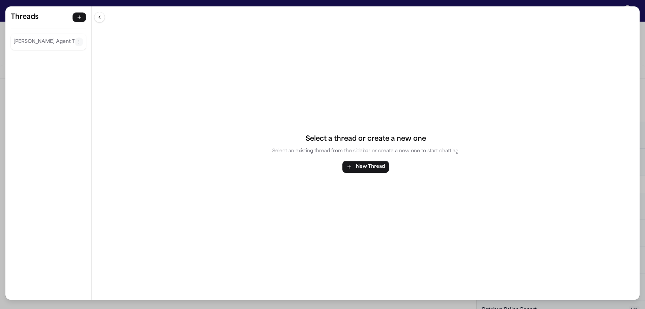
click at [35, 34] on div "[PERSON_NAME] Agent Thread" at bounding box center [48, 42] width 75 height 16
click at [29, 38] on p "[PERSON_NAME] Agent Thread" at bounding box center [43, 42] width 61 height 8
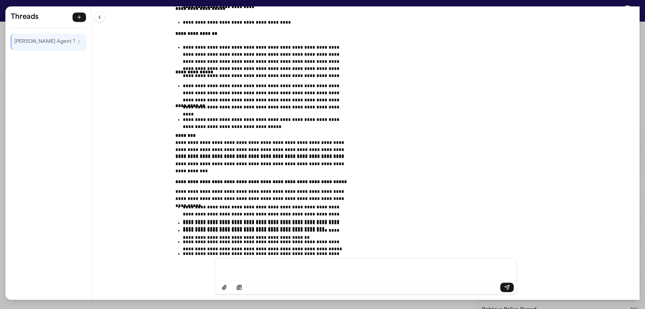
scroll to position [4672, 0]
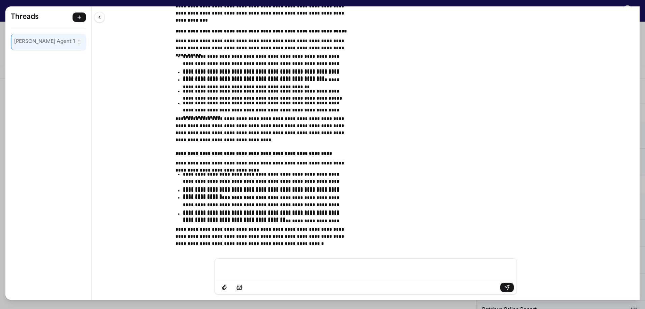
click at [207, 4] on div "**********" at bounding box center [322, 154] width 645 height 309
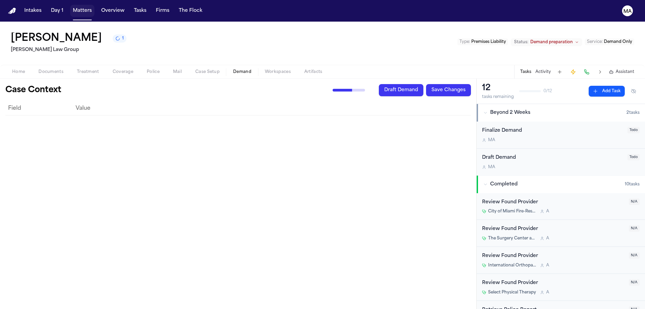
click at [70, 6] on button "Matters" at bounding box center [82, 11] width 24 height 12
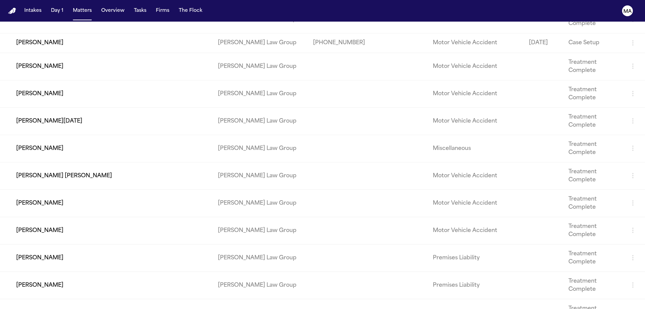
scroll to position [313, 0]
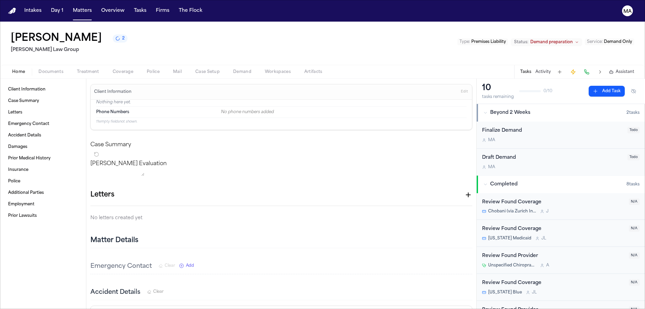
click at [233, 69] on span "Demand" at bounding box center [242, 71] width 18 height 5
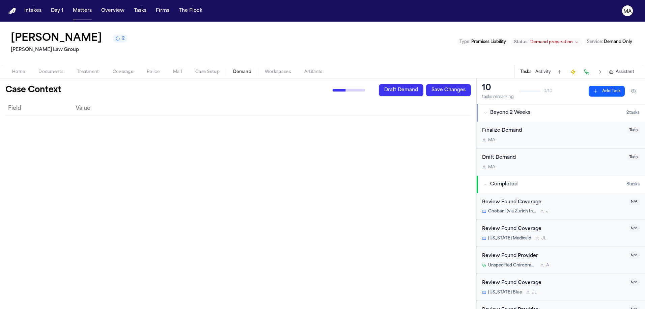
click at [630, 69] on span "Assistant" at bounding box center [625, 71] width 19 height 5
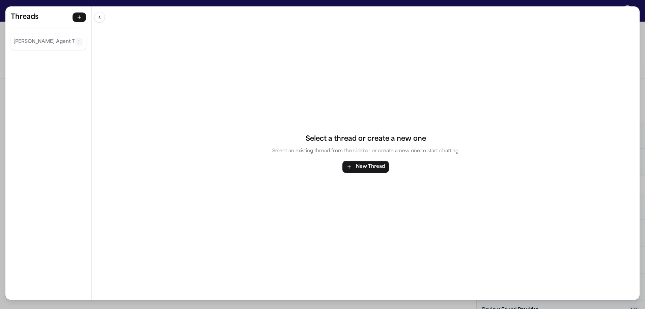
click at [25, 34] on div "[PERSON_NAME] Agent Thread" at bounding box center [48, 42] width 75 height 16
click at [27, 38] on p "[PERSON_NAME] Agent Thread" at bounding box center [43, 42] width 61 height 8
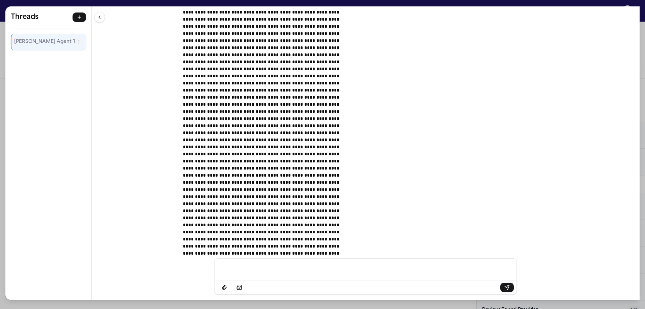
scroll to position [5792, 0]
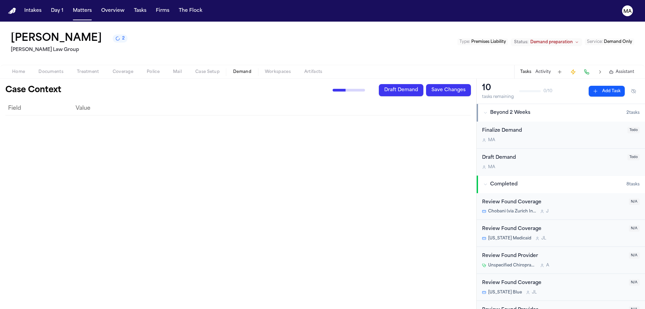
click at [633, 69] on span "Assistant" at bounding box center [625, 71] width 19 height 5
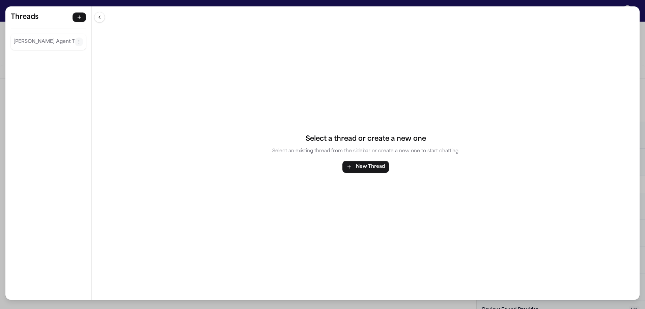
click at [28, 34] on div "[PERSON_NAME] Agent Thread" at bounding box center [48, 42] width 75 height 16
click at [27, 38] on p "[PERSON_NAME] Agent Thread" at bounding box center [43, 42] width 61 height 8
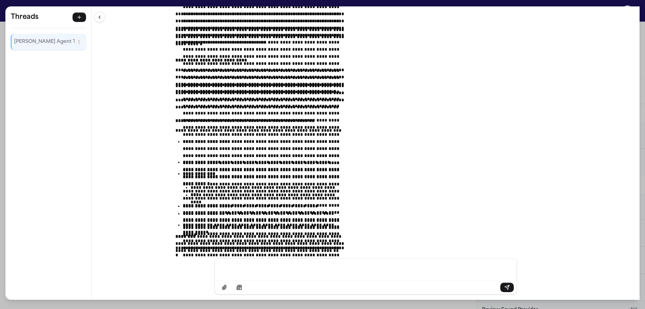
scroll to position [8047, 0]
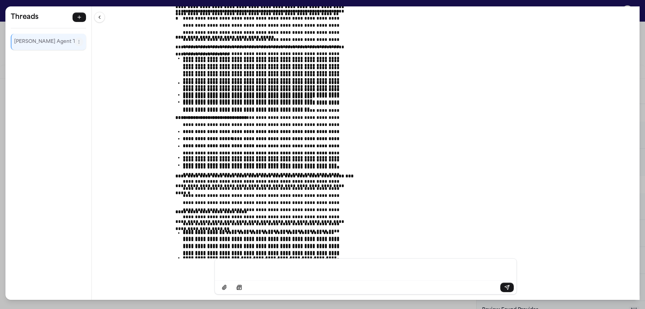
click at [159, 4] on div "**********" at bounding box center [322, 154] width 645 height 309
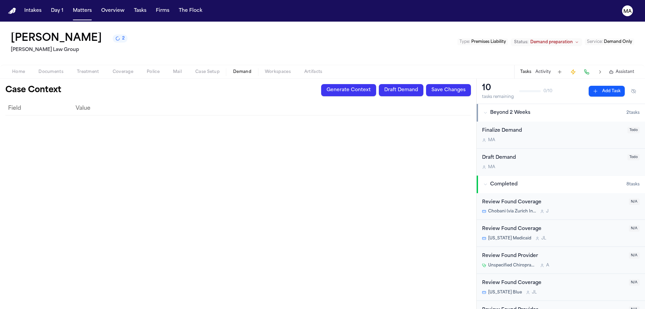
click at [70, 7] on button "Matters" at bounding box center [82, 11] width 24 height 12
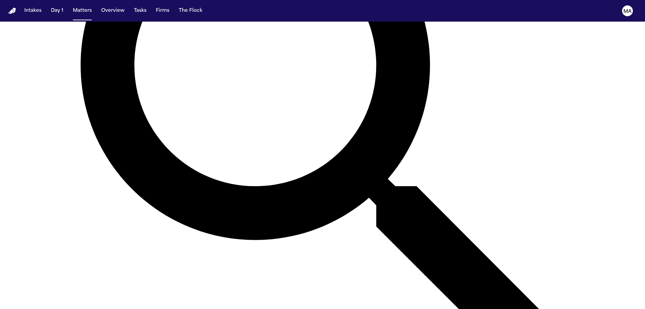
scroll to position [356, 0]
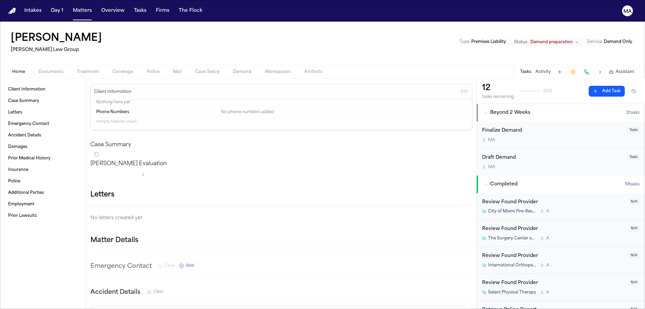
click at [233, 69] on span "Demand" at bounding box center [242, 71] width 18 height 5
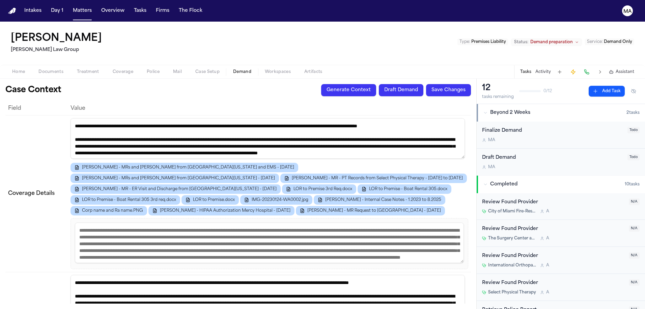
click at [633, 69] on span "Assistant" at bounding box center [625, 71] width 19 height 5
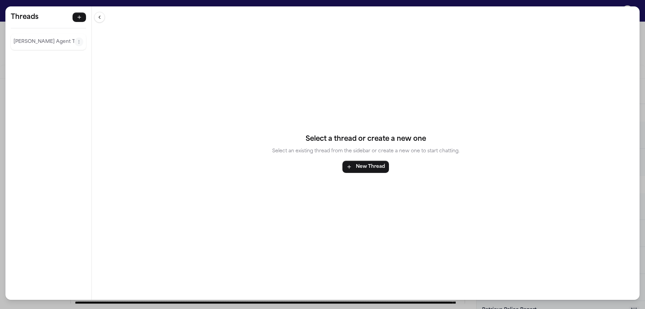
click at [27, 38] on p "[PERSON_NAME] Agent Thread" at bounding box center [43, 42] width 61 height 8
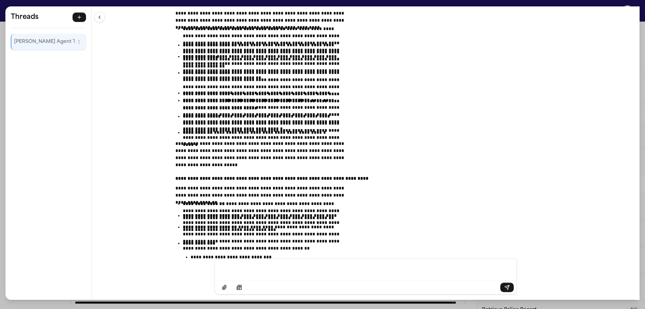
scroll to position [5428, 0]
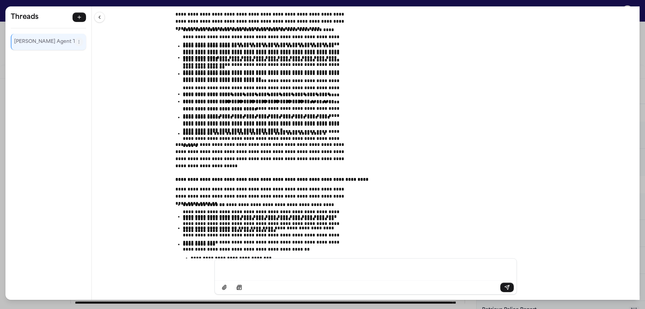
drag, startPoint x: 300, startPoint y: 200, endPoint x: 228, endPoint y: 57, distance: 160.2
click at [228, 57] on div "**********" at bounding box center [366, 132] width 548 height 252
copy div "**********"
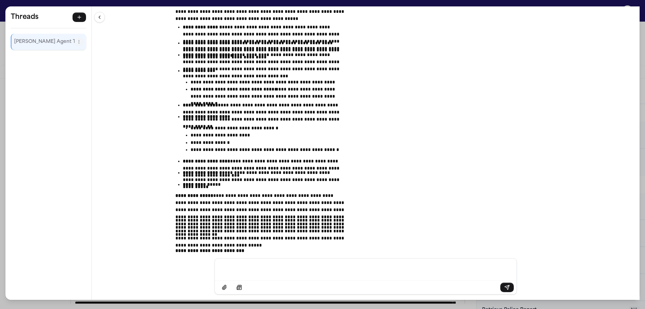
scroll to position [5230, 0]
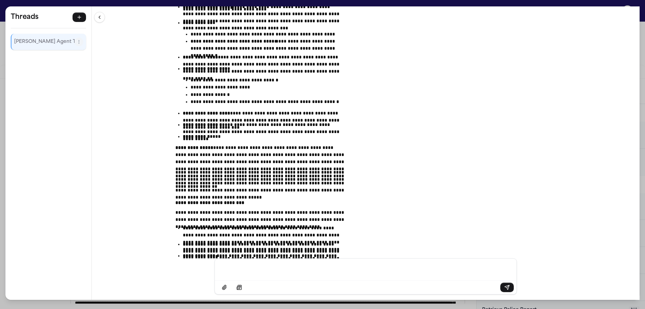
drag, startPoint x: 413, startPoint y: 202, endPoint x: 349, endPoint y: 161, distance: 76.3
copy div "**********"
click at [189, 6] on div "**********" at bounding box center [366, 132] width 548 height 252
click at [189, 5] on div "**********" at bounding box center [322, 154] width 645 height 309
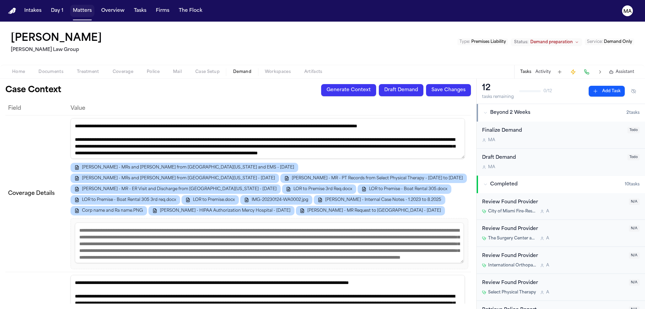
click at [70, 7] on button "Matters" at bounding box center [82, 11] width 24 height 12
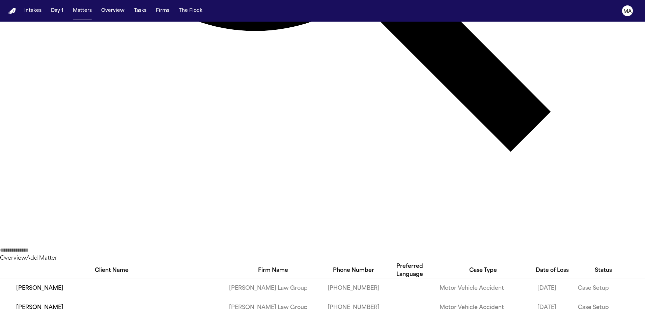
scroll to position [417, 0]
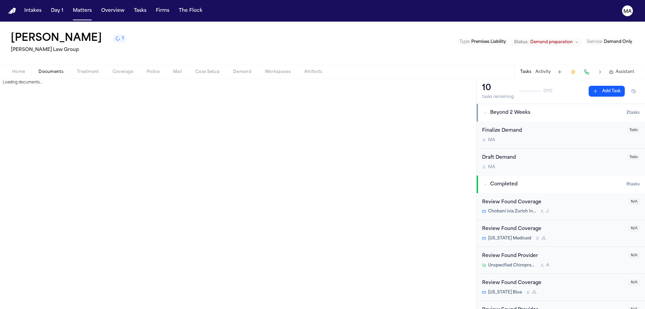
click at [38, 69] on span "Documents" at bounding box center [50, 71] width 25 height 5
click at [226, 68] on button "Demand" at bounding box center [242, 72] width 32 height 8
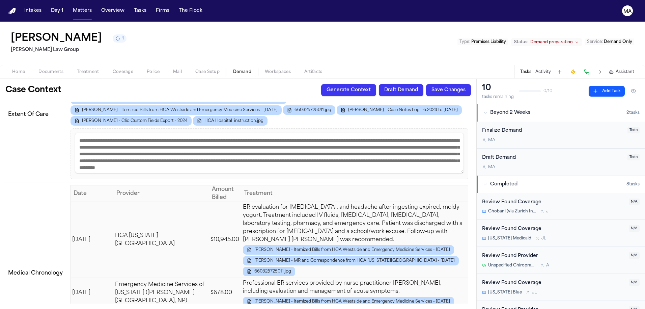
scroll to position [645, 0]
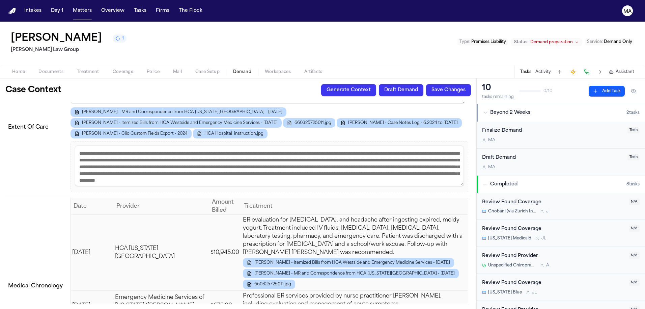
click at [626, 69] on span "Assistant" at bounding box center [625, 71] width 19 height 5
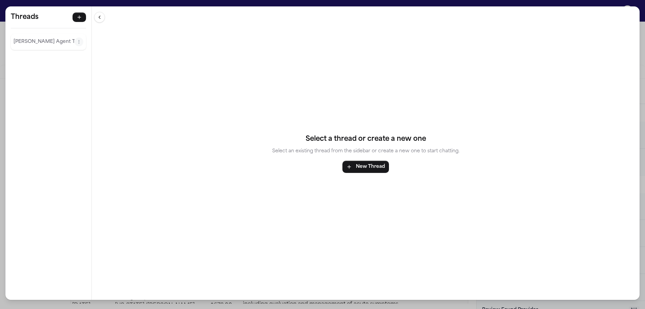
click at [17, 38] on p "[PERSON_NAME] Agent Thread" at bounding box center [43, 42] width 61 height 8
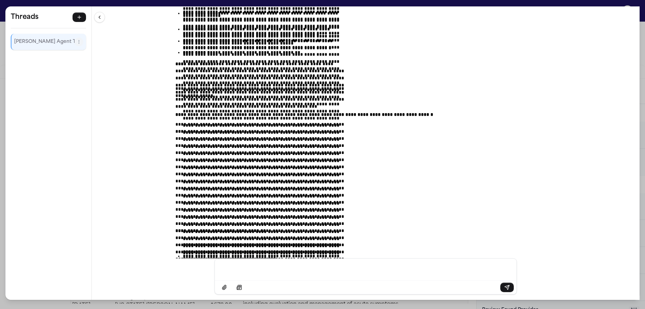
scroll to position [9146, 0]
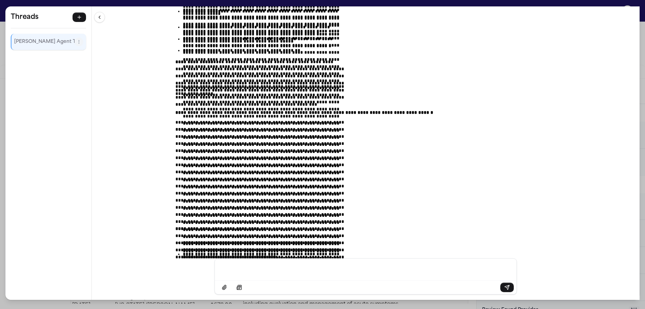
click at [211, 2] on div "**********" at bounding box center [322, 154] width 645 height 309
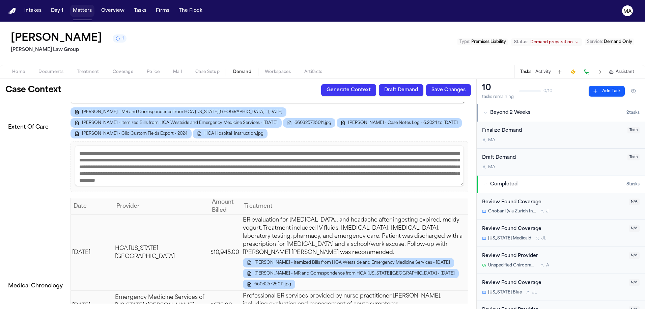
click at [70, 7] on button "Matters" at bounding box center [82, 11] width 24 height 12
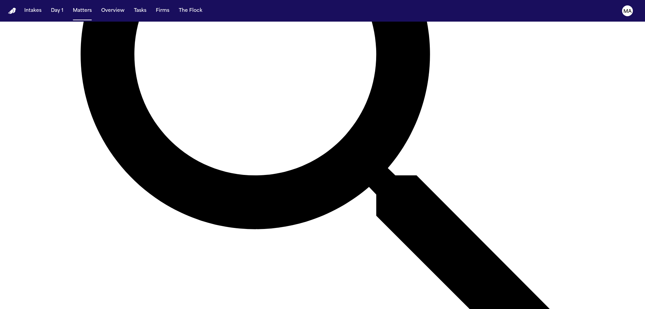
scroll to position [244, 0]
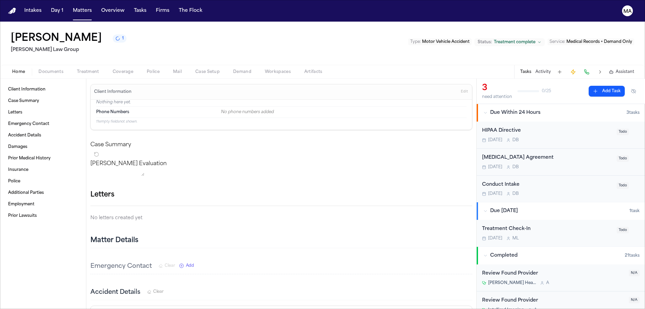
click at [233, 69] on span "Demand" at bounding box center [242, 71] width 18 height 5
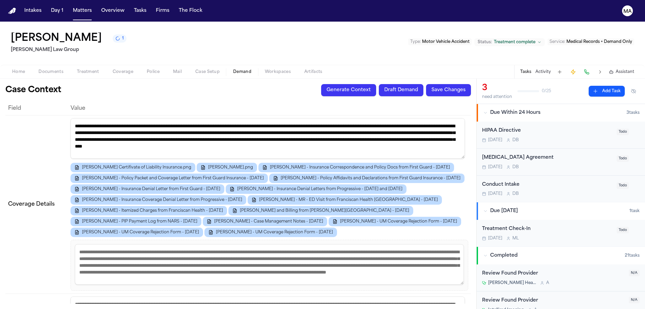
click at [614, 69] on icon "button" at bounding box center [611, 71] width 5 height 5
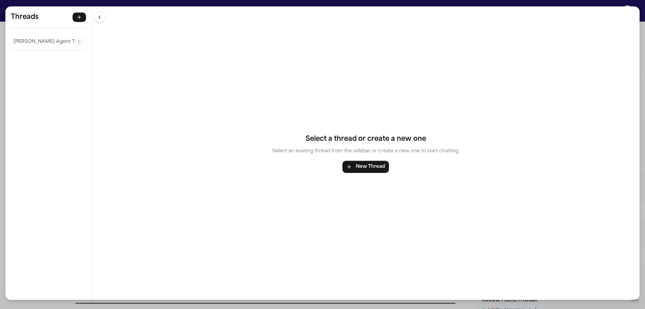
click at [13, 38] on p "[PERSON_NAME] Agent Thread" at bounding box center [43, 42] width 61 height 8
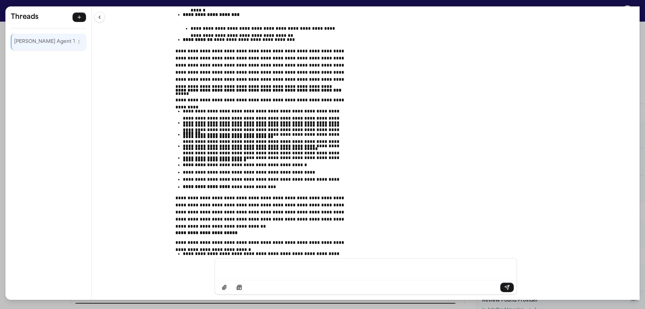
scroll to position [8281, 0]
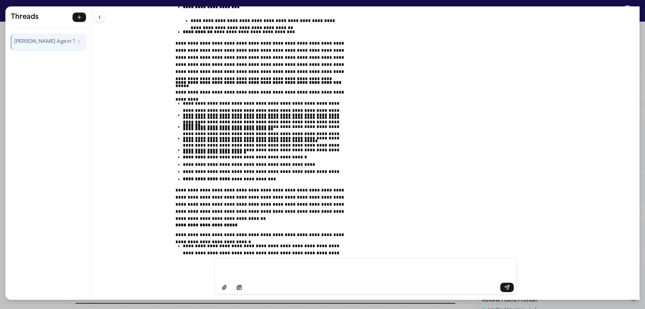
drag, startPoint x: 318, startPoint y: 171, endPoint x: 228, endPoint y: 166, distance: 89.9
click at [228, 166] on div "**********" at bounding box center [366, 132] width 548 height 252
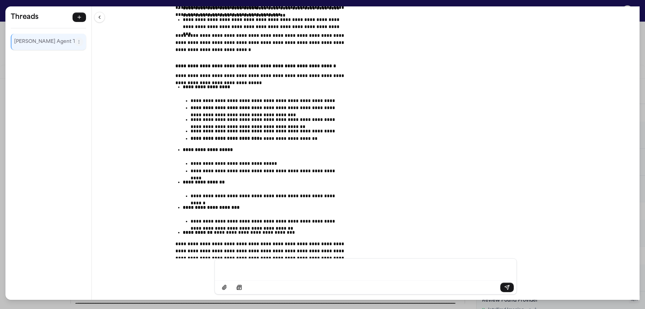
scroll to position [8016, 0]
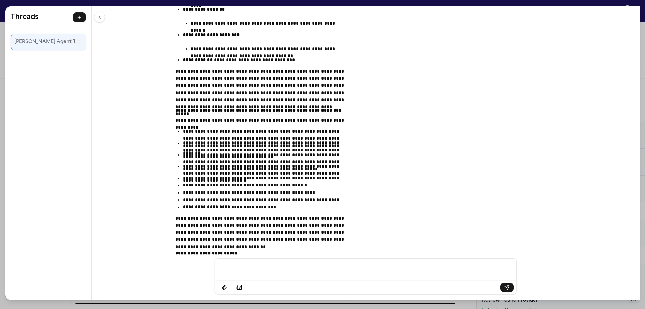
scroll to position [8260, 0]
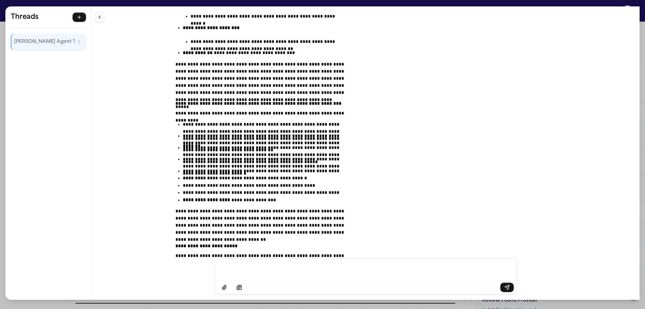
drag, startPoint x: 234, startPoint y: 134, endPoint x: 326, endPoint y: 192, distance: 108.5
copy div "**********"
click at [465, 132] on div "**********" at bounding box center [366, 132] width 548 height 252
click at [211, 123] on div "**********" at bounding box center [366, 132] width 548 height 252
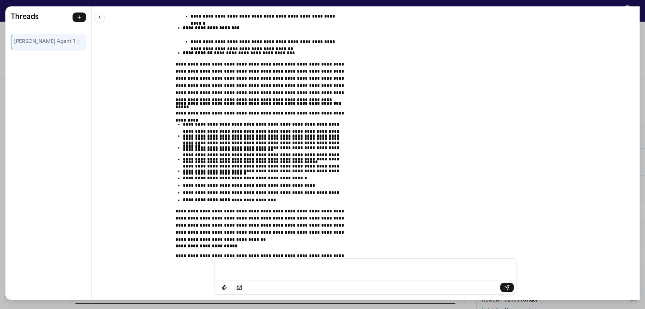
click at [137, 3] on div "**********" at bounding box center [322, 154] width 645 height 309
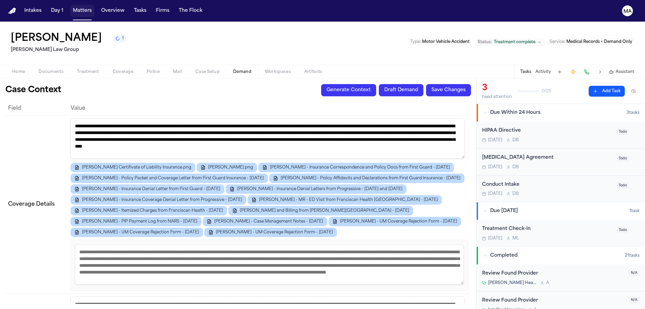
click at [70, 5] on button "Matters" at bounding box center [82, 11] width 24 height 12
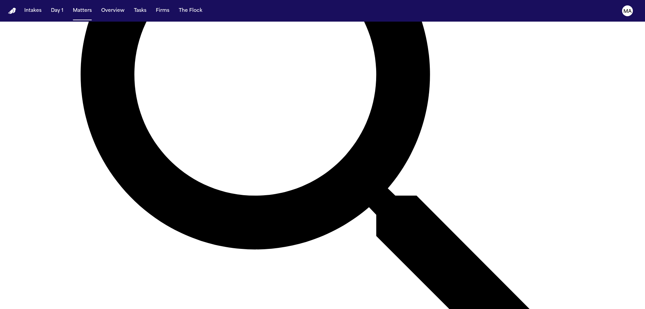
scroll to position [253, 0]
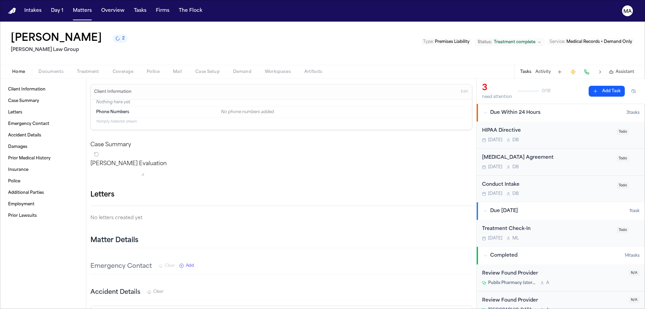
click at [38, 69] on span "Documents" at bounding box center [50, 71] width 25 height 5
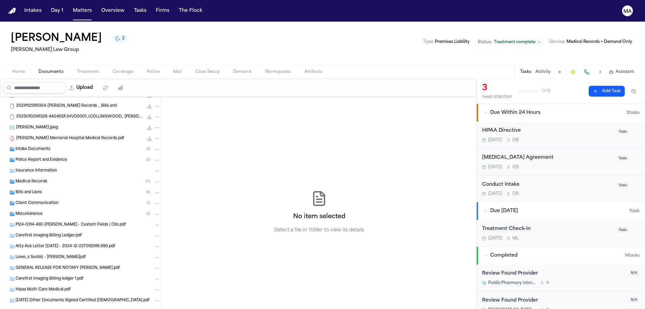
scroll to position [161, 0]
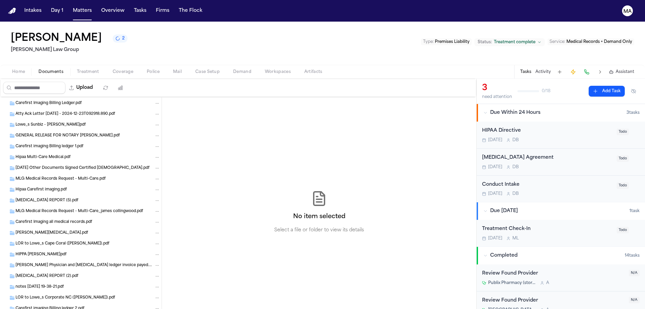
click at [167, 65] on div "Home Documents Treatment Coverage Police Mail Case Setup Demand Workspaces Arti…" at bounding box center [322, 71] width 645 height 13
click at [233, 69] on span "Demand" at bounding box center [242, 71] width 18 height 5
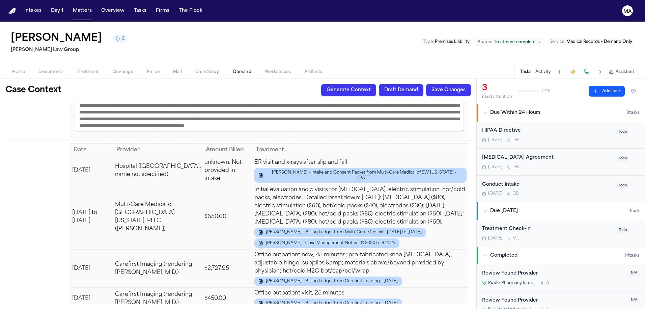
scroll to position [1283, 0]
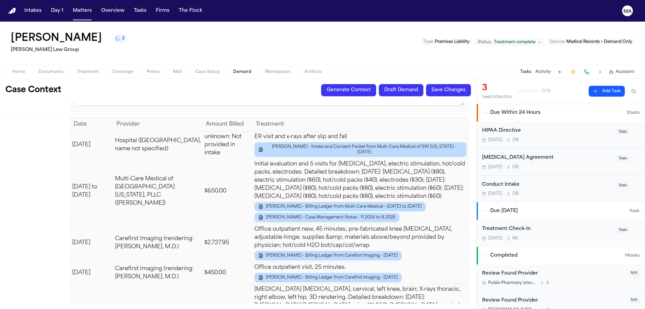
click at [628, 69] on span "Assistant" at bounding box center [625, 71] width 19 height 5
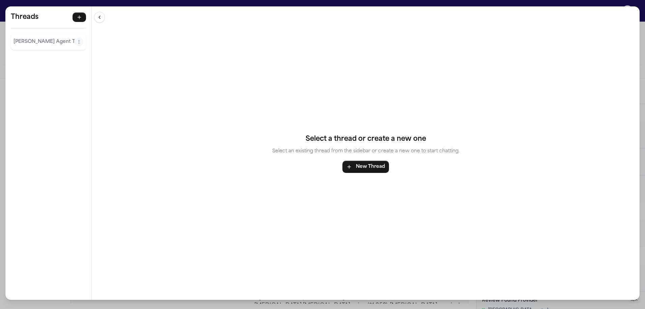
drag, startPoint x: 29, startPoint y: 25, endPoint x: 39, endPoint y: 35, distance: 13.8
click at [29, 38] on p "[PERSON_NAME] Agent Thread" at bounding box center [43, 42] width 61 height 8
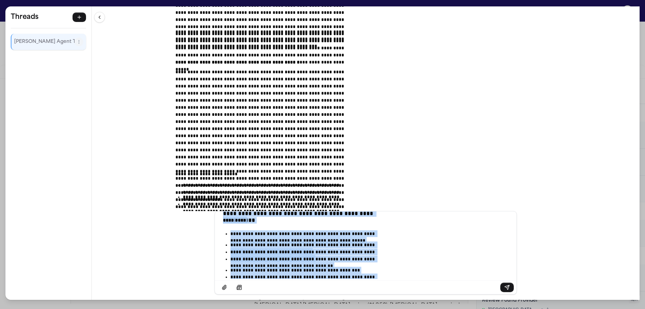
scroll to position [0, 0]
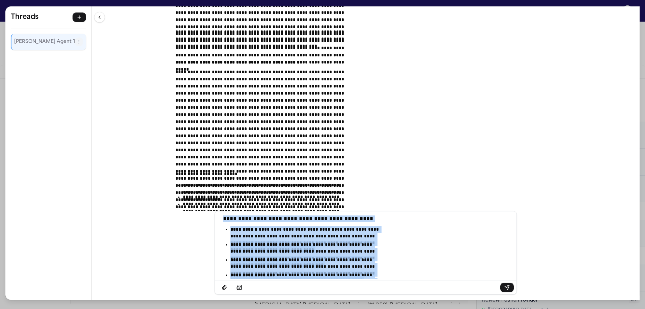
drag, startPoint x: 350, startPoint y: 285, endPoint x: 199, endPoint y: 161, distance: 195.8
click at [199, 161] on div "**********" at bounding box center [366, 152] width 548 height 293
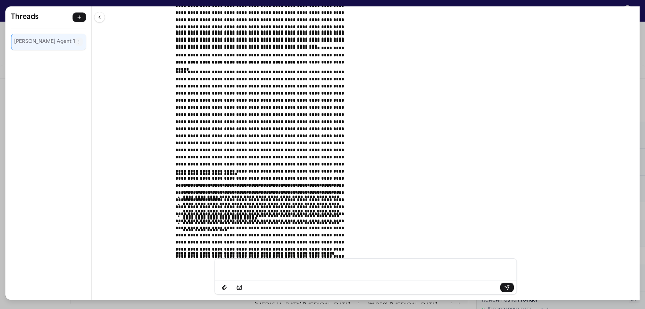
scroll to position [12721, 0]
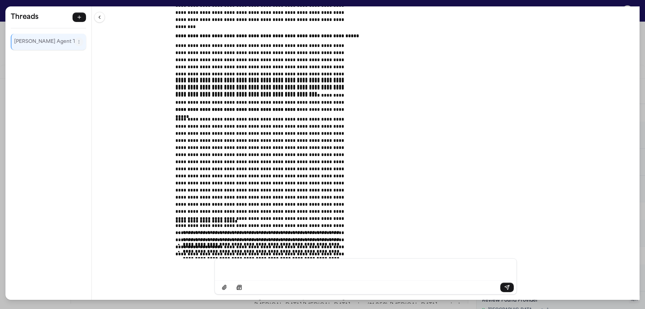
click at [345, 268] on div "Message input" at bounding box center [366, 269] width 294 height 20
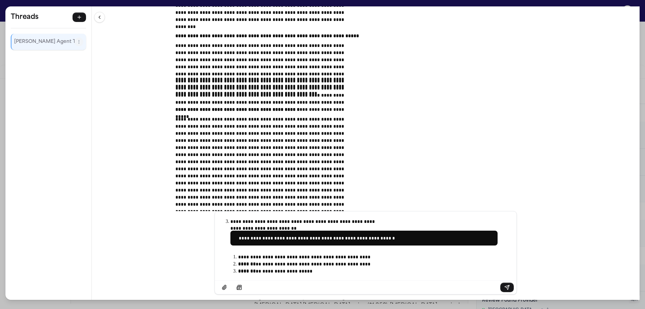
scroll to position [12769, 0]
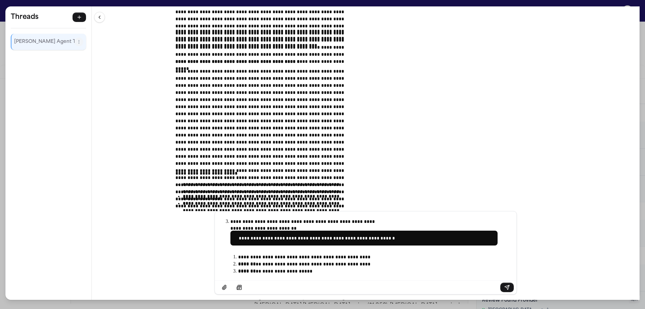
drag, startPoint x: 423, startPoint y: 254, endPoint x: 417, endPoint y: 253, distance: 5.7
click at [417, 246] on pre "**********" at bounding box center [363, 238] width 267 height 15
drag, startPoint x: 409, startPoint y: 241, endPoint x: 250, endPoint y: 240, distance: 158.6
click at [250, 240] on div "**********" at bounding box center [365, 252] width 537 height 83
click at [267, 223] on p "Message input" at bounding box center [307, 220] width 154 height 4
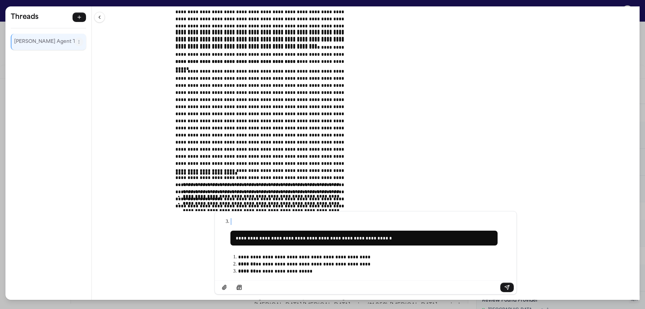
drag, startPoint x: 263, startPoint y: 241, endPoint x: 290, endPoint y: 244, distance: 26.8
click at [290, 244] on div "**********" at bounding box center [366, 248] width 294 height 72
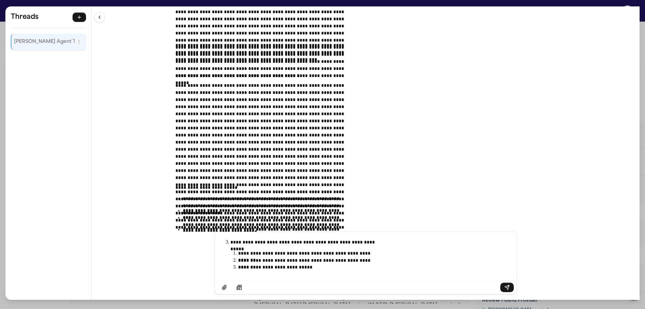
scroll to position [12750, 0]
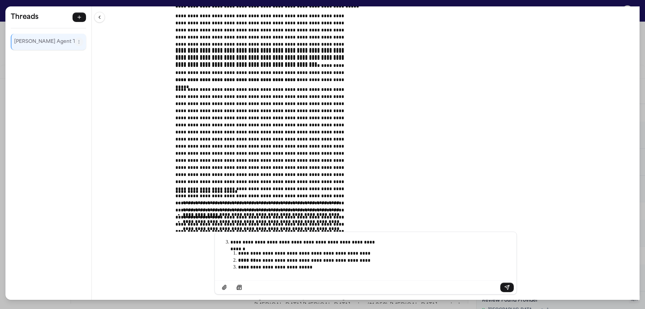
click at [500, 292] on button "Send message" at bounding box center [506, 287] width 13 height 9
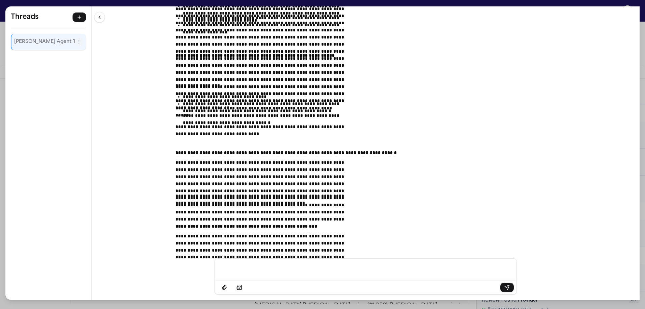
scroll to position [12967, 0]
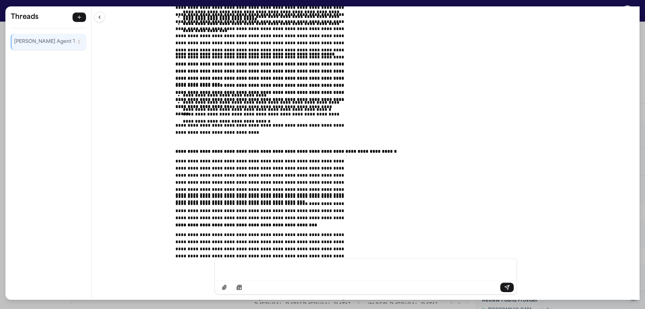
drag, startPoint x: 268, startPoint y: 196, endPoint x: 310, endPoint y: 198, distance: 41.9
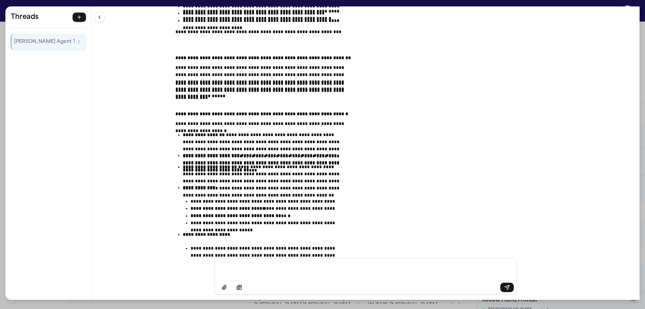
scroll to position [13360, 0]
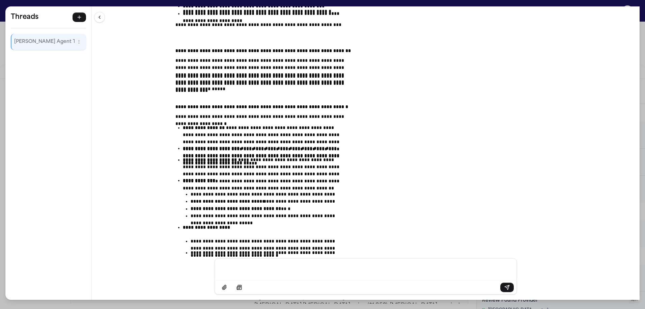
drag, startPoint x: 273, startPoint y: 225, endPoint x: 247, endPoint y: 224, distance: 26.0
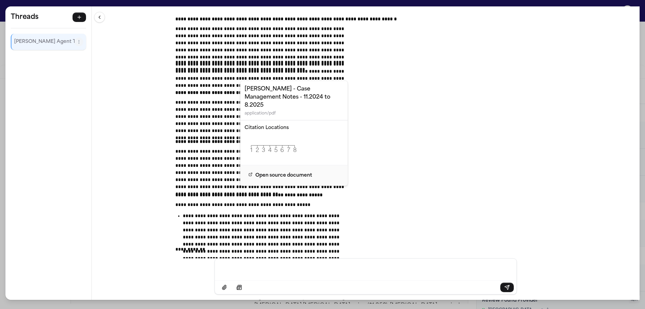
scroll to position [13243, 0]
